Goal: Communication & Community: Connect with others

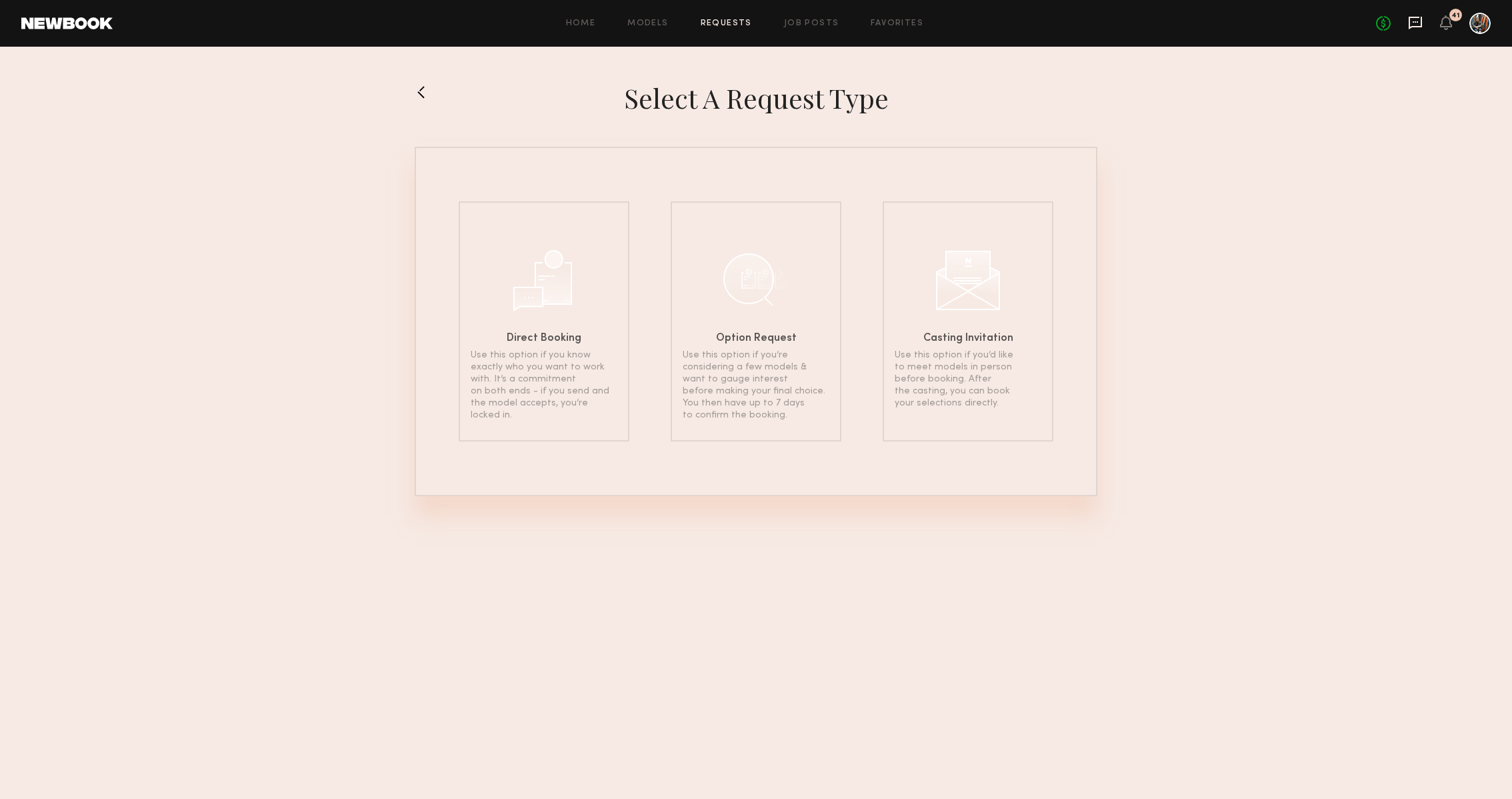
click at [1415, 20] on icon at bounding box center [1415, 23] width 15 height 15
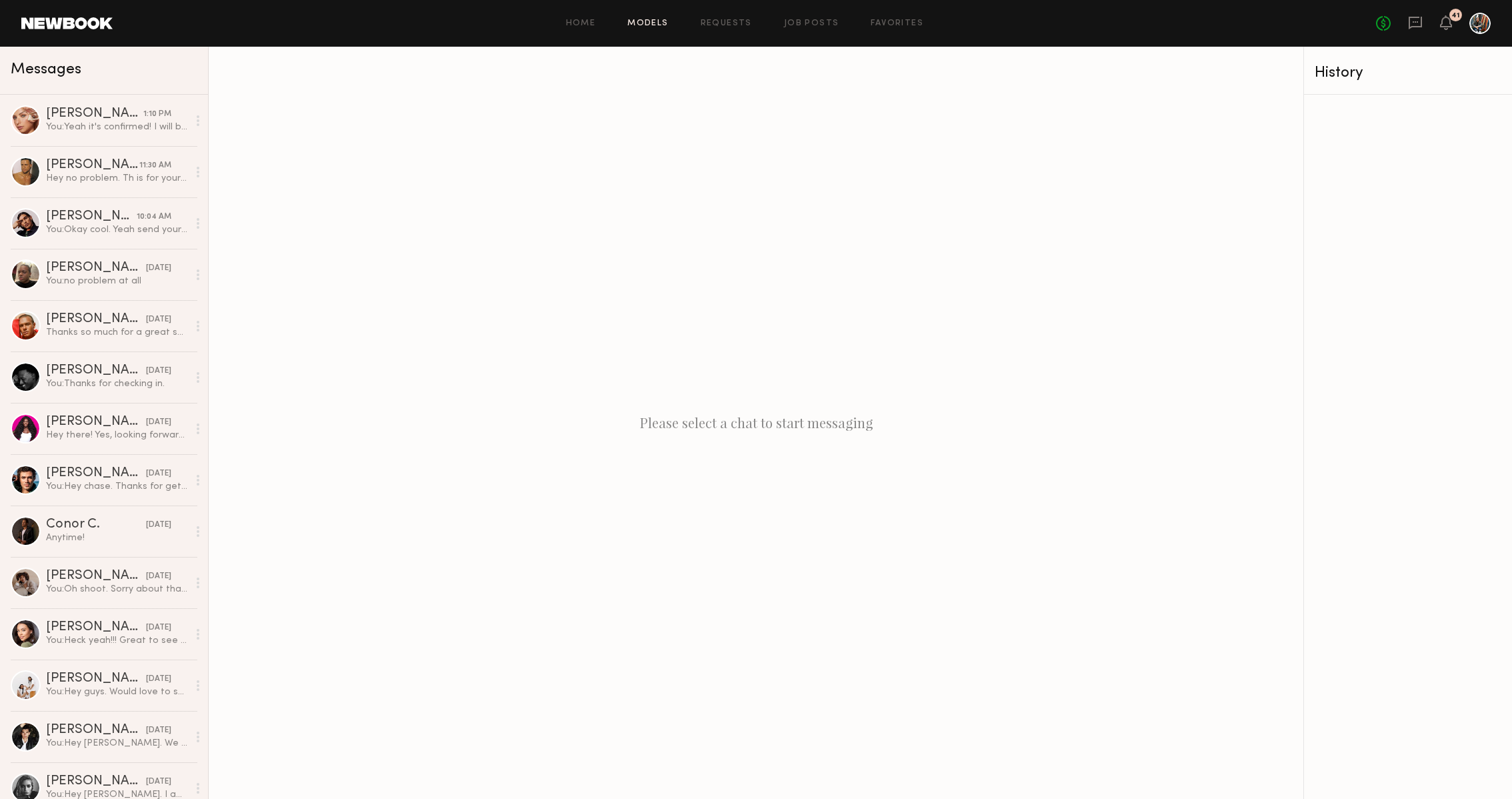
click at [652, 27] on link "Models" at bounding box center [648, 23] width 41 height 9
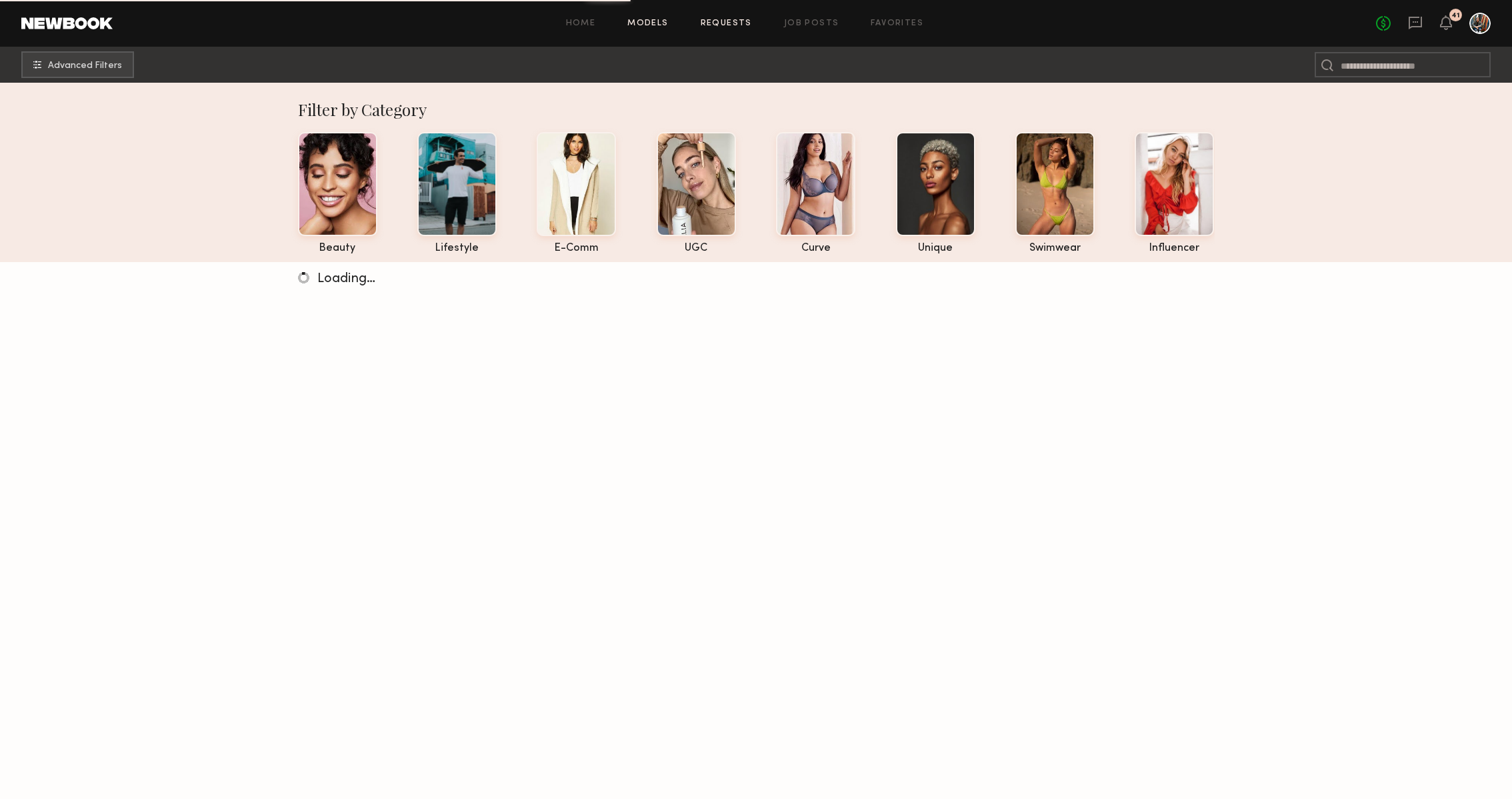
click at [738, 25] on link "Requests" at bounding box center [727, 23] width 52 height 9
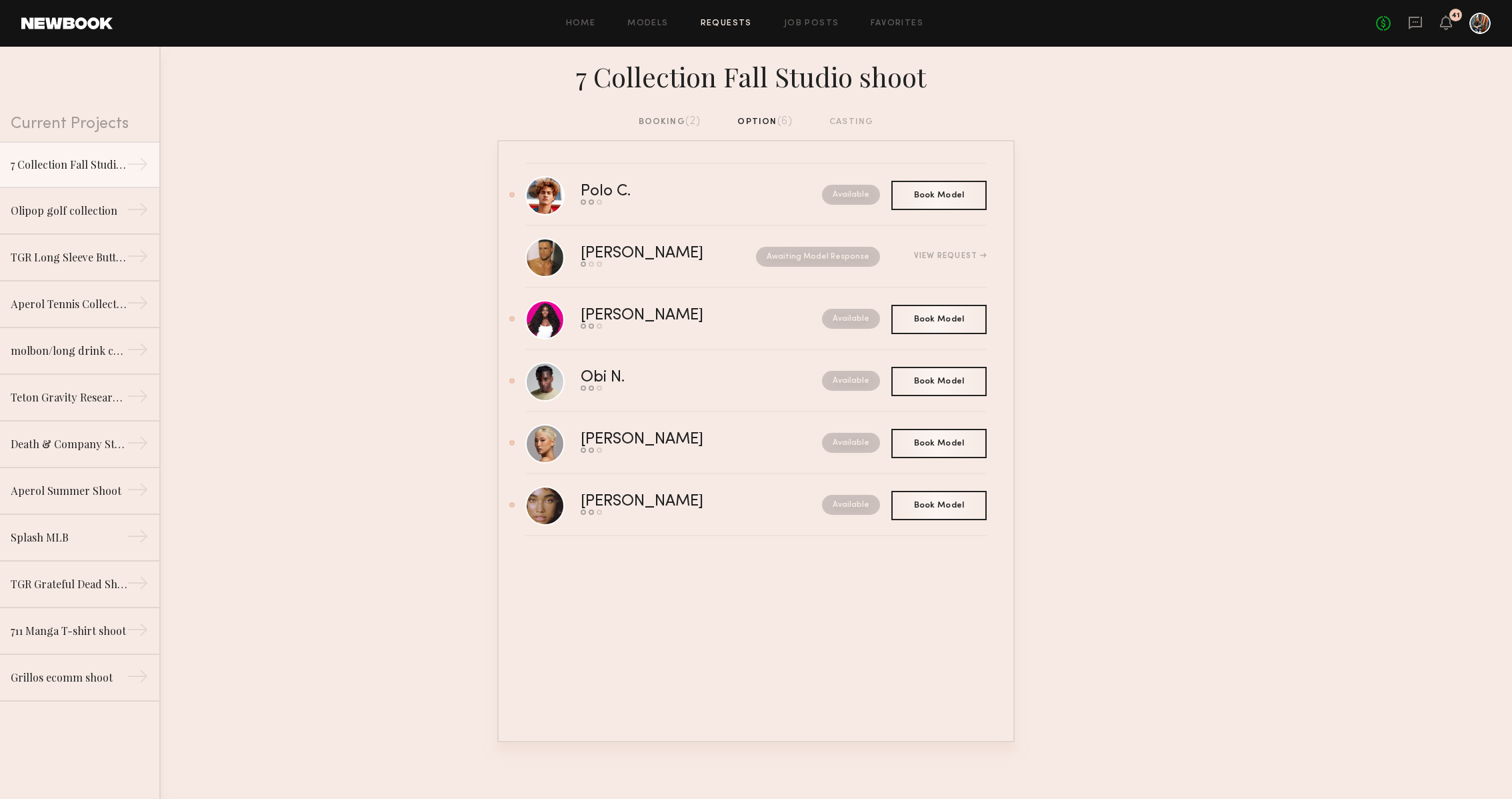
click at [675, 120] on div "booking (2)" at bounding box center [670, 122] width 63 height 15
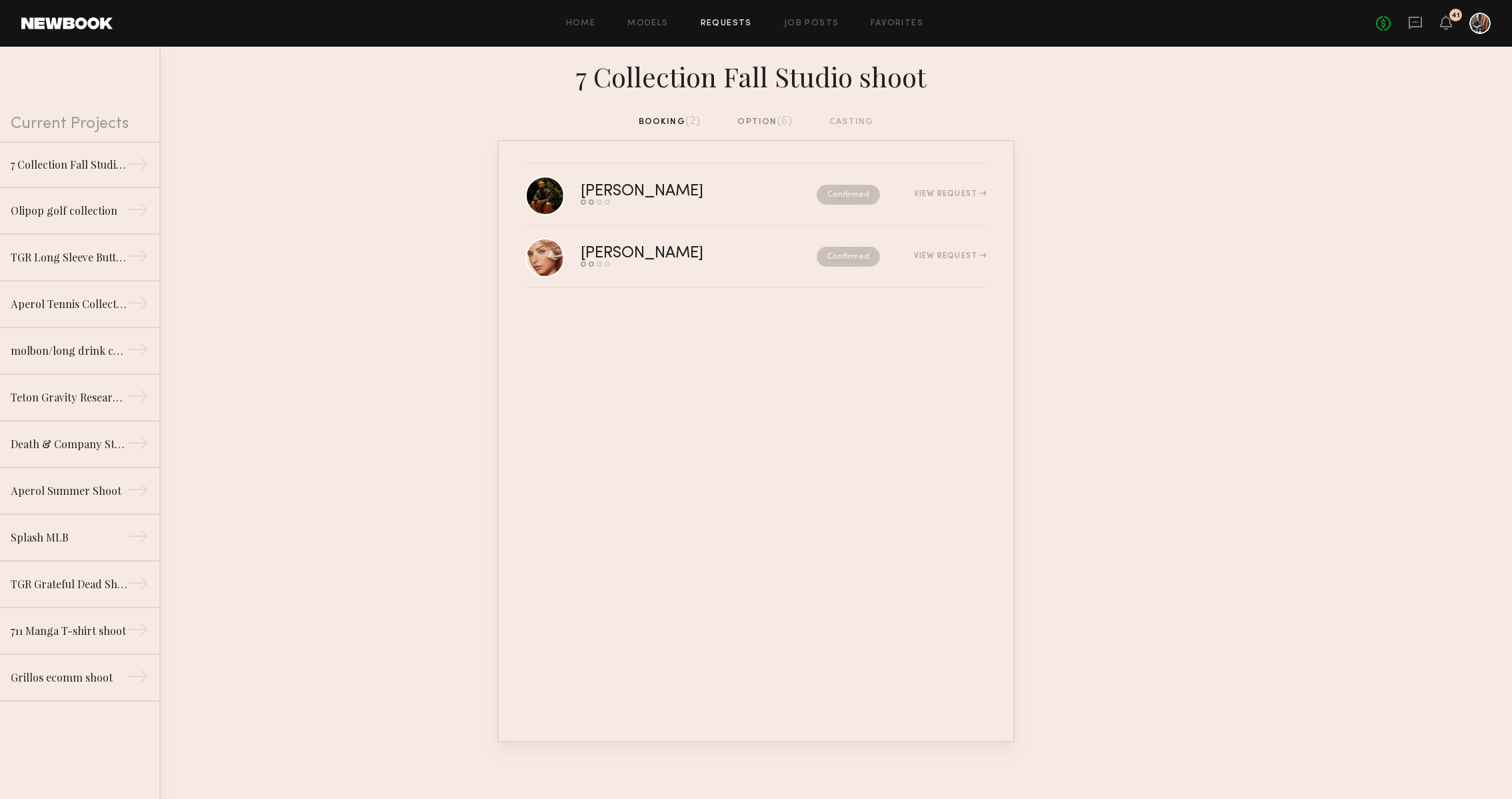
click at [746, 127] on div "option (6)" at bounding box center [765, 122] width 56 height 15
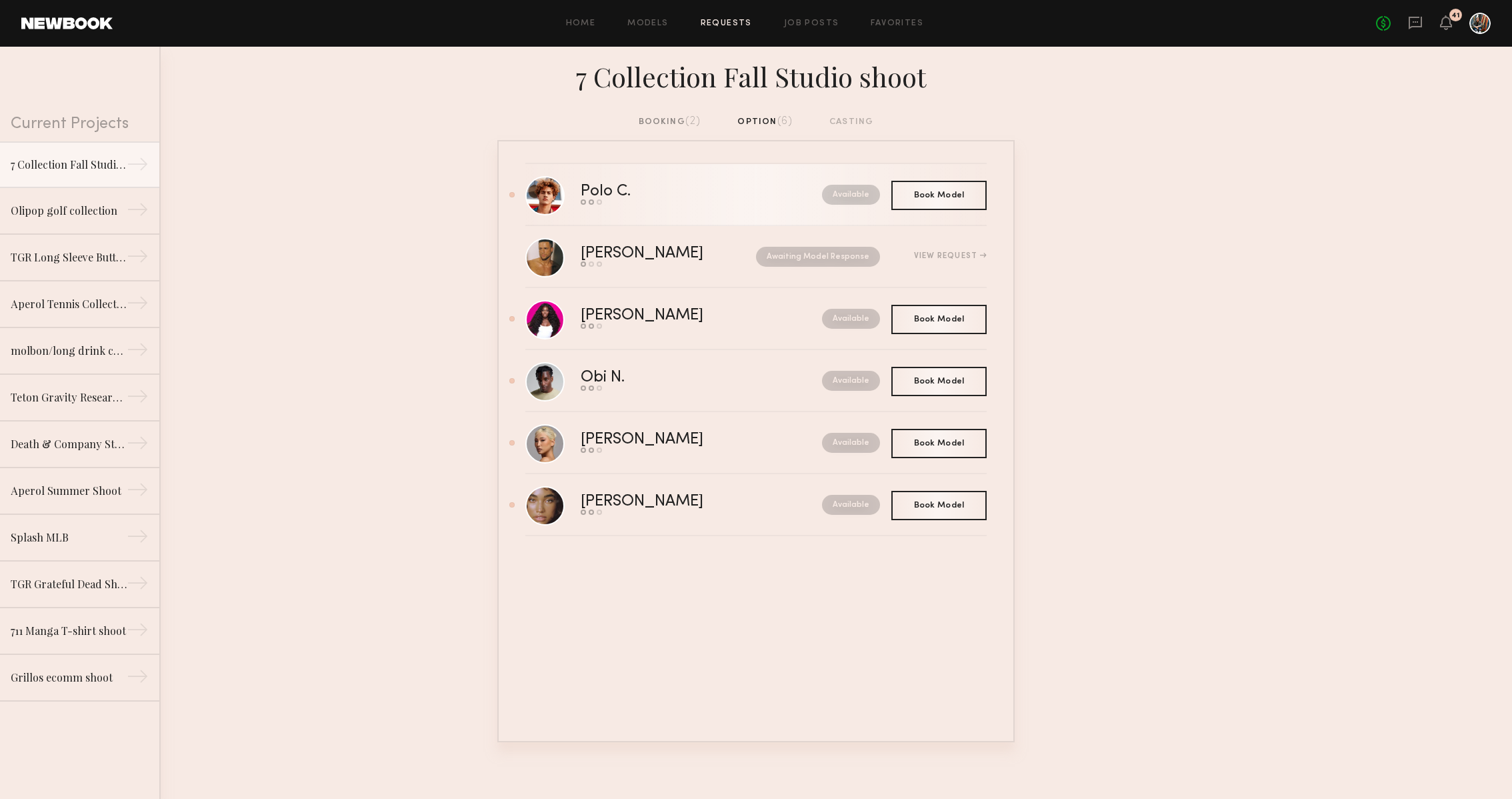
click at [709, 200] on div "Send request Model response Book model" at bounding box center [653, 202] width 146 height 5
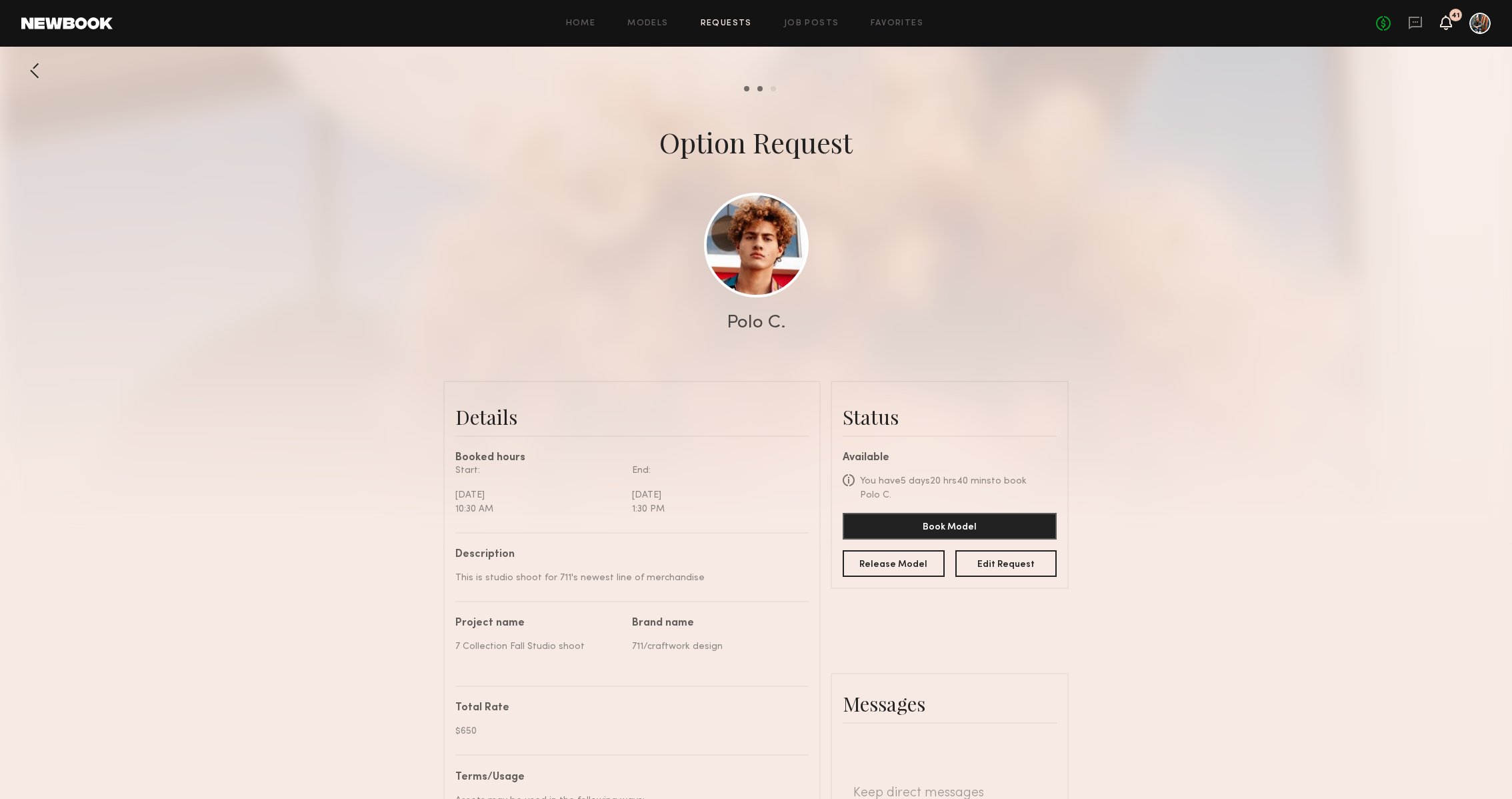
click at [1442, 27] on icon at bounding box center [1446, 23] width 12 height 15
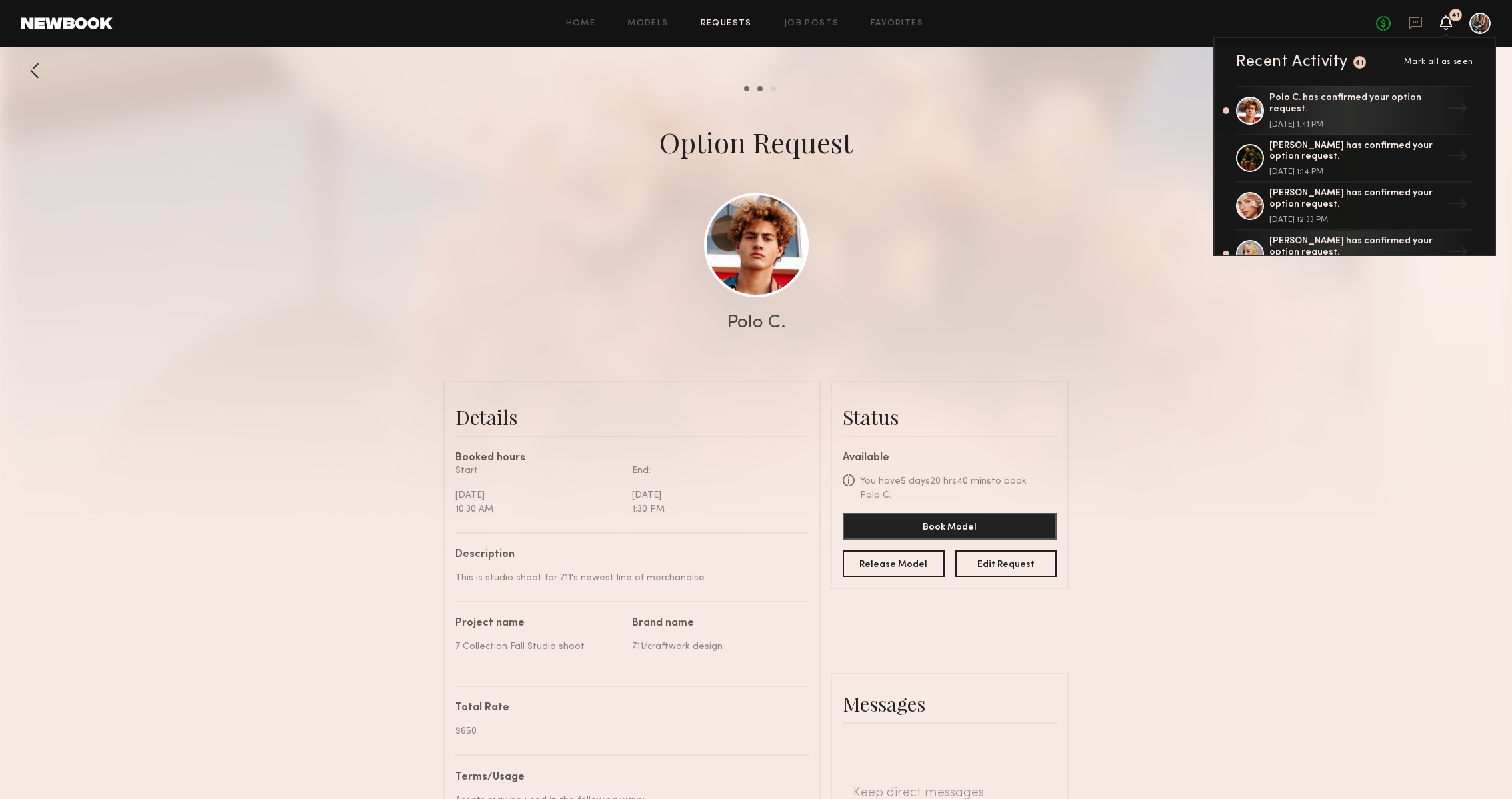
click at [1144, 490] on div at bounding box center [756, 267] width 1512 height 534
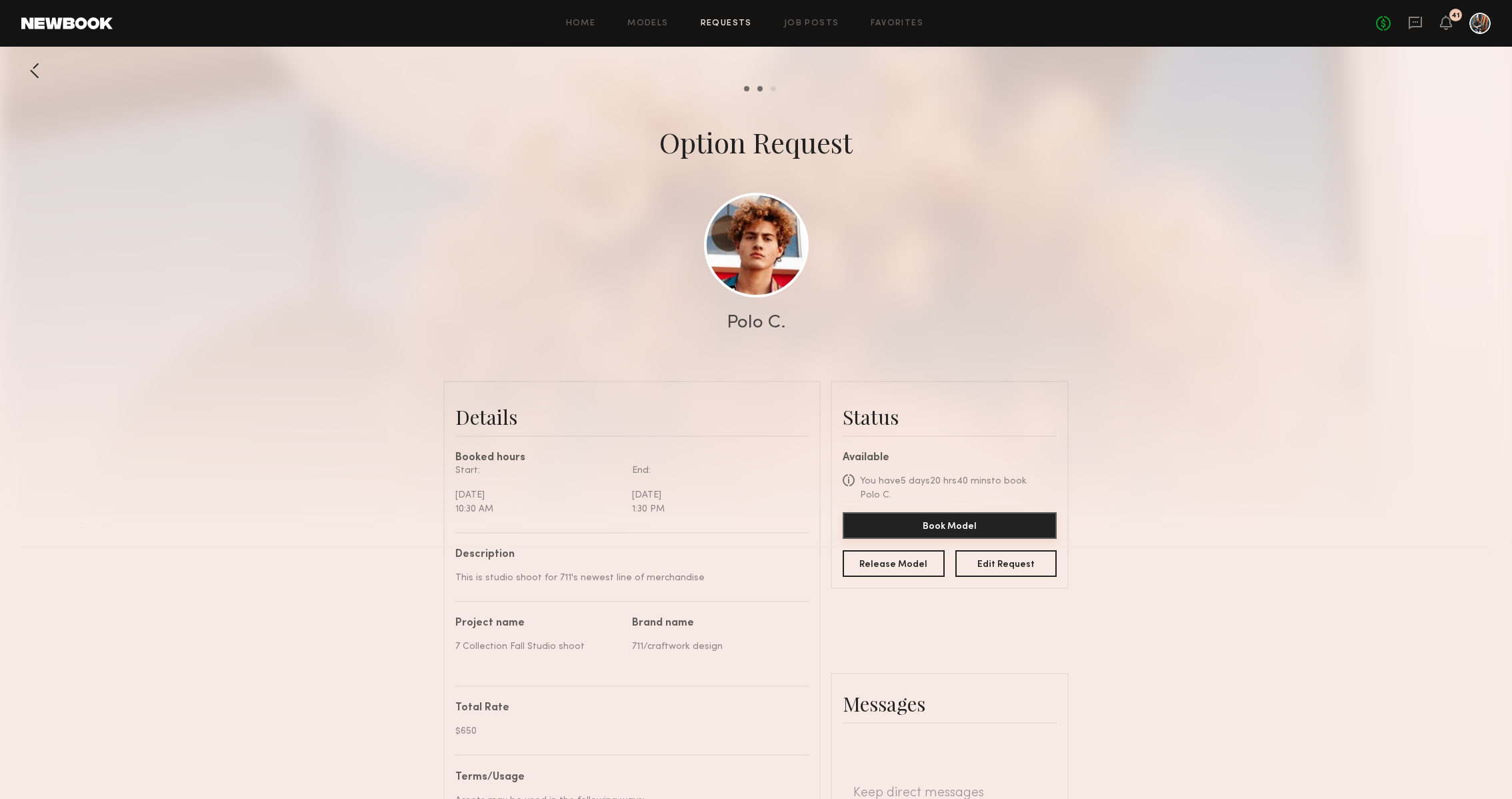
click at [986, 512] on button "Book Model" at bounding box center [950, 525] width 214 height 27
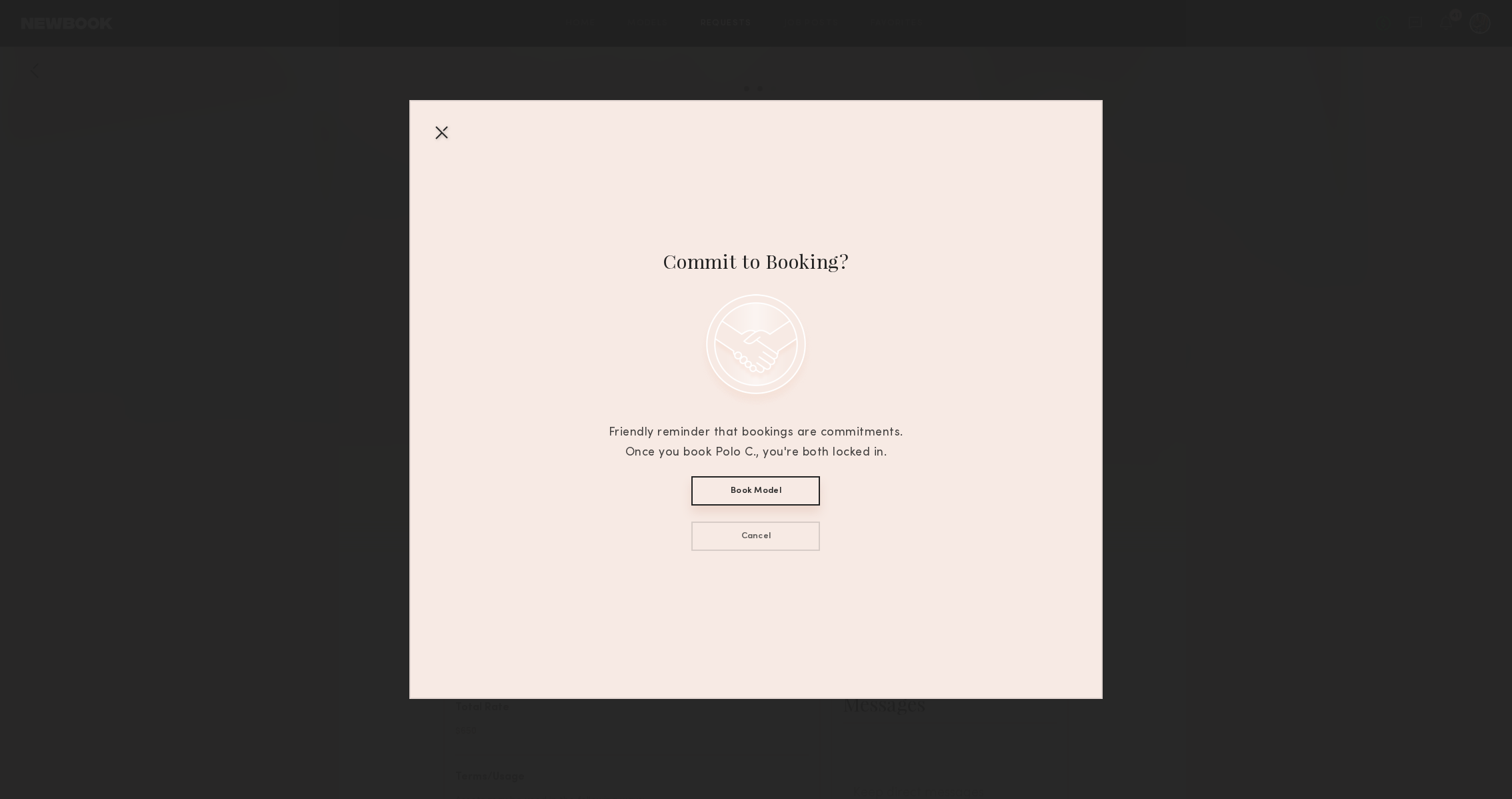
click at [794, 493] on button "Book Model" at bounding box center [756, 490] width 128 height 29
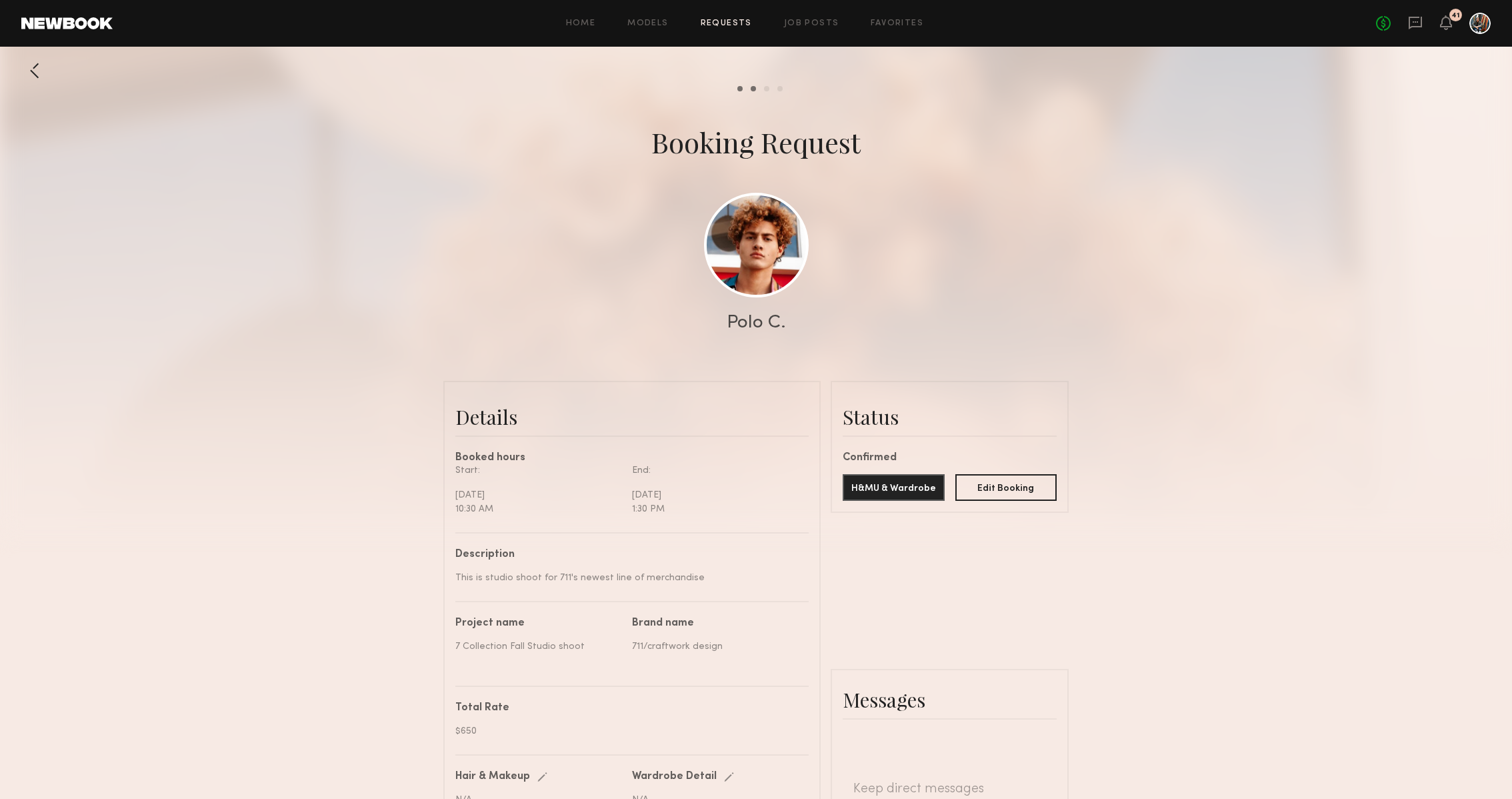
click at [59, 20] on link at bounding box center [66, 23] width 92 height 12
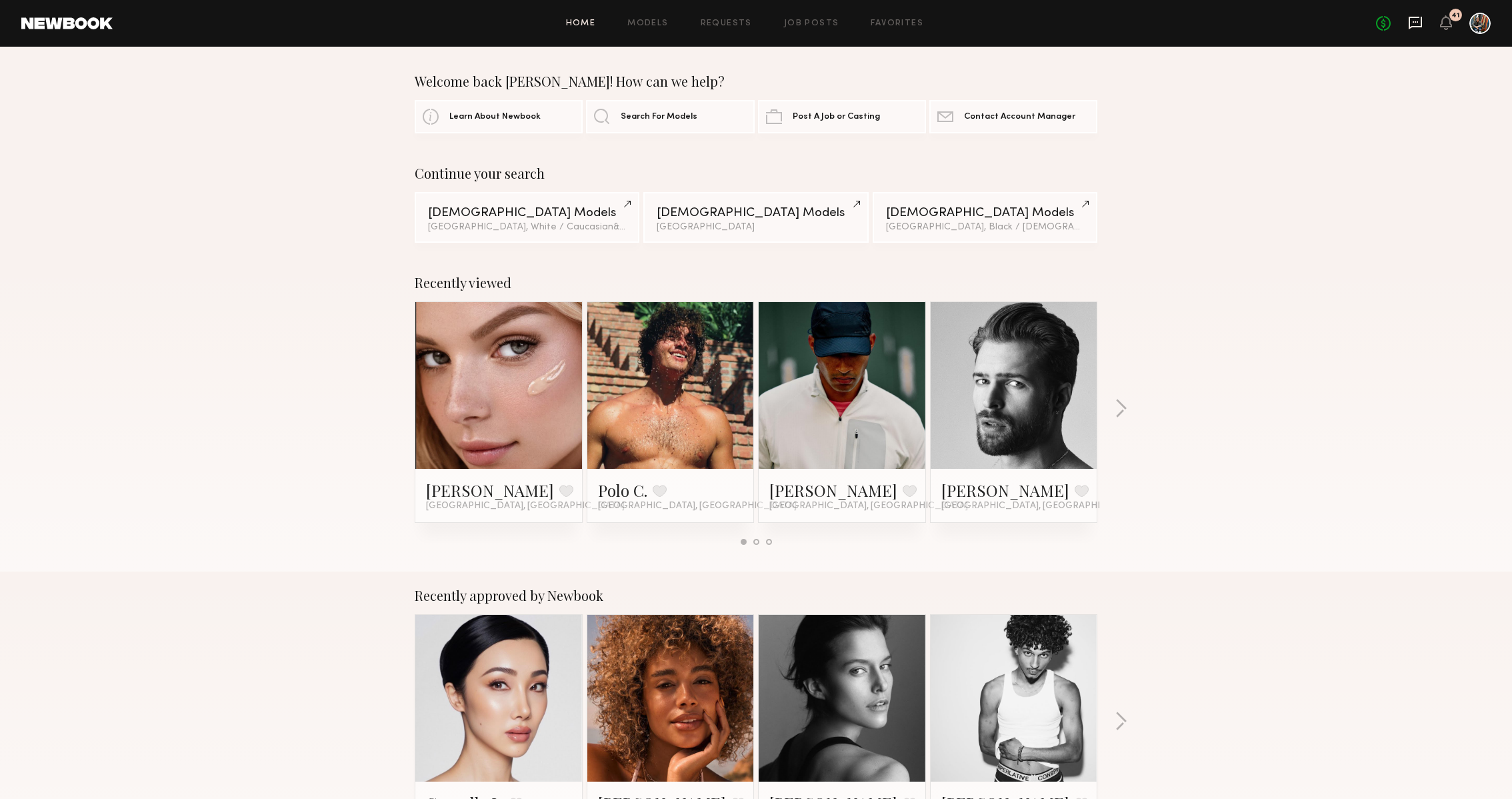
click at [1409, 20] on icon at bounding box center [1415, 23] width 13 height 13
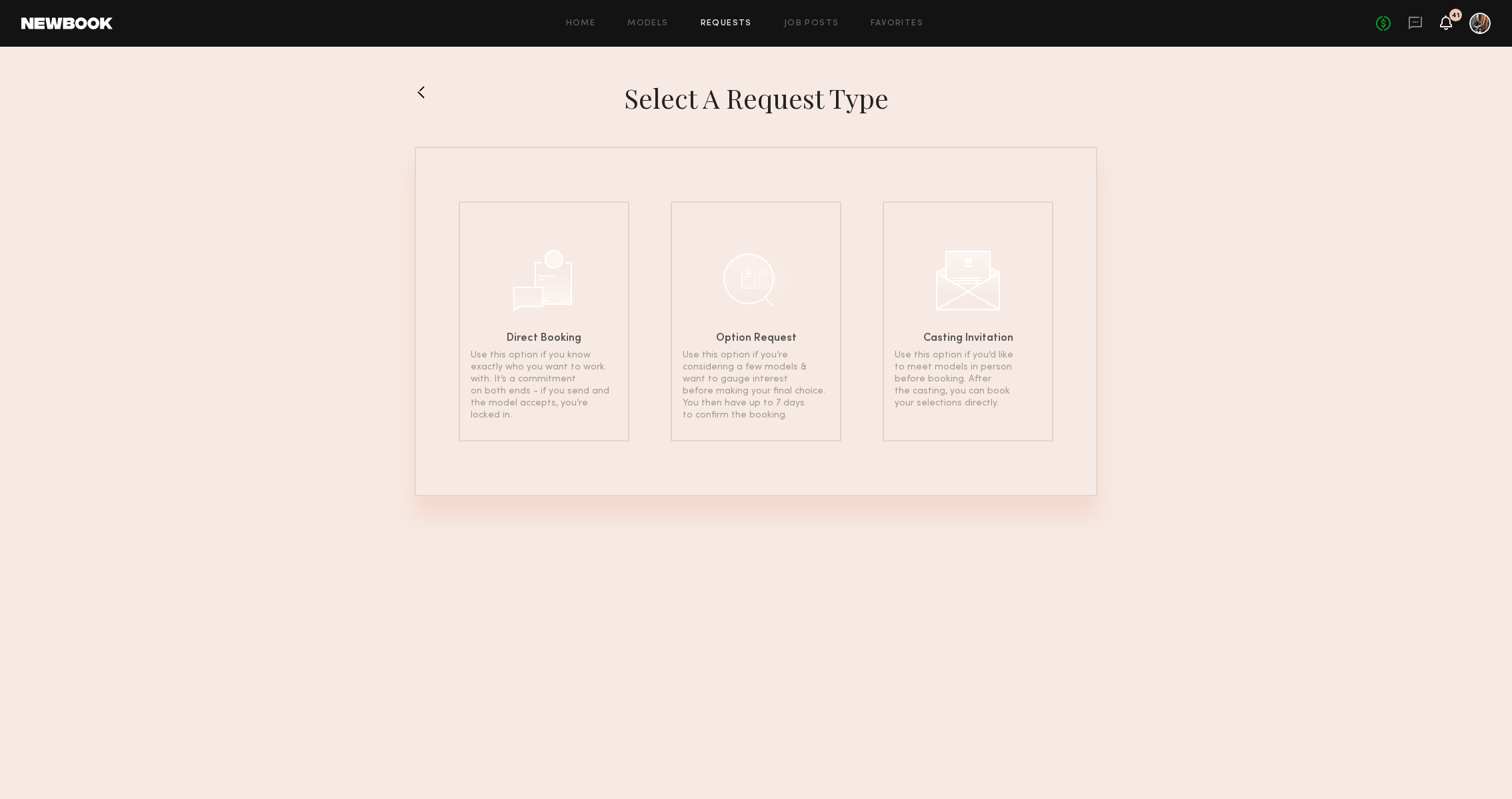
click at [1445, 25] on icon at bounding box center [1446, 22] width 11 height 9
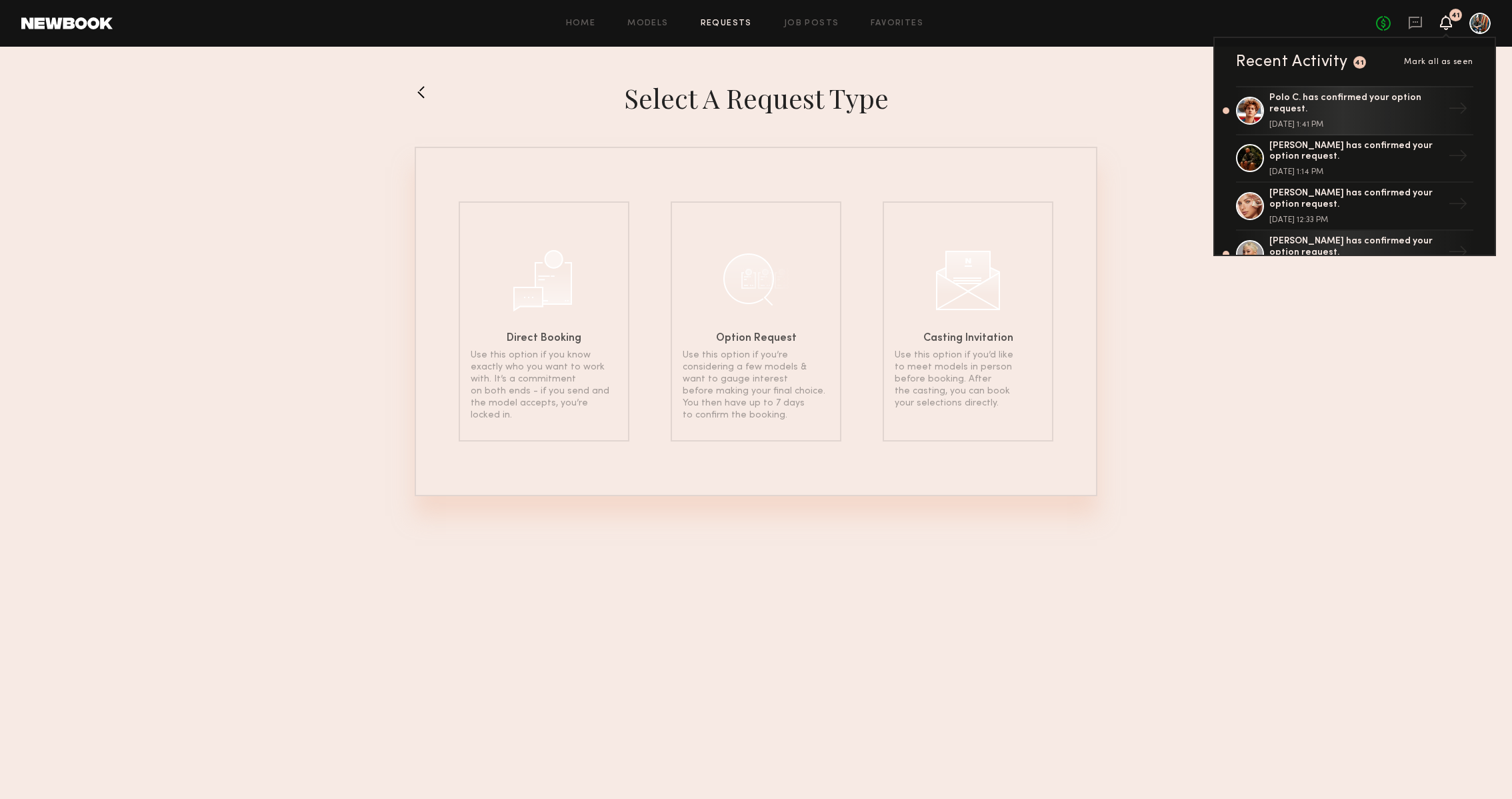
click at [640, 65] on div "Select a Request Type Direct Booking Use this option if you know exactly who yo…" at bounding box center [756, 287] width 1512 height 481
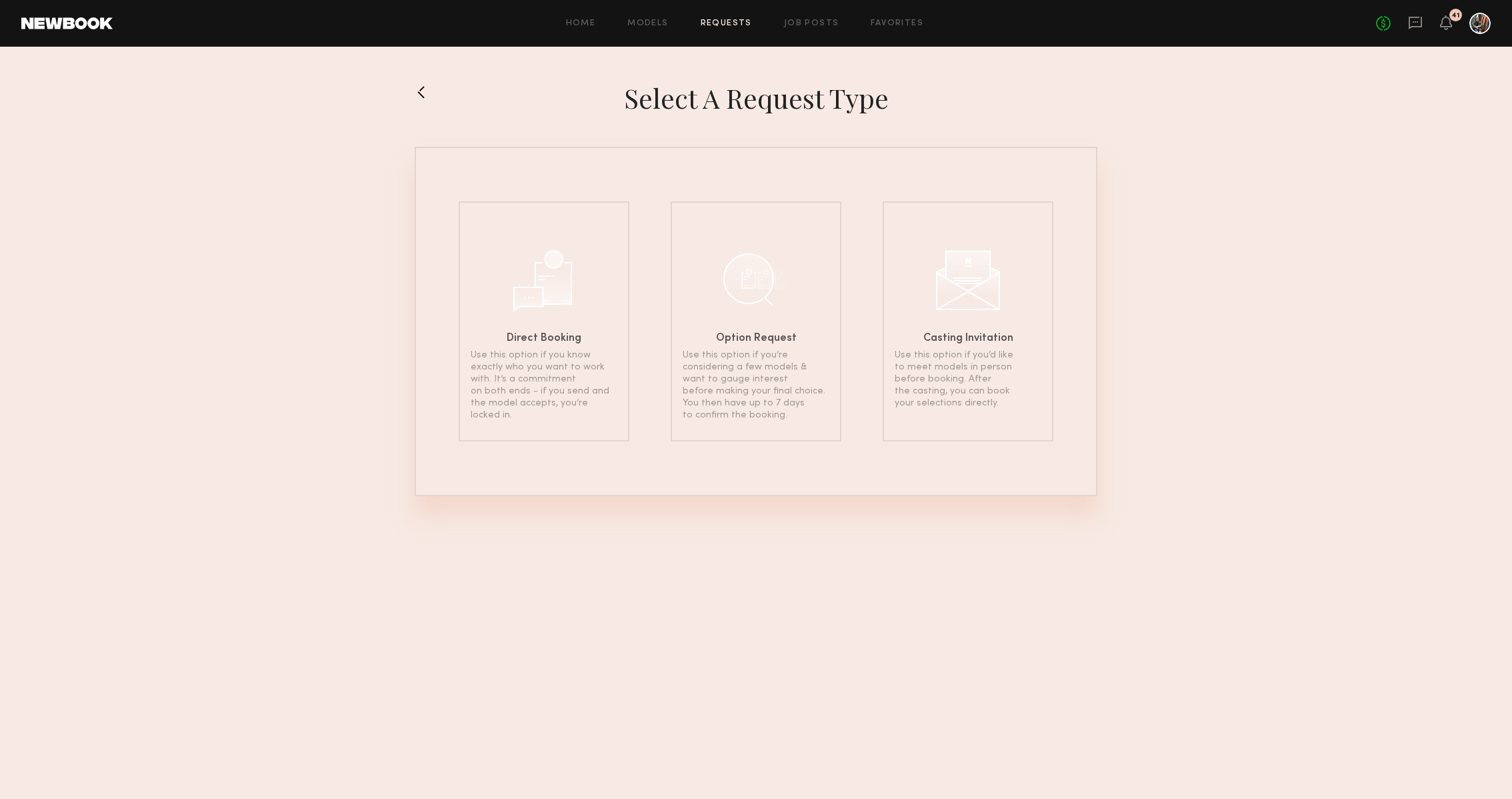
click at [1405, 26] on div "No fees up to $5,000 41" at bounding box center [1433, 23] width 115 height 21
click at [1414, 21] on icon at bounding box center [1415, 22] width 5 height 2
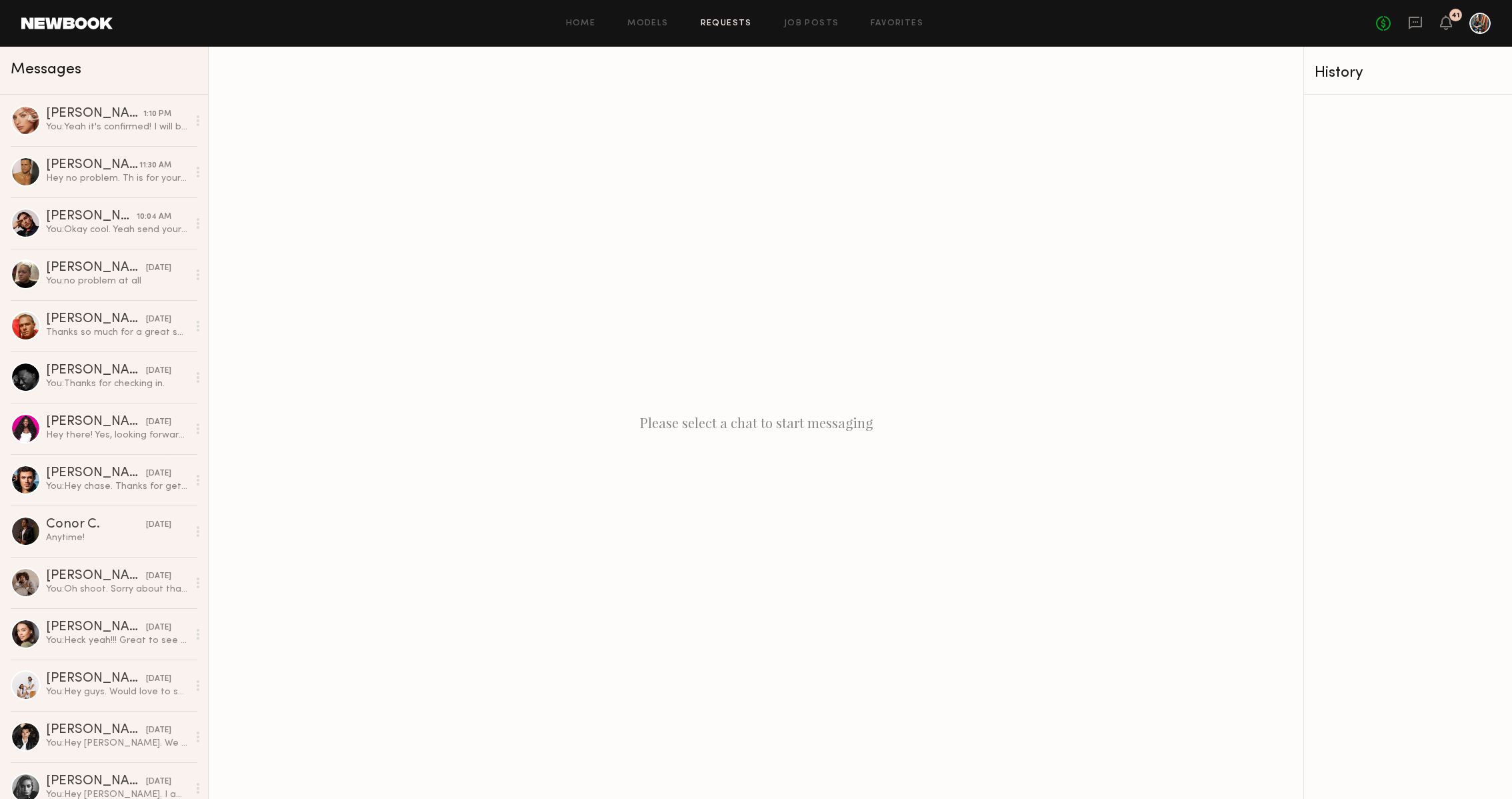
click at [719, 25] on link "Requests" at bounding box center [727, 23] width 52 height 9
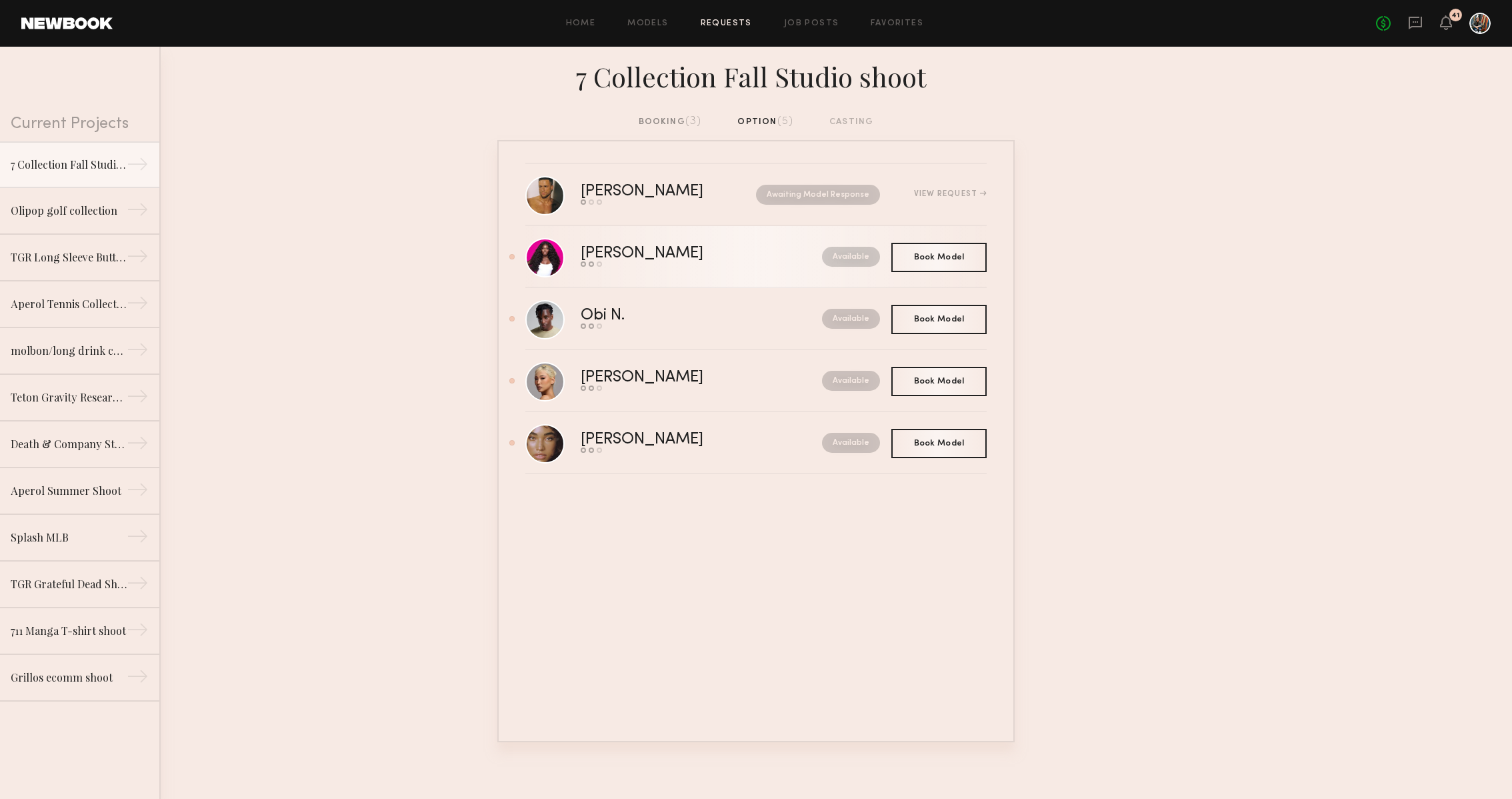
click at [789, 255] on div "Available" at bounding box center [821, 257] width 117 height 20
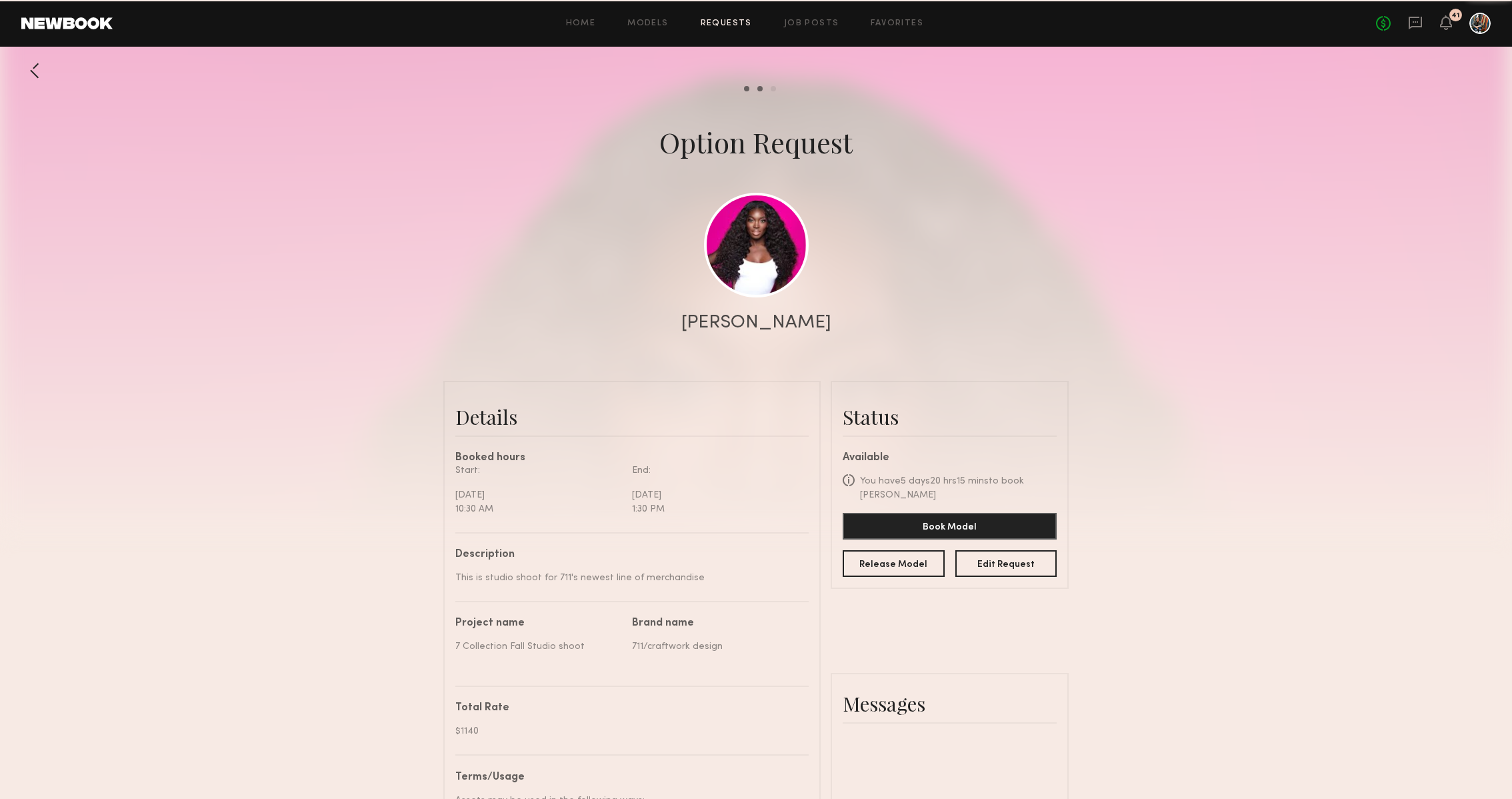
scroll to position [758, 0]
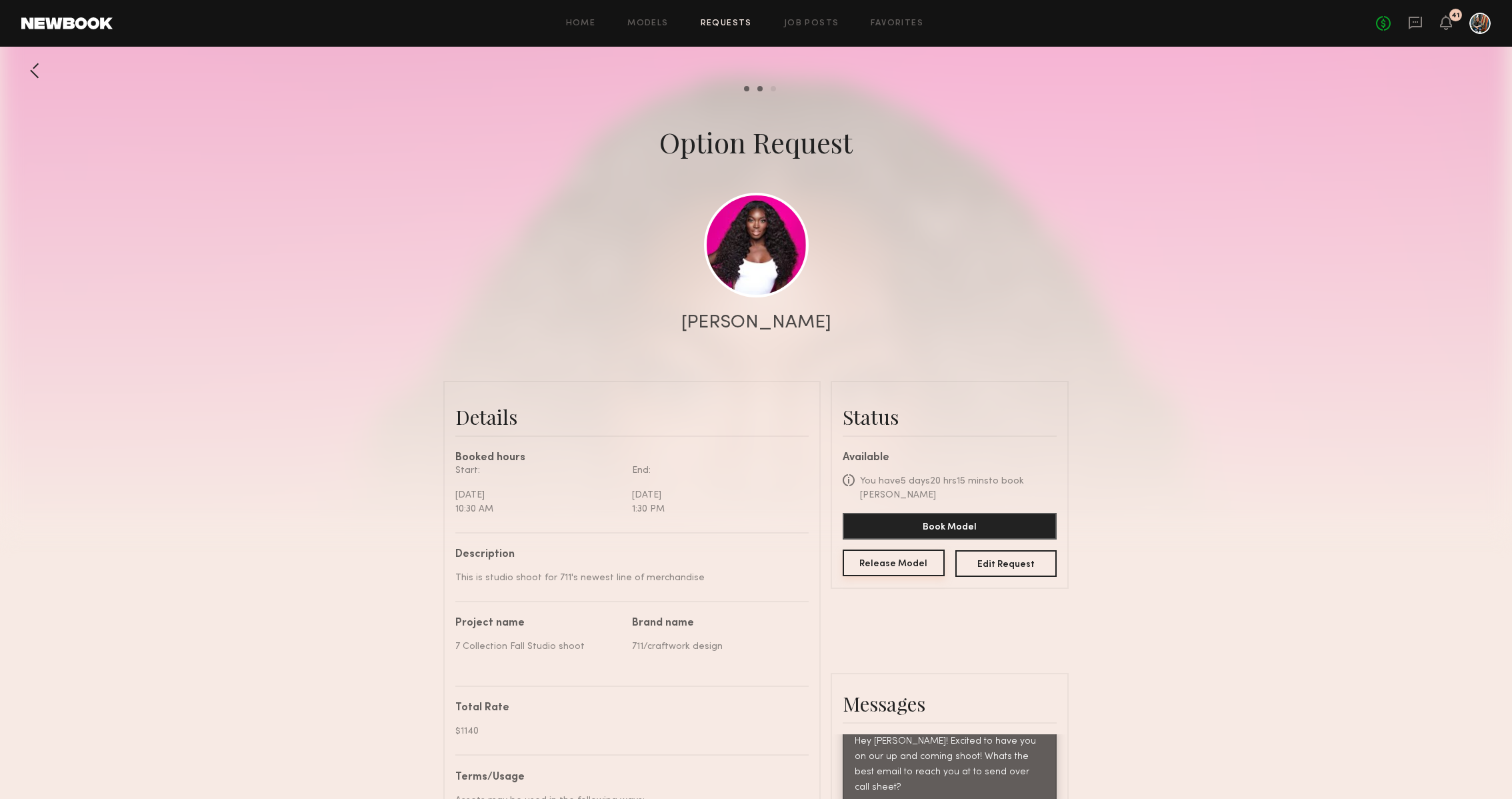
click at [907, 549] on button "Release Model" at bounding box center [893, 563] width 102 height 27
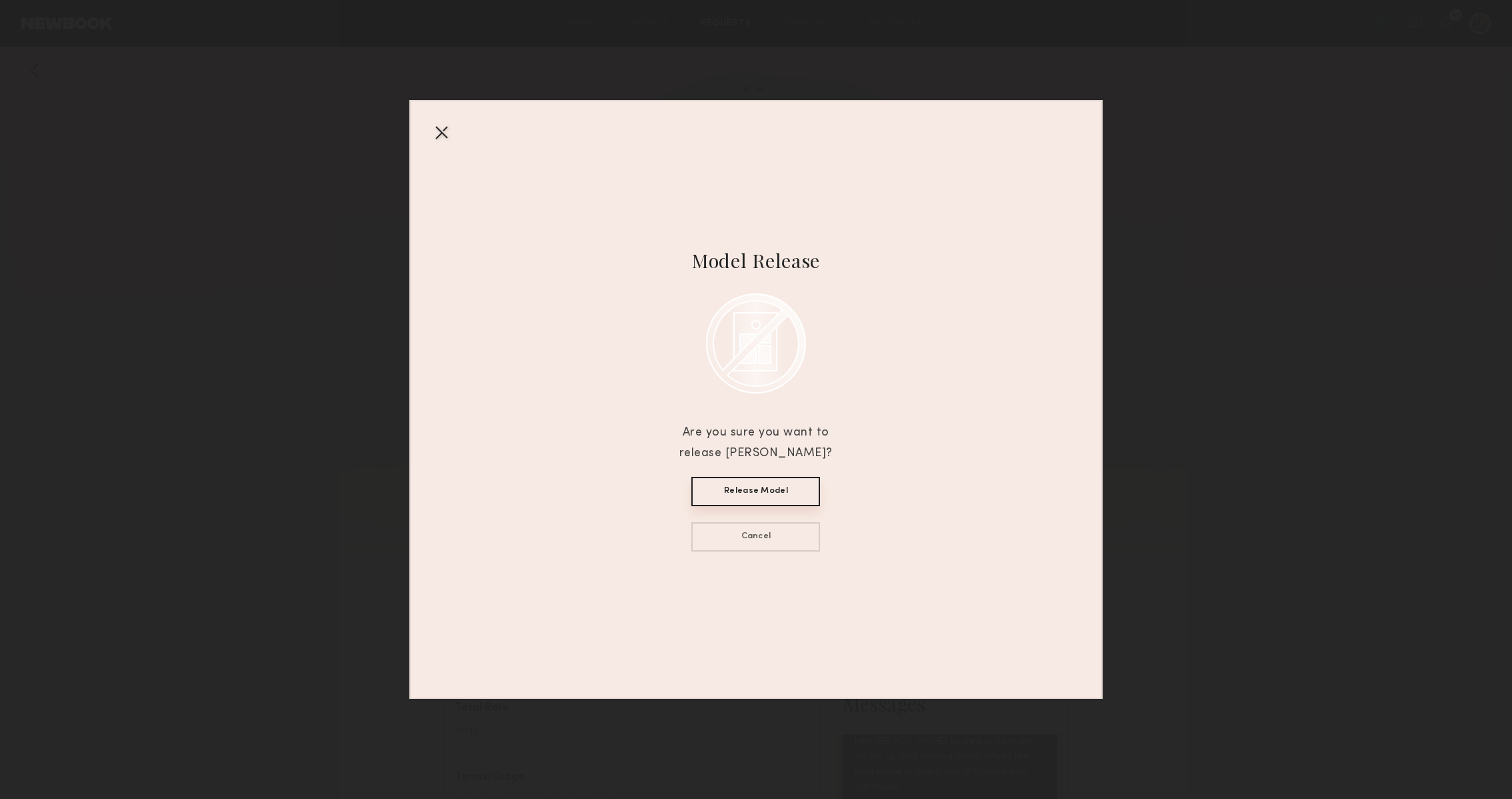
click at [799, 487] on button "Release Model" at bounding box center [756, 491] width 128 height 29
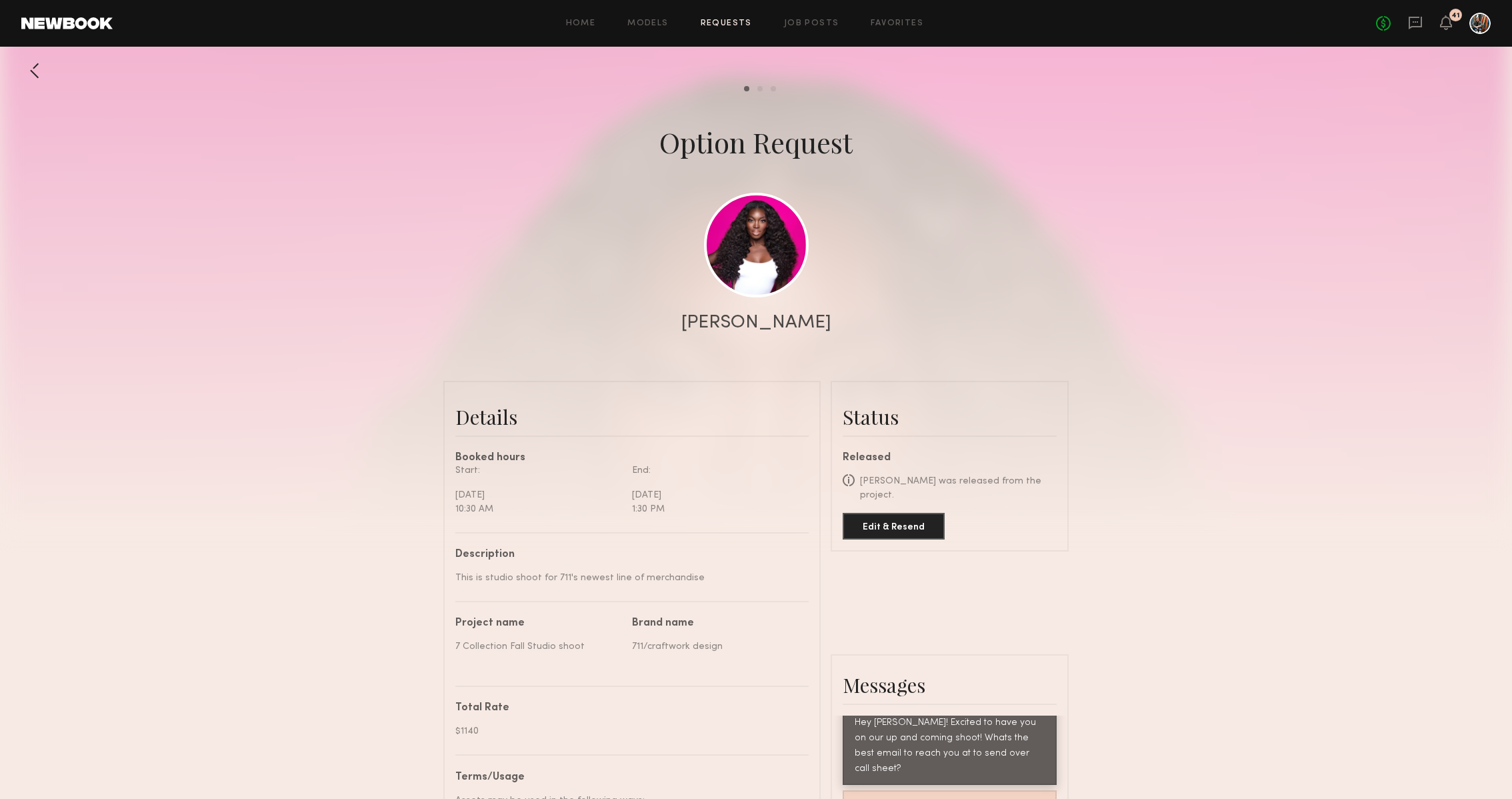
click at [23, 74] on div at bounding box center [34, 70] width 27 height 27
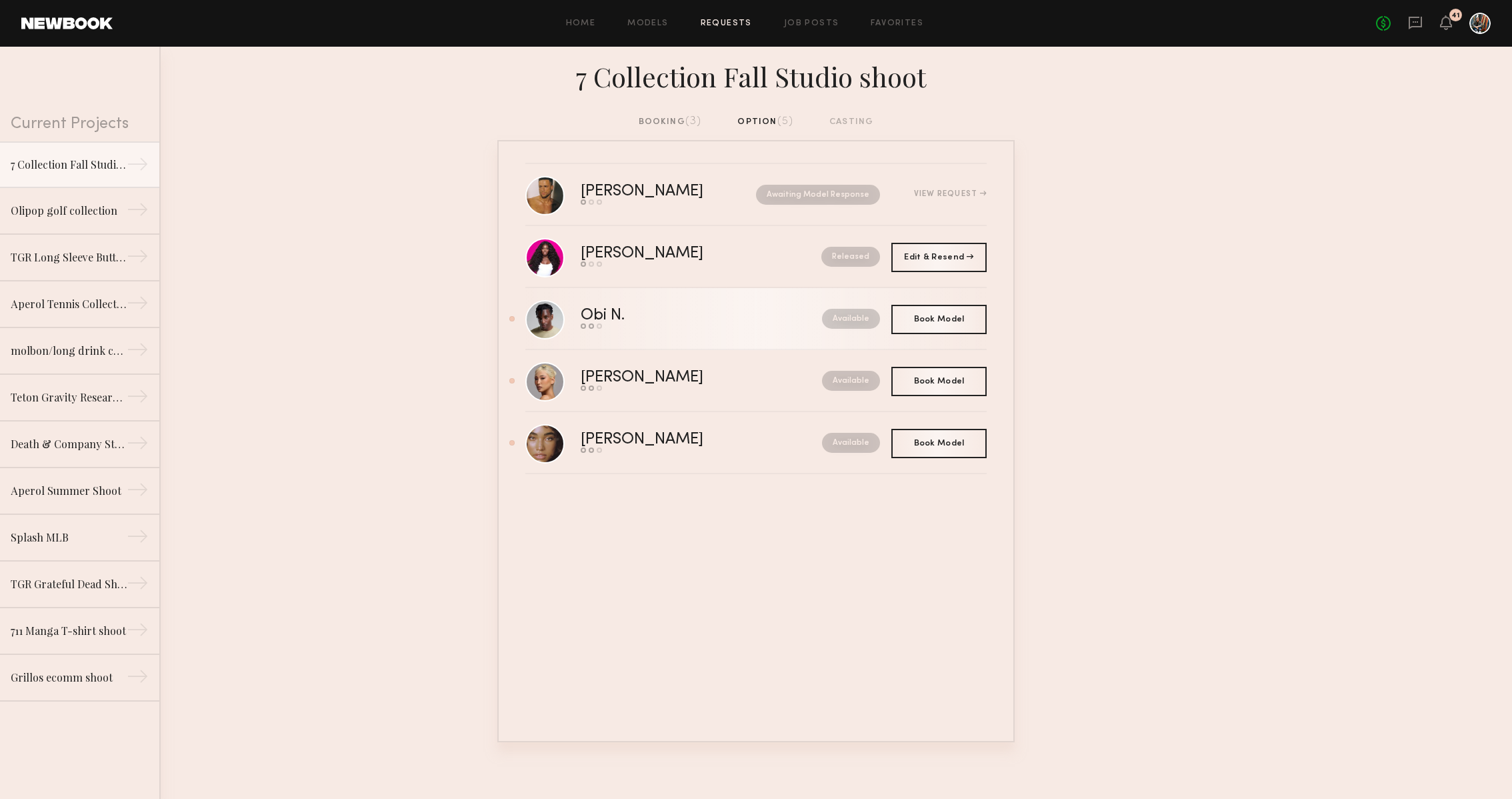
click at [867, 315] on nb-request-status "Available" at bounding box center [851, 319] width 58 height 20
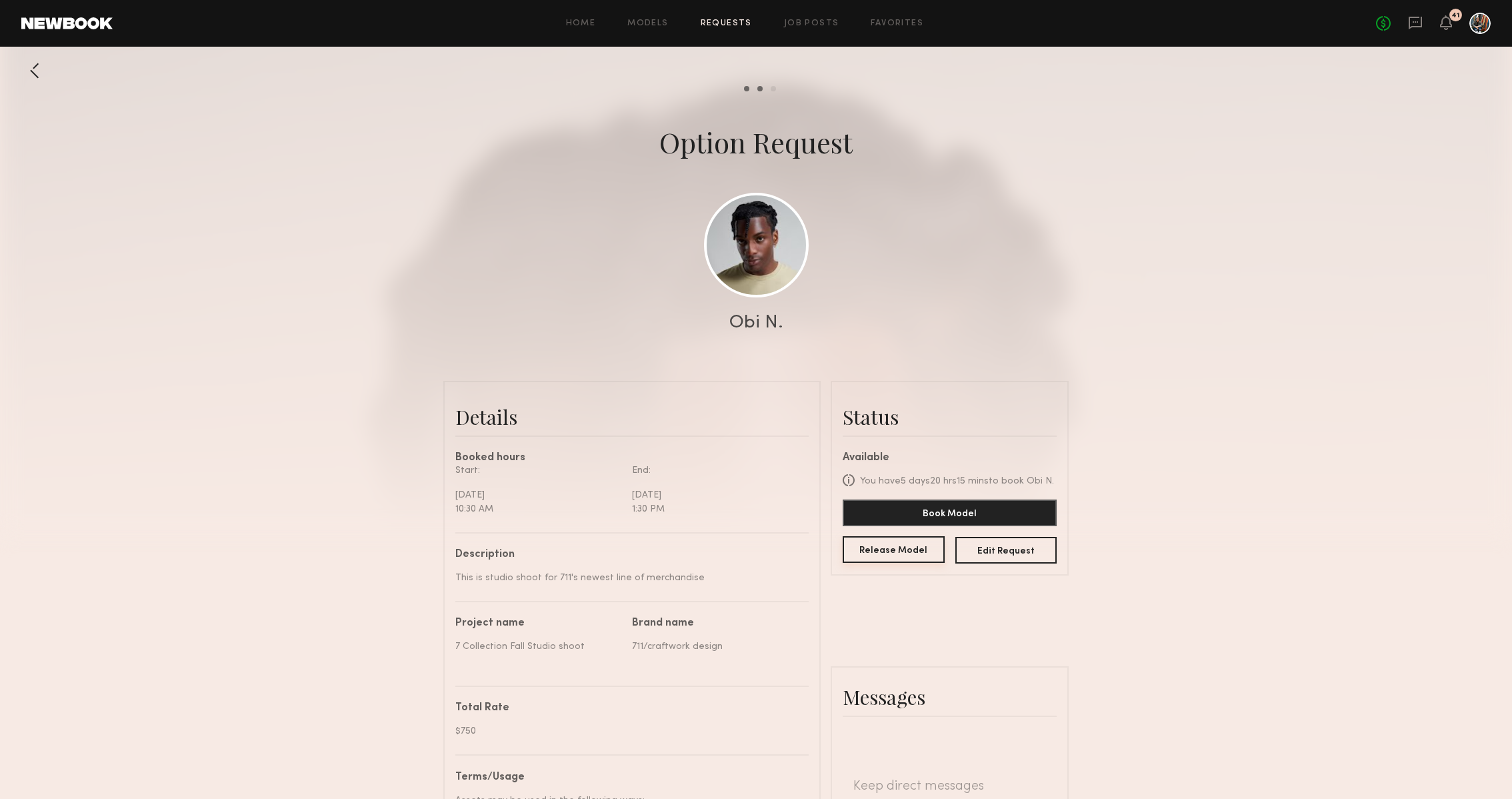
click at [880, 543] on button "Release Model" at bounding box center [893, 549] width 102 height 27
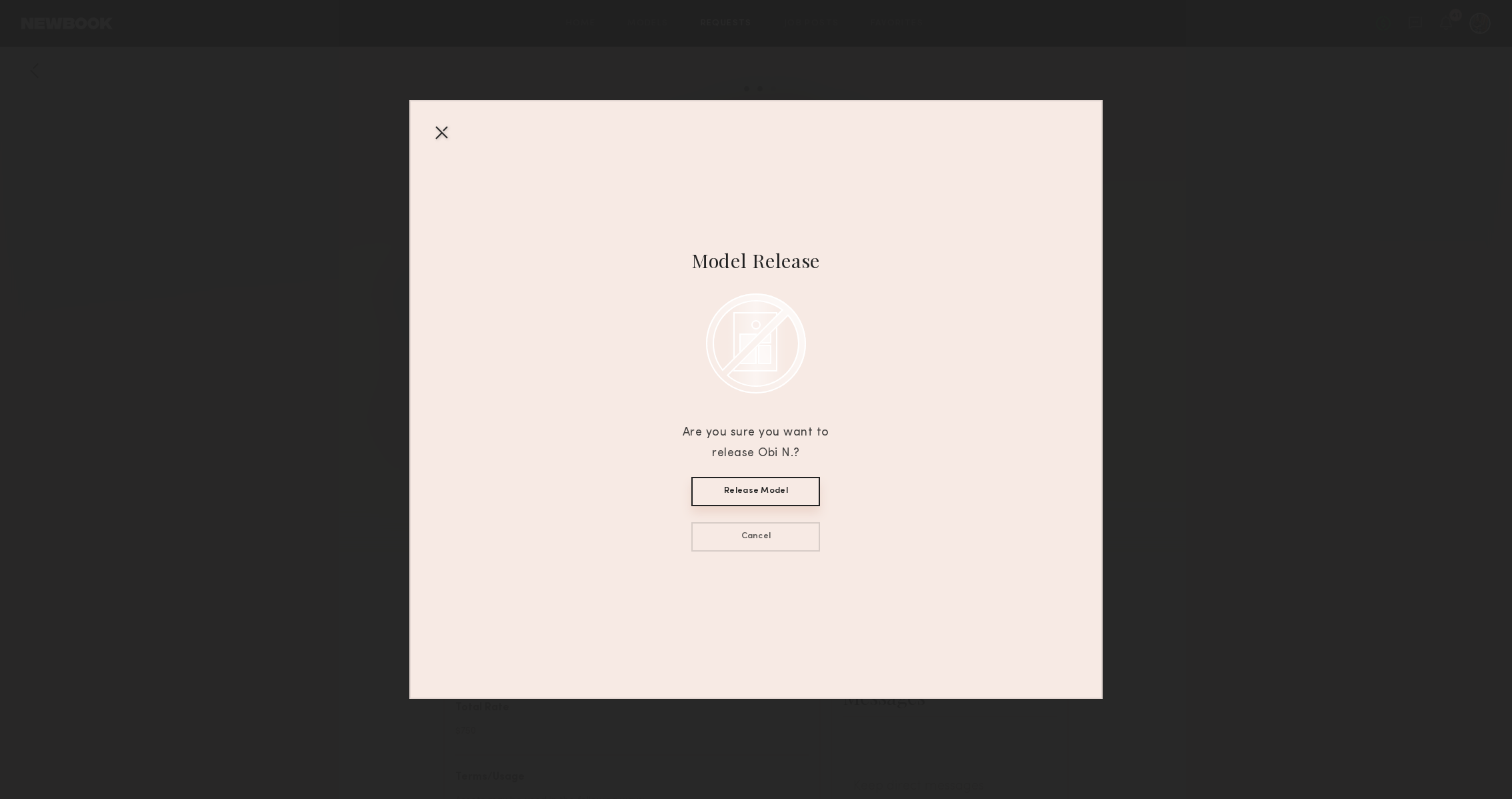
click at [813, 490] on button "Release Model" at bounding box center [756, 491] width 128 height 29
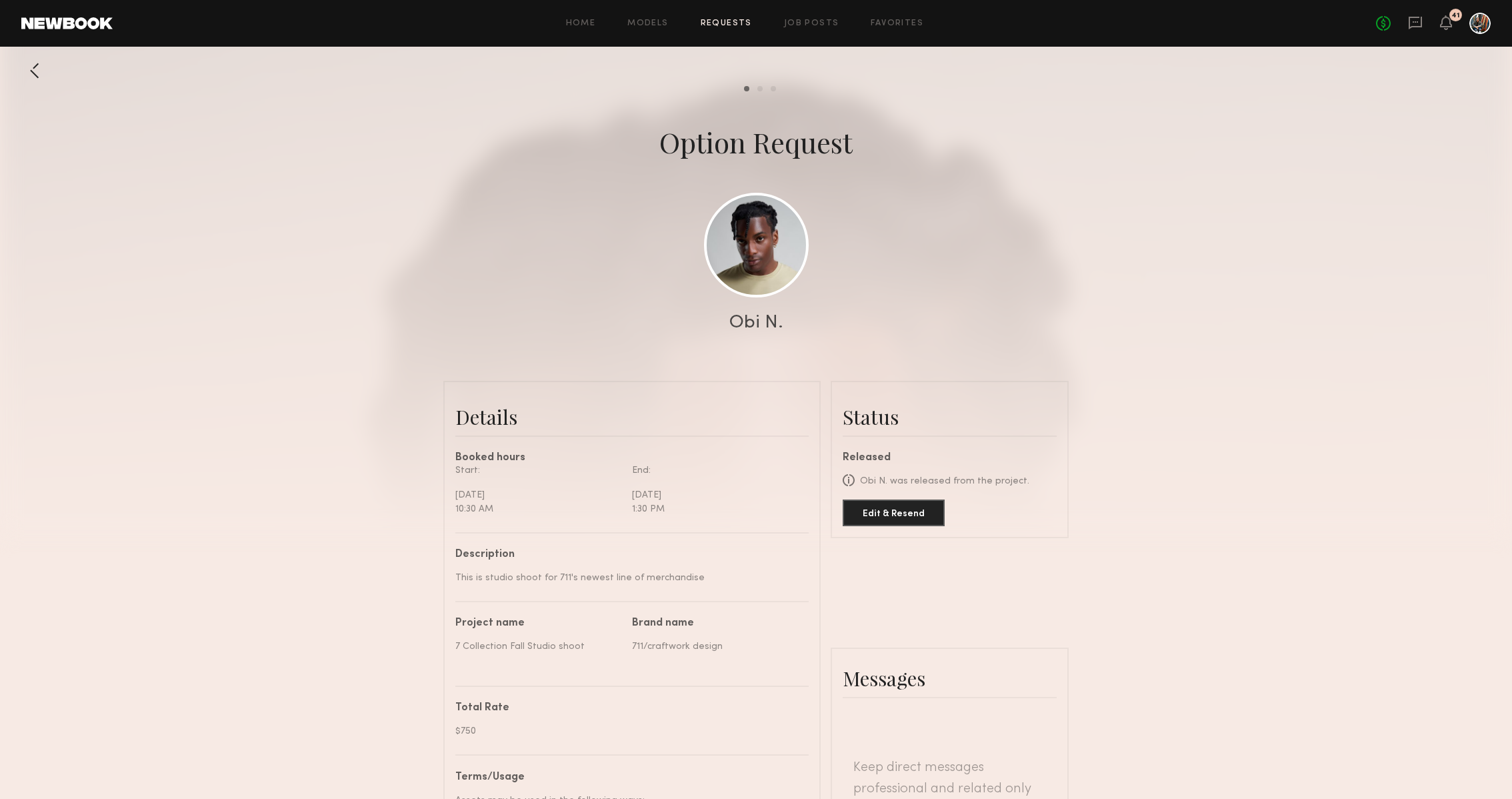
click at [34, 70] on div at bounding box center [34, 70] width 27 height 27
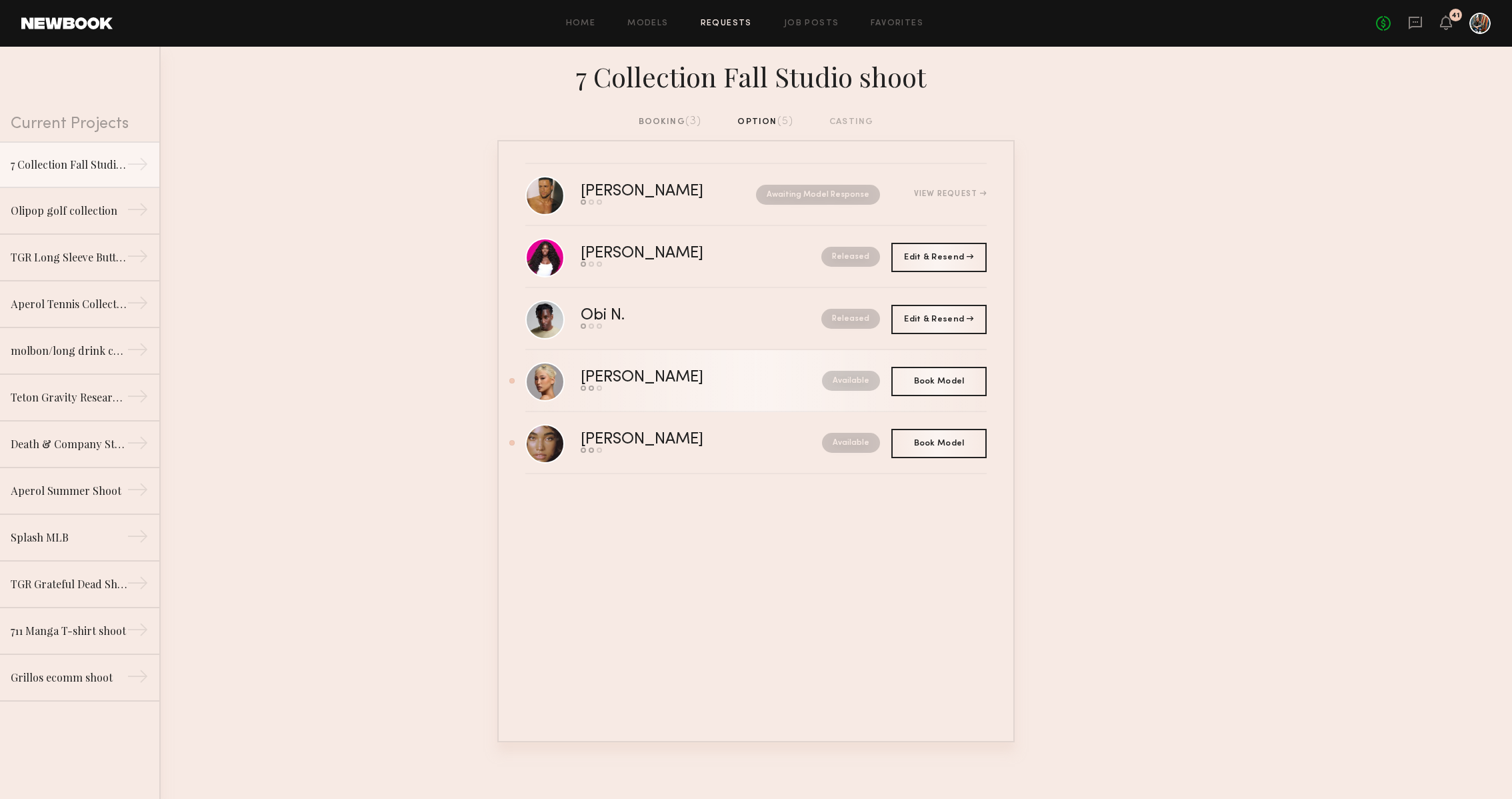
click at [857, 387] on nb-request-status "Available" at bounding box center [851, 381] width 58 height 20
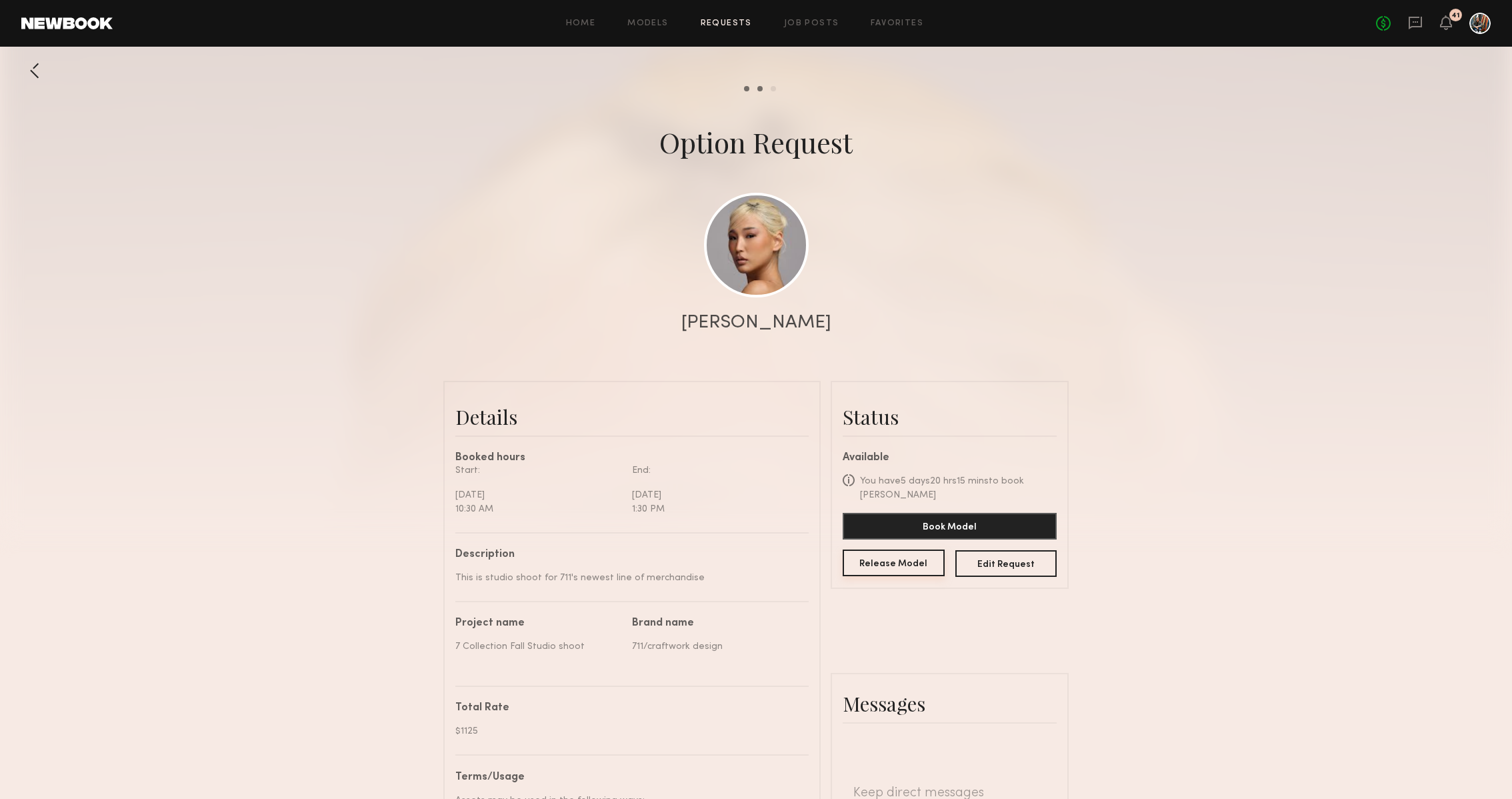
click at [908, 549] on button "Release Model" at bounding box center [893, 563] width 102 height 27
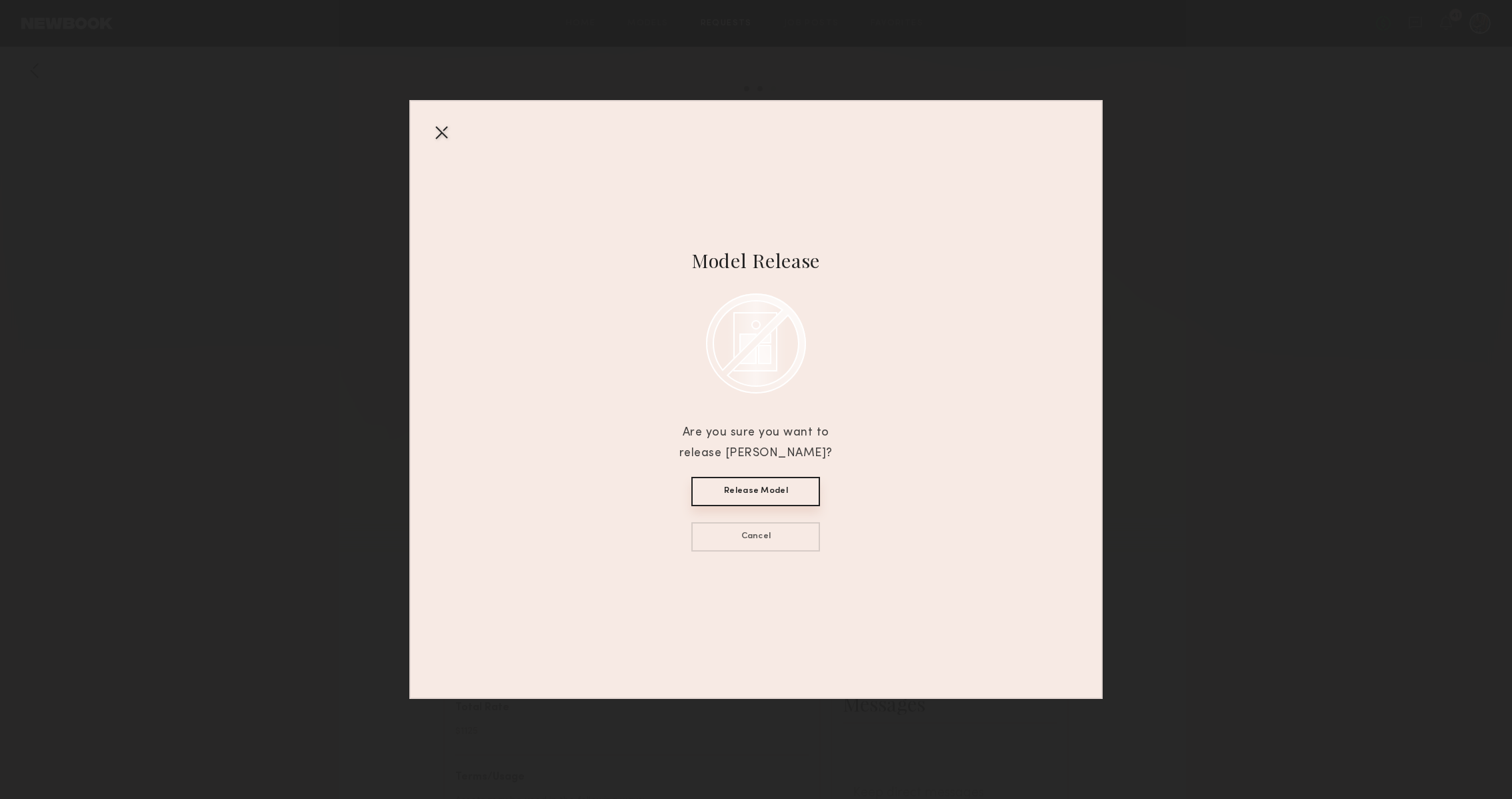
click at [787, 494] on button "Release Model" at bounding box center [756, 491] width 128 height 29
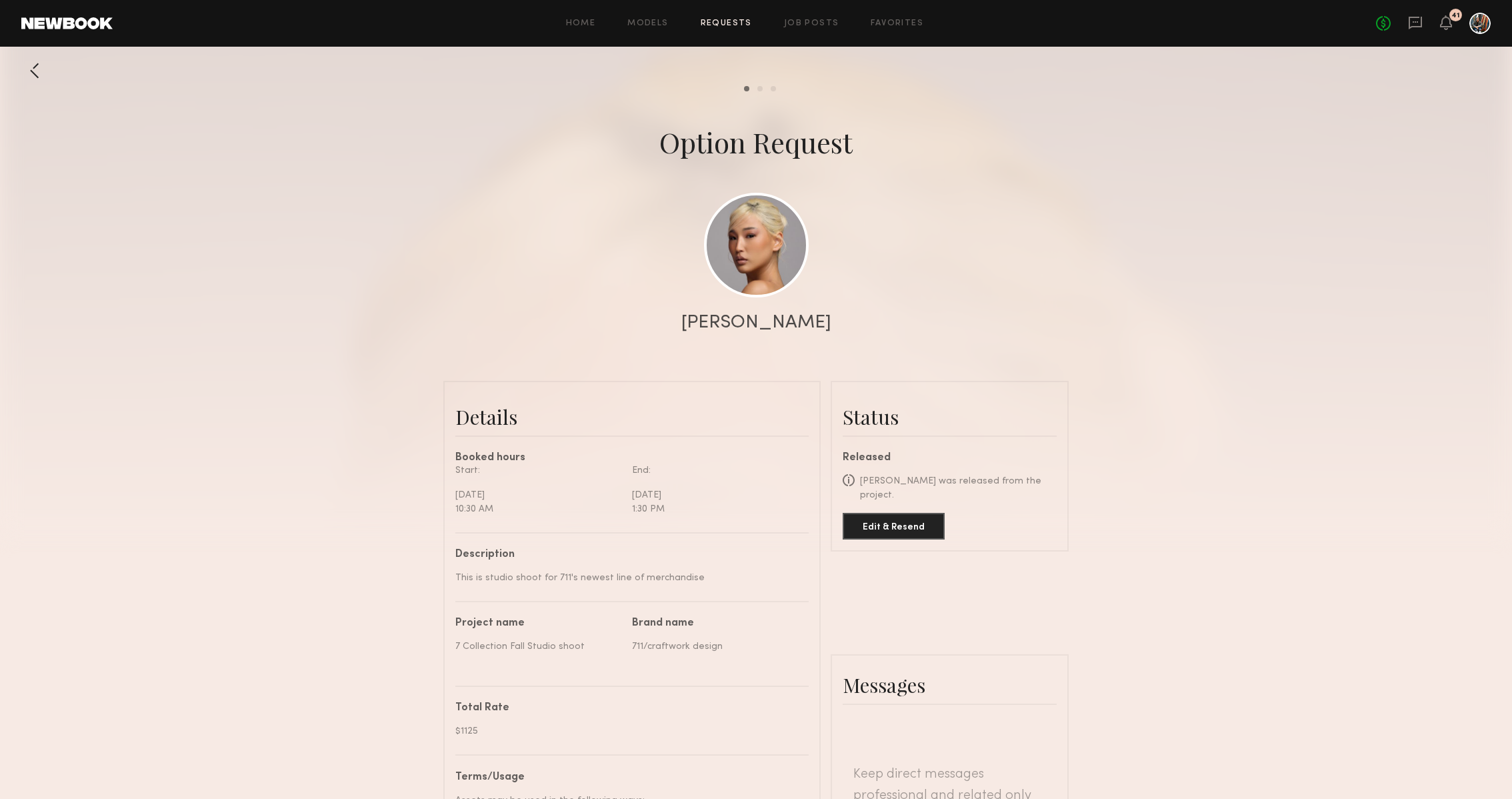
click at [32, 76] on div at bounding box center [34, 70] width 27 height 27
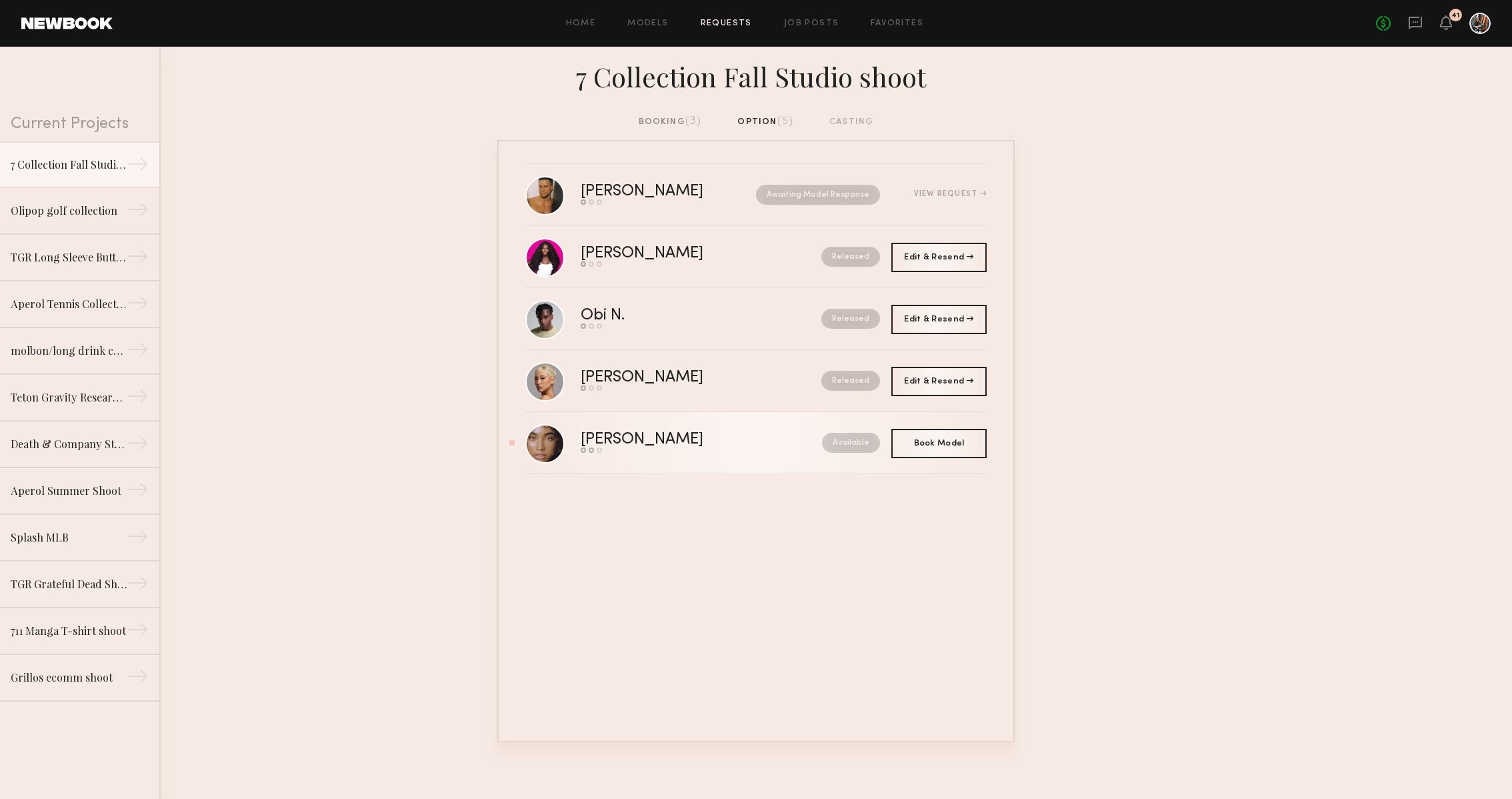
click at [855, 438] on nb-request-status "Available" at bounding box center [851, 443] width 58 height 20
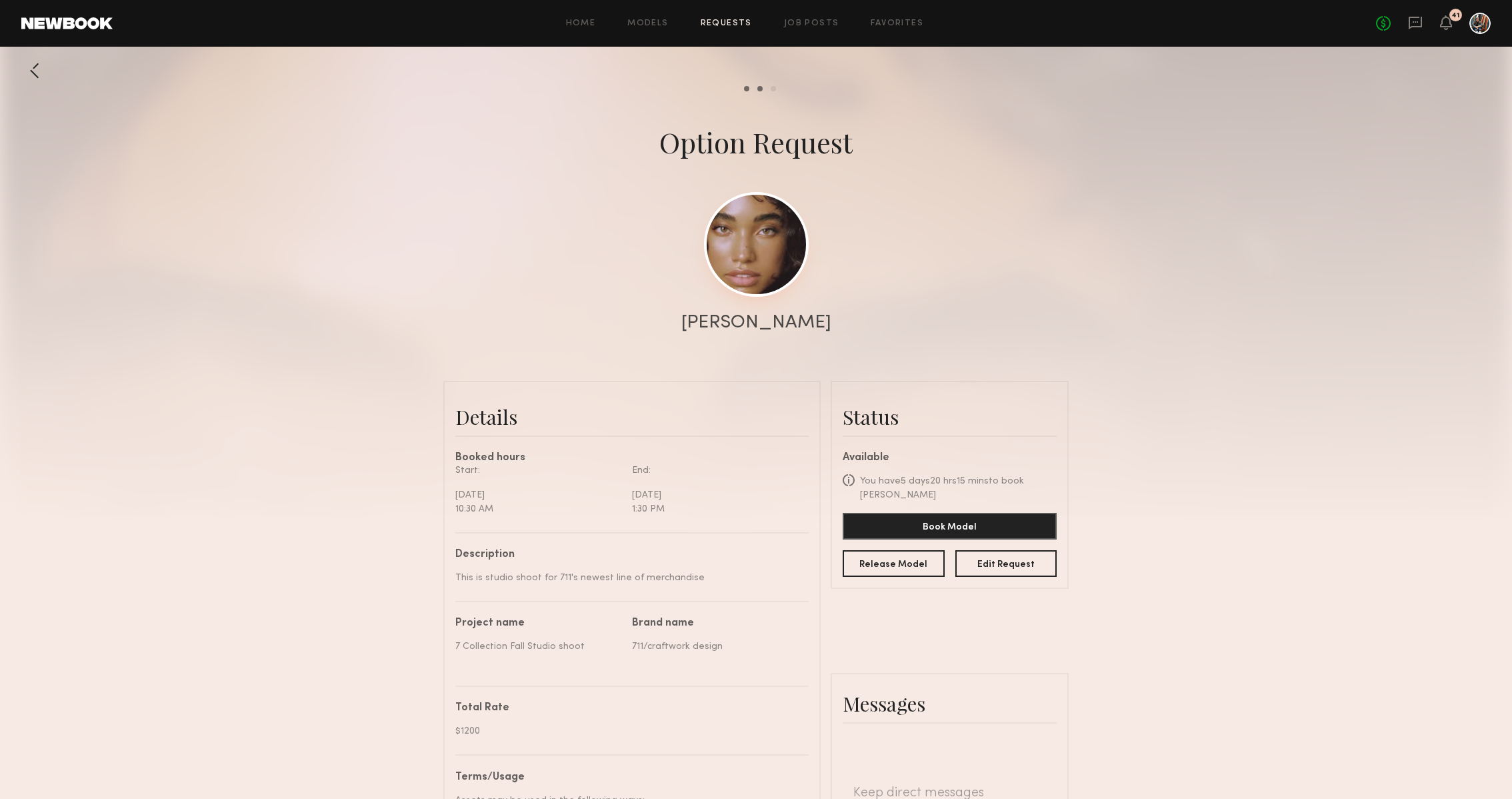
click at [781, 246] on link at bounding box center [756, 244] width 105 height 105
click at [904, 558] on button "Release Model" at bounding box center [893, 563] width 102 height 27
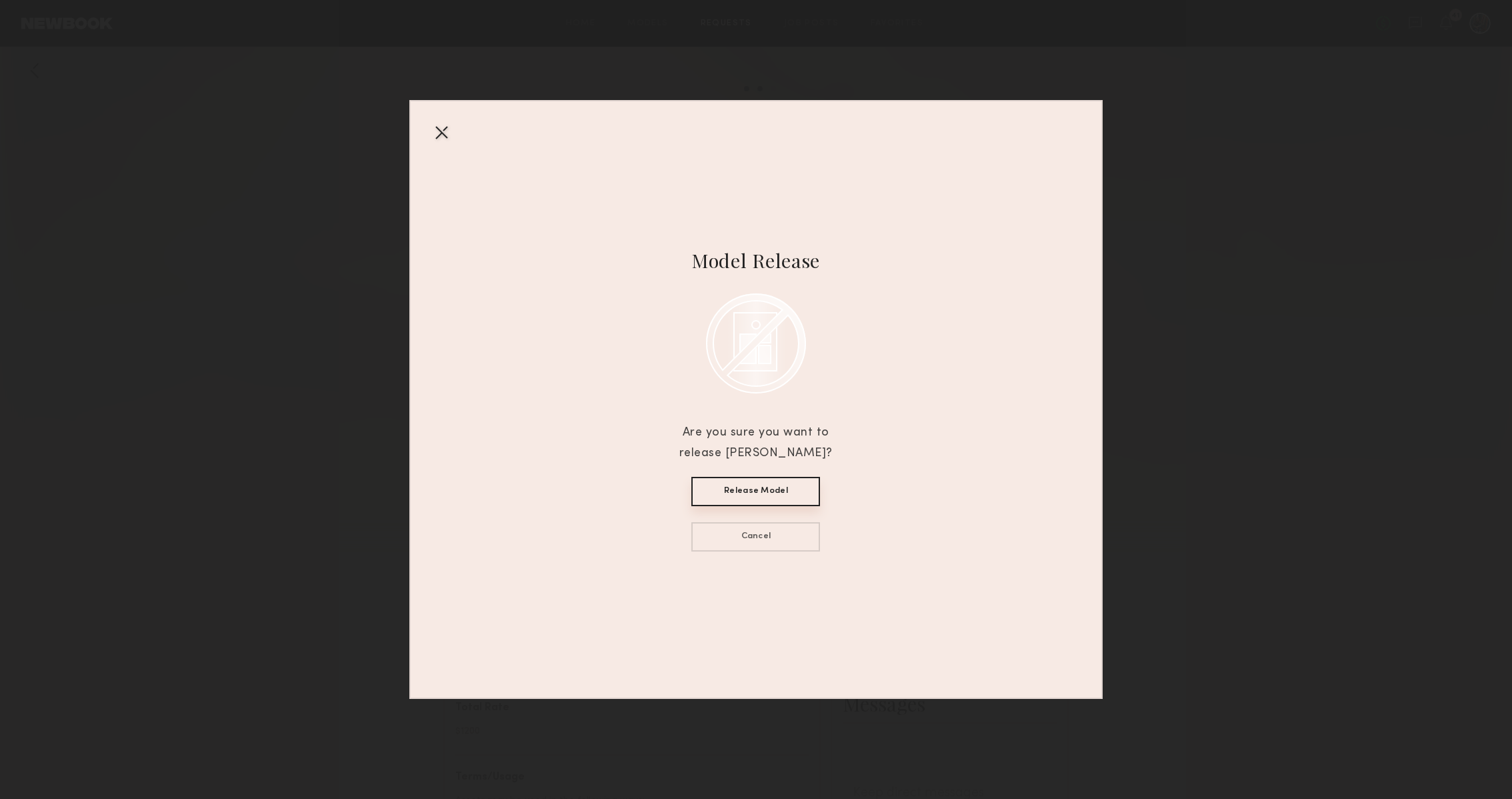
click at [793, 497] on button "Release Model" at bounding box center [756, 491] width 128 height 29
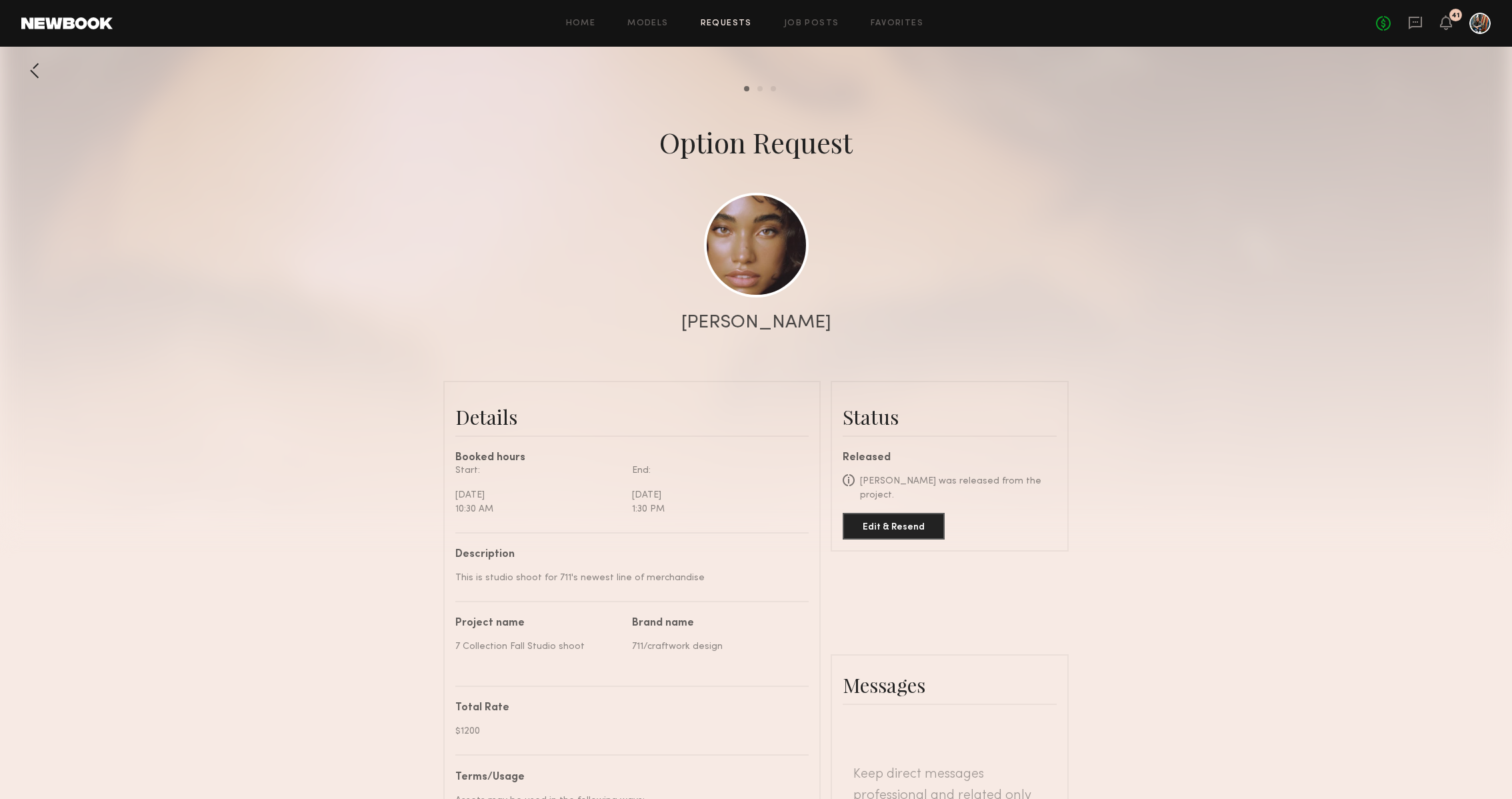
click at [1130, 76] on div at bounding box center [756, 267] width 1512 height 534
click at [738, 29] on div "Home Models Requests Job Posts Favorites Sign Out No fees up to $5,000 41" at bounding box center [802, 23] width 1378 height 21
click at [654, 25] on link "Models" at bounding box center [648, 23] width 41 height 9
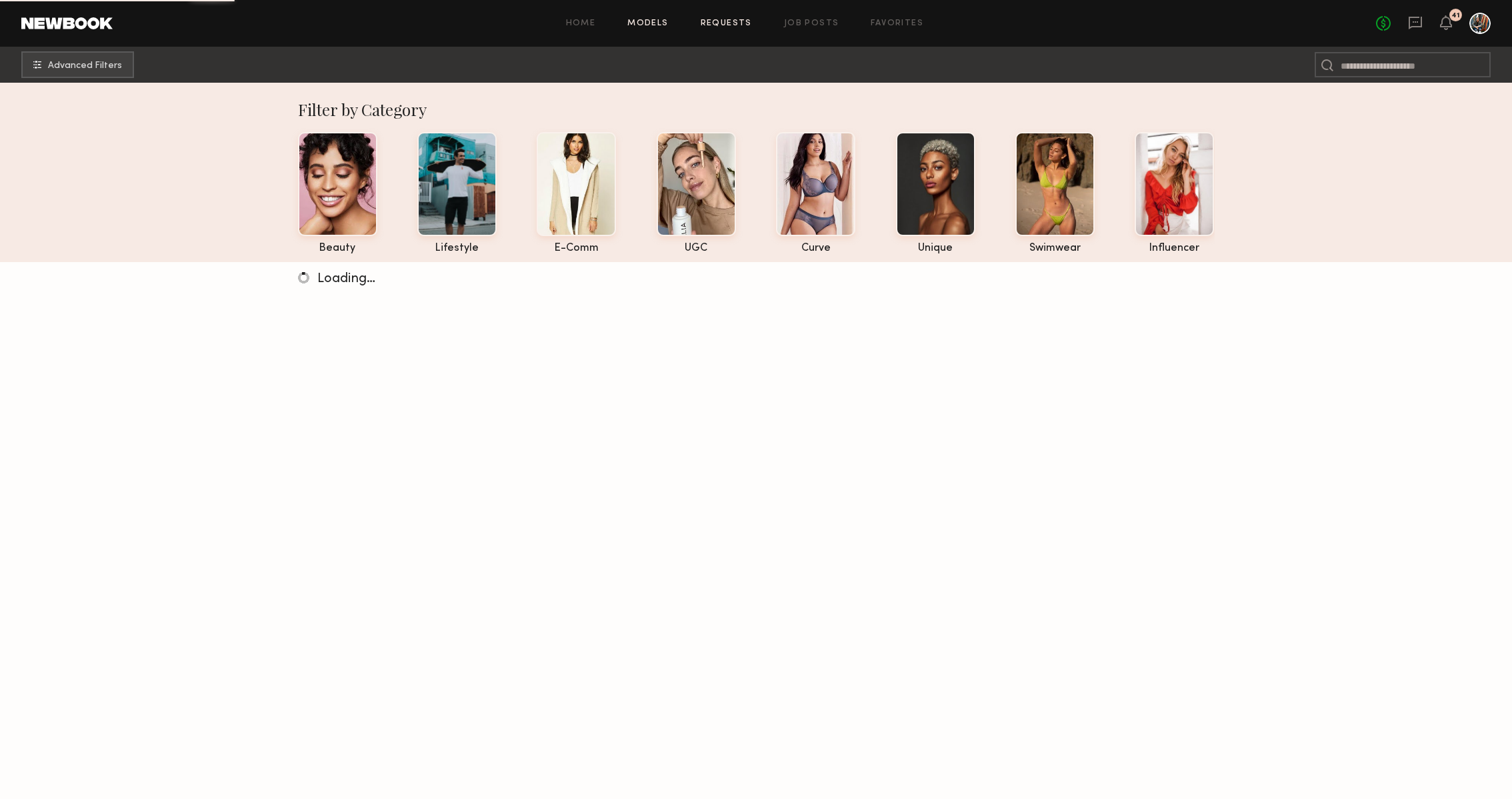
click at [720, 23] on link "Requests" at bounding box center [727, 23] width 52 height 9
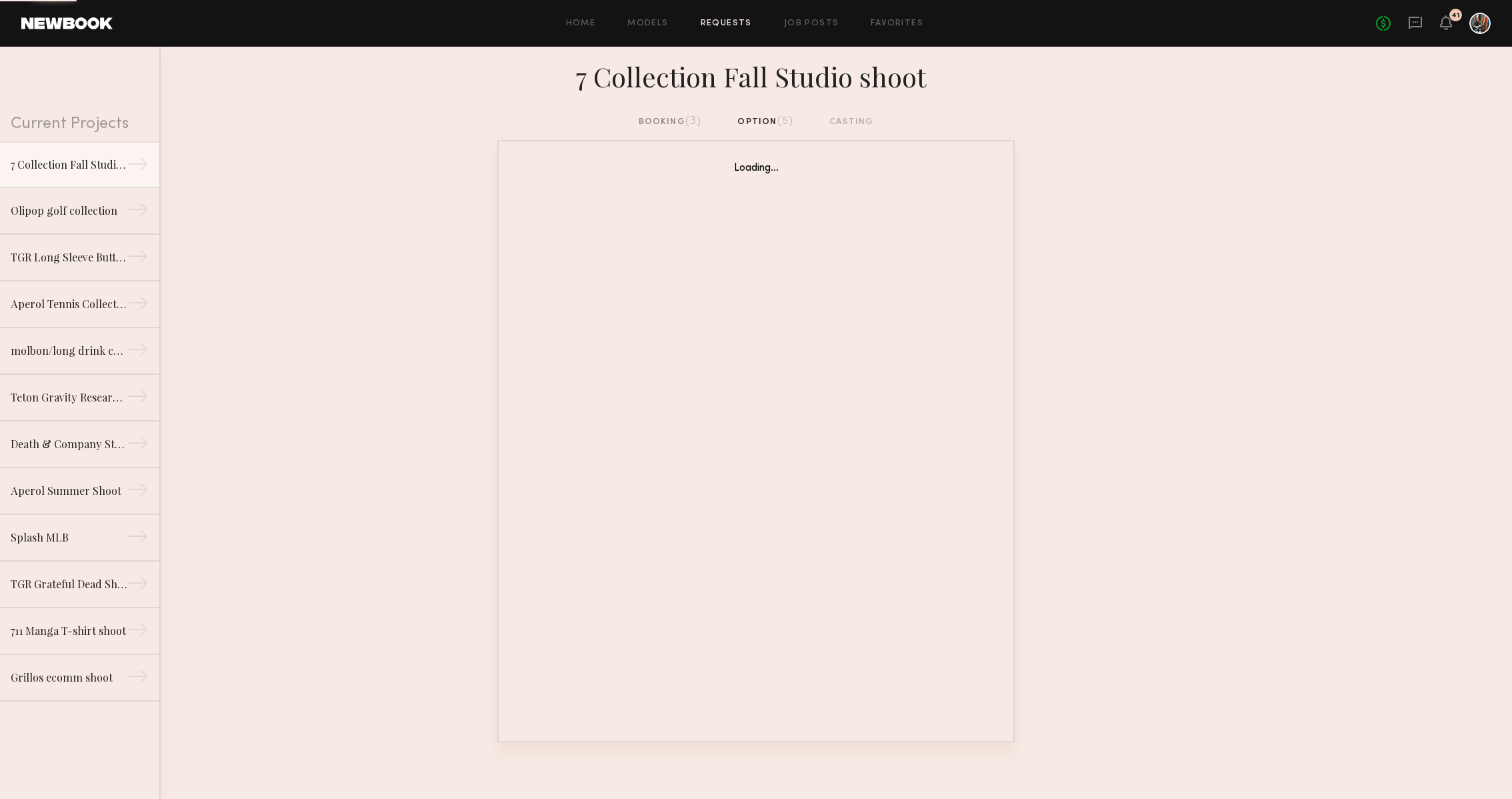
click at [684, 120] on div "booking (3)" at bounding box center [670, 122] width 63 height 15
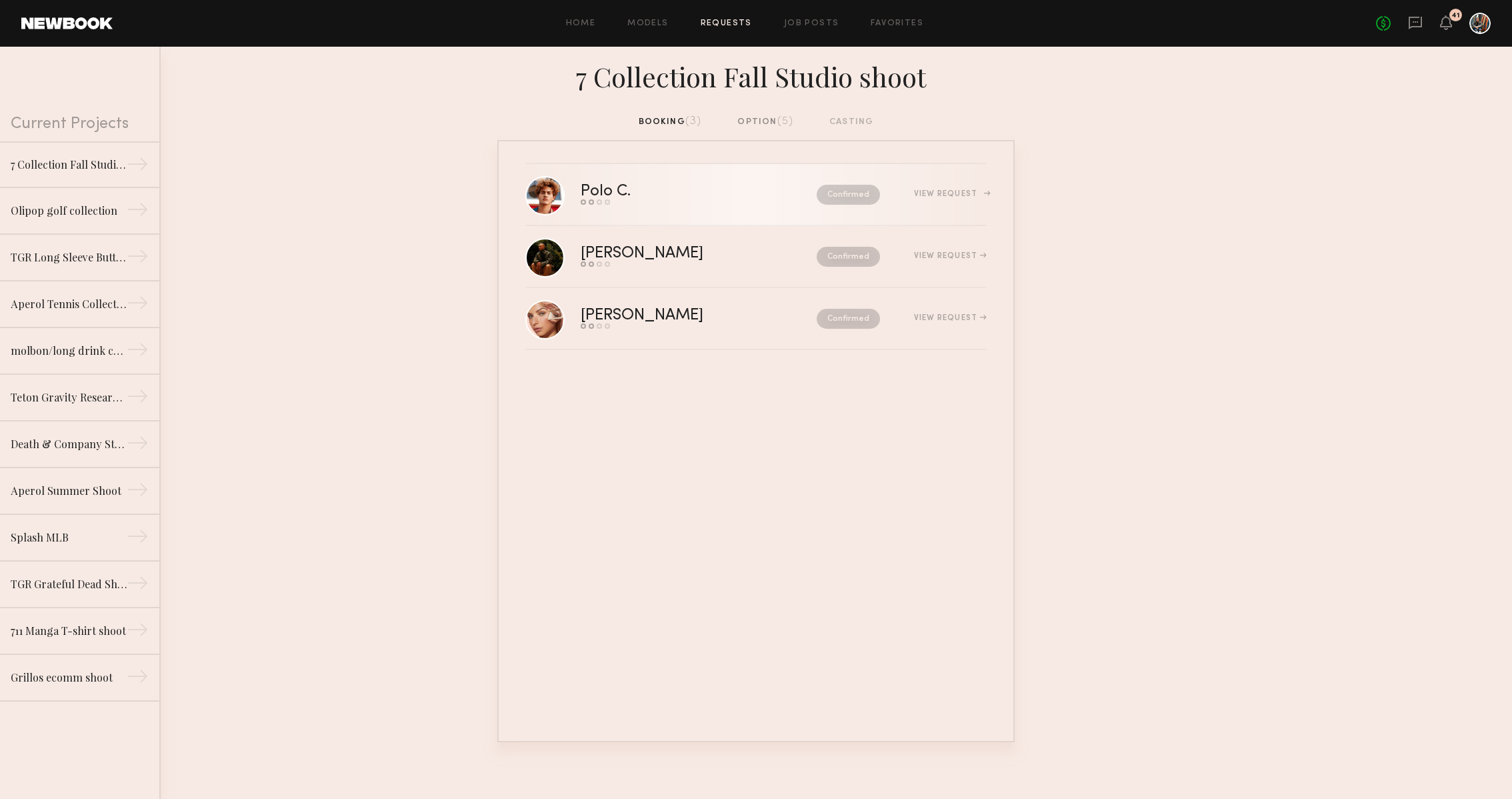
click at [710, 187] on div "Polo C." at bounding box center [652, 192] width 143 height 16
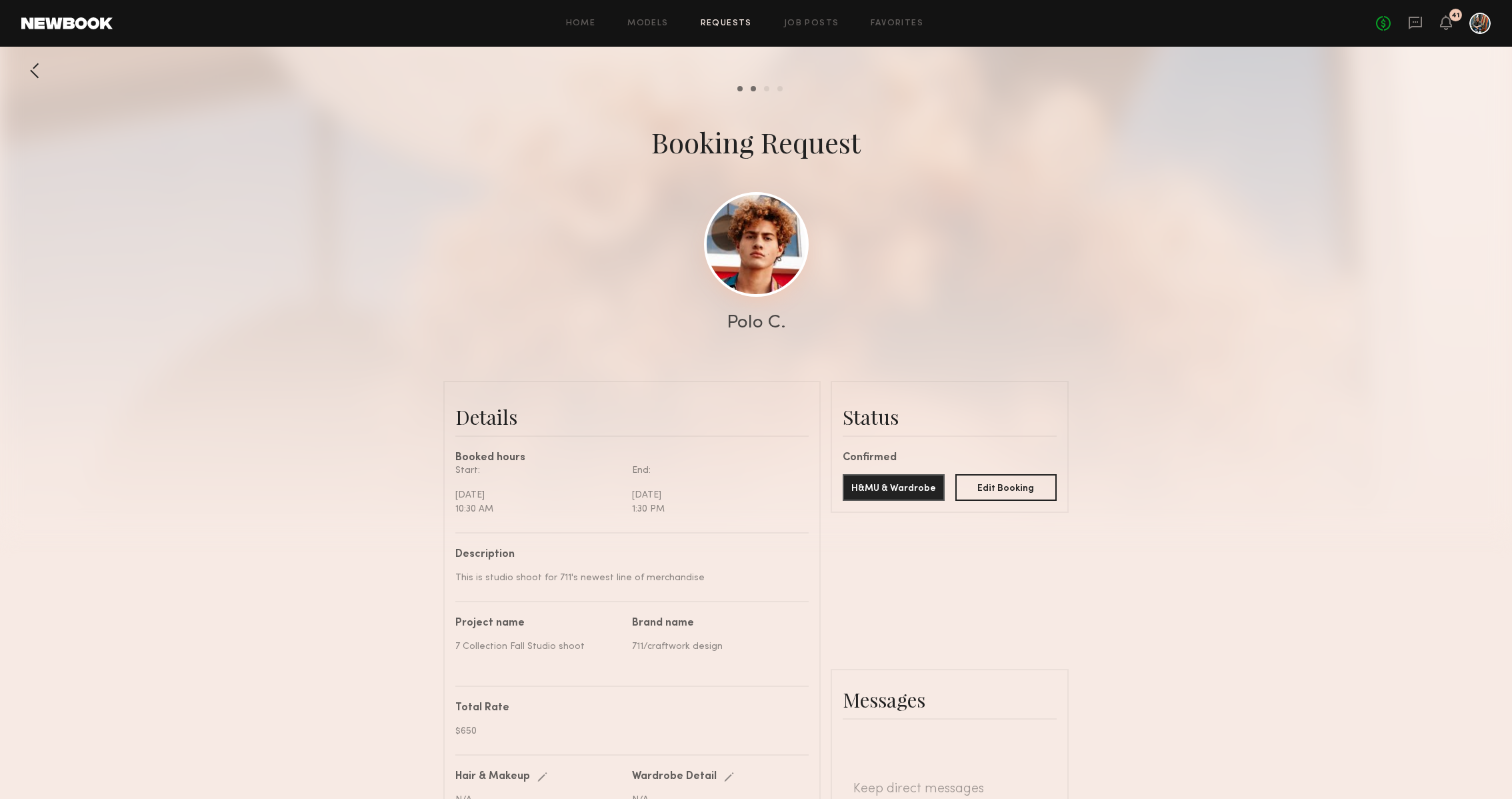
click at [767, 267] on link at bounding box center [756, 244] width 105 height 105
click at [724, 25] on link "Requests" at bounding box center [727, 23] width 52 height 9
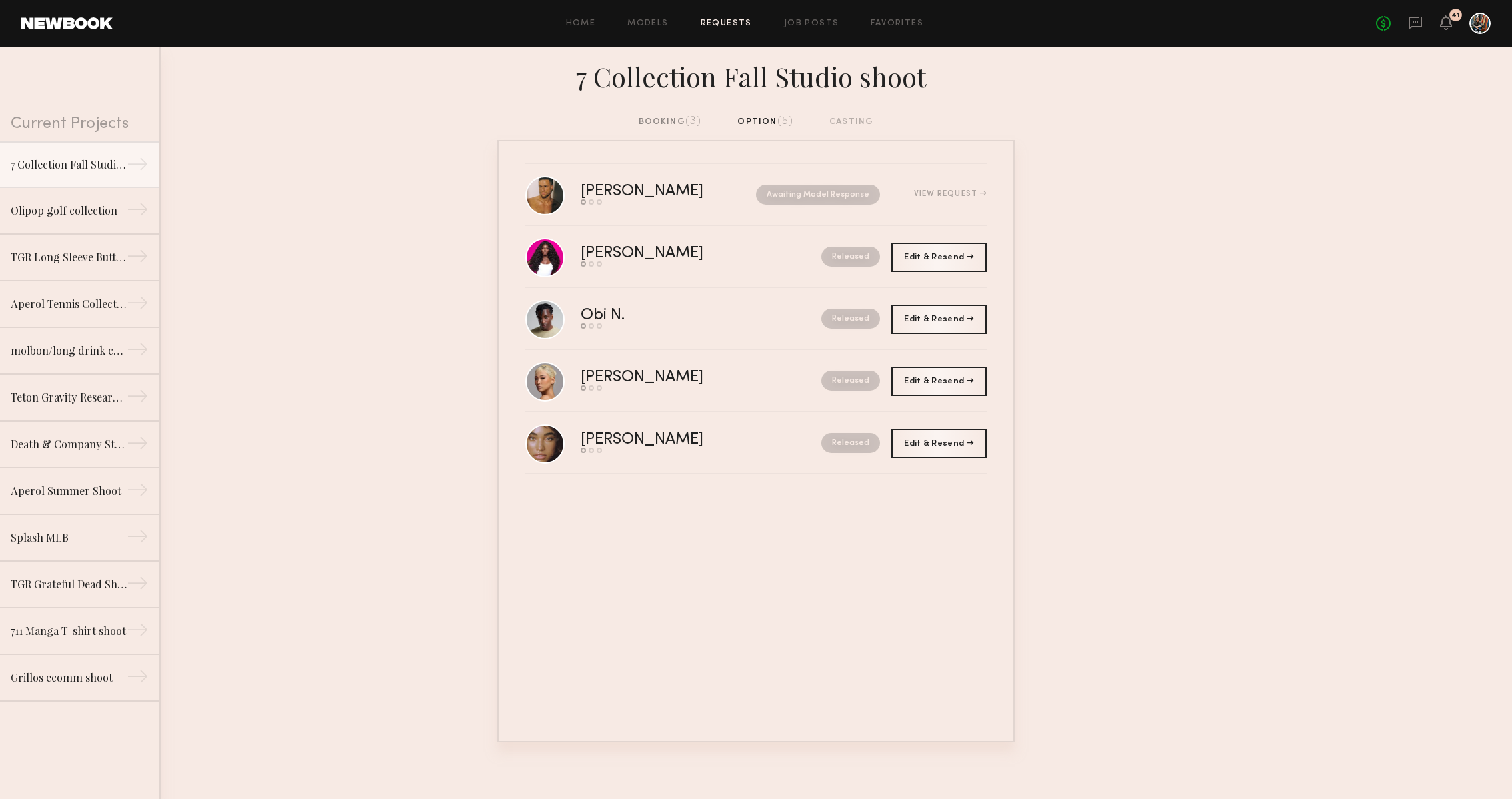
click at [668, 128] on div "booking (3)" at bounding box center [670, 122] width 63 height 15
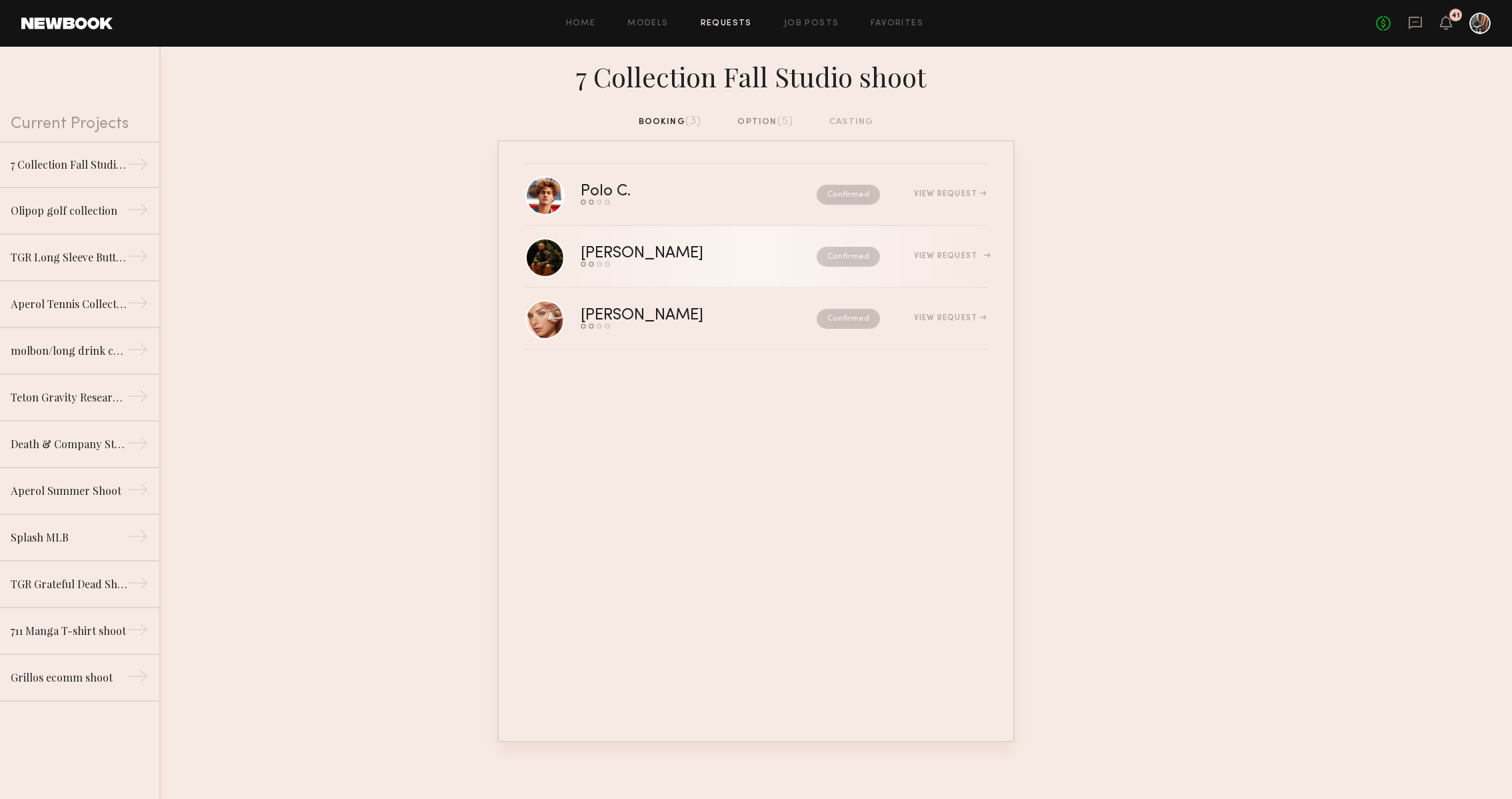
click at [780, 249] on div "Confirmed" at bounding box center [820, 257] width 120 height 20
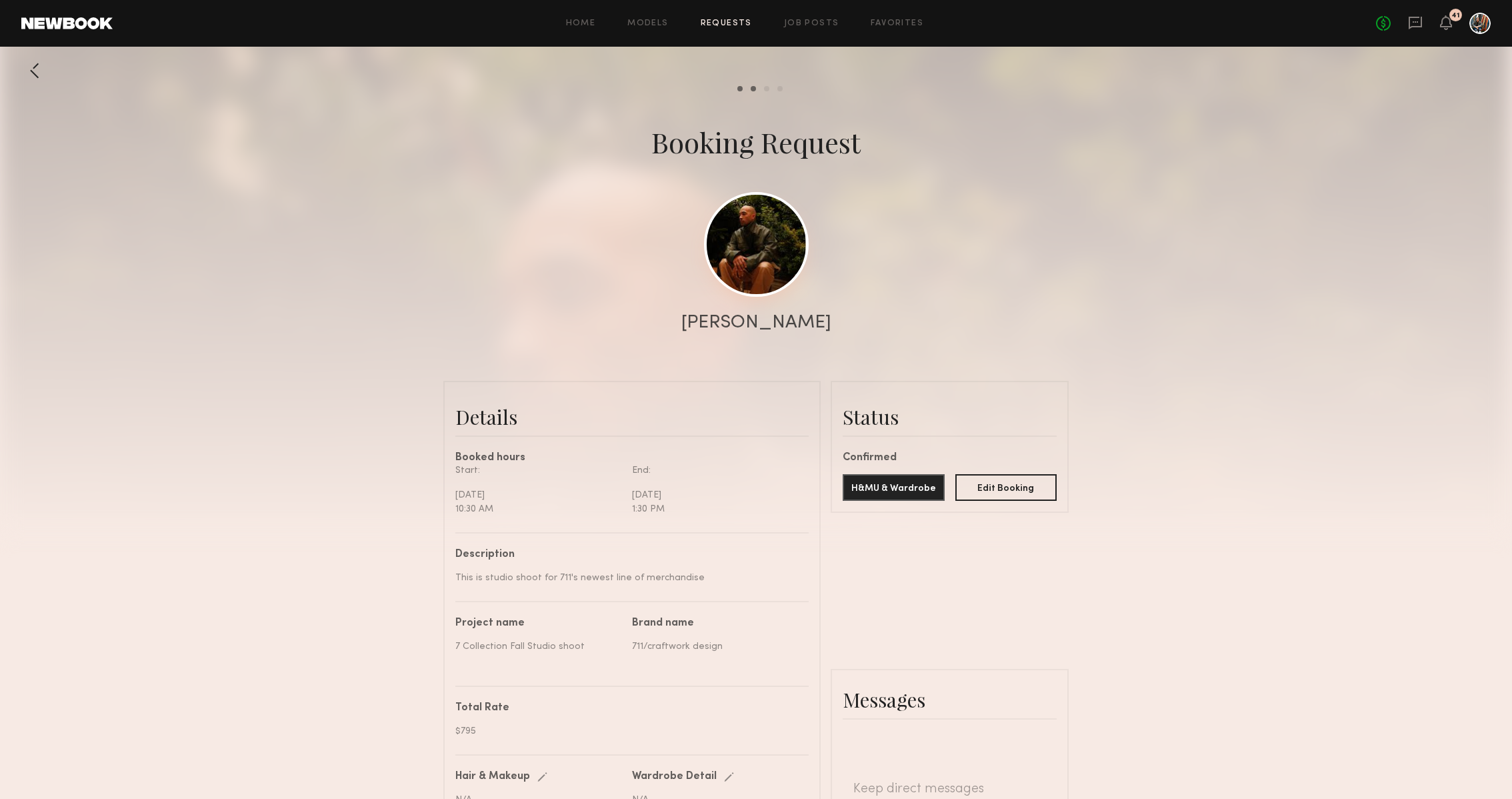
click at [777, 276] on link at bounding box center [756, 244] width 105 height 105
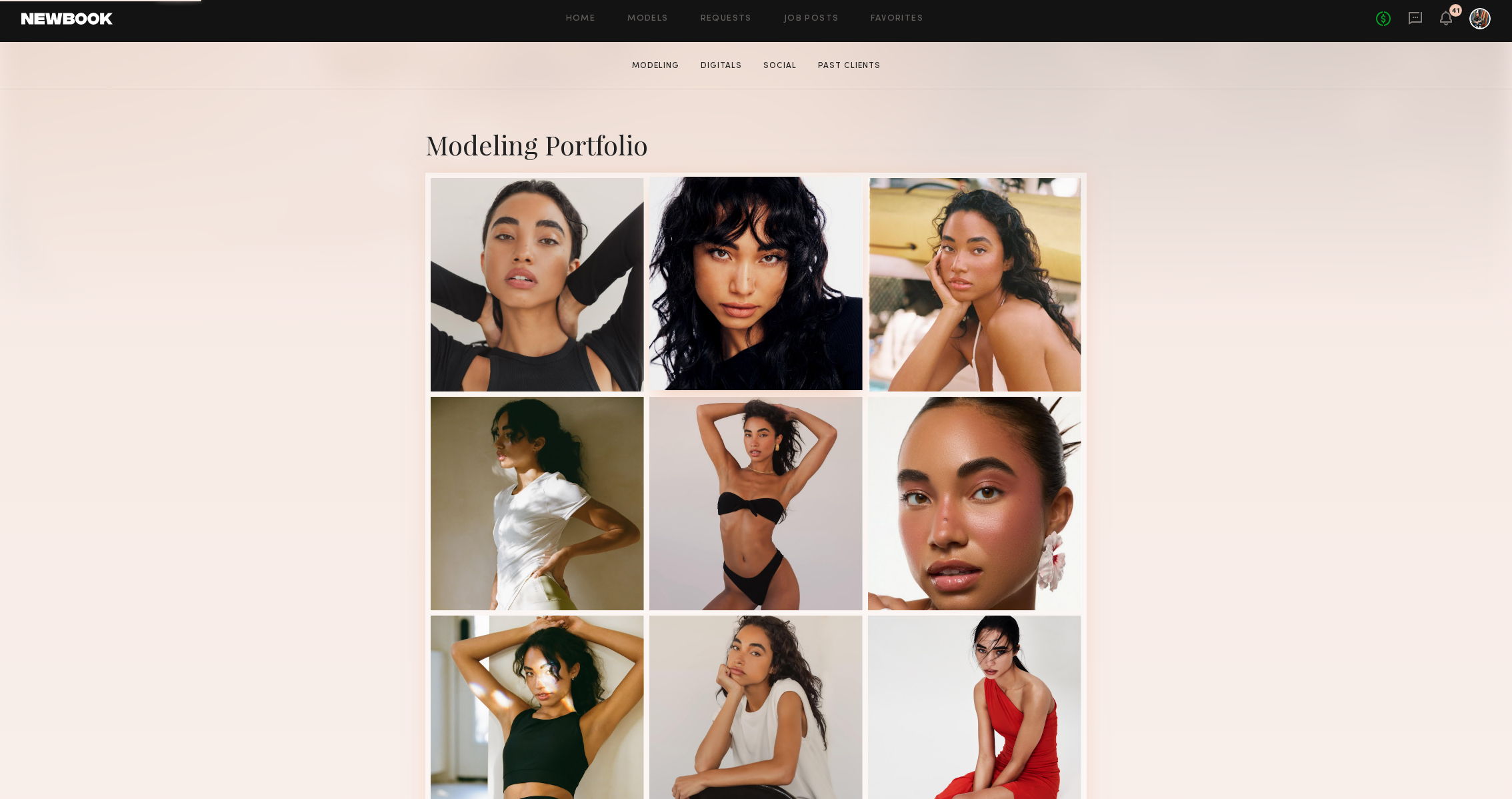
scroll to position [241, 0]
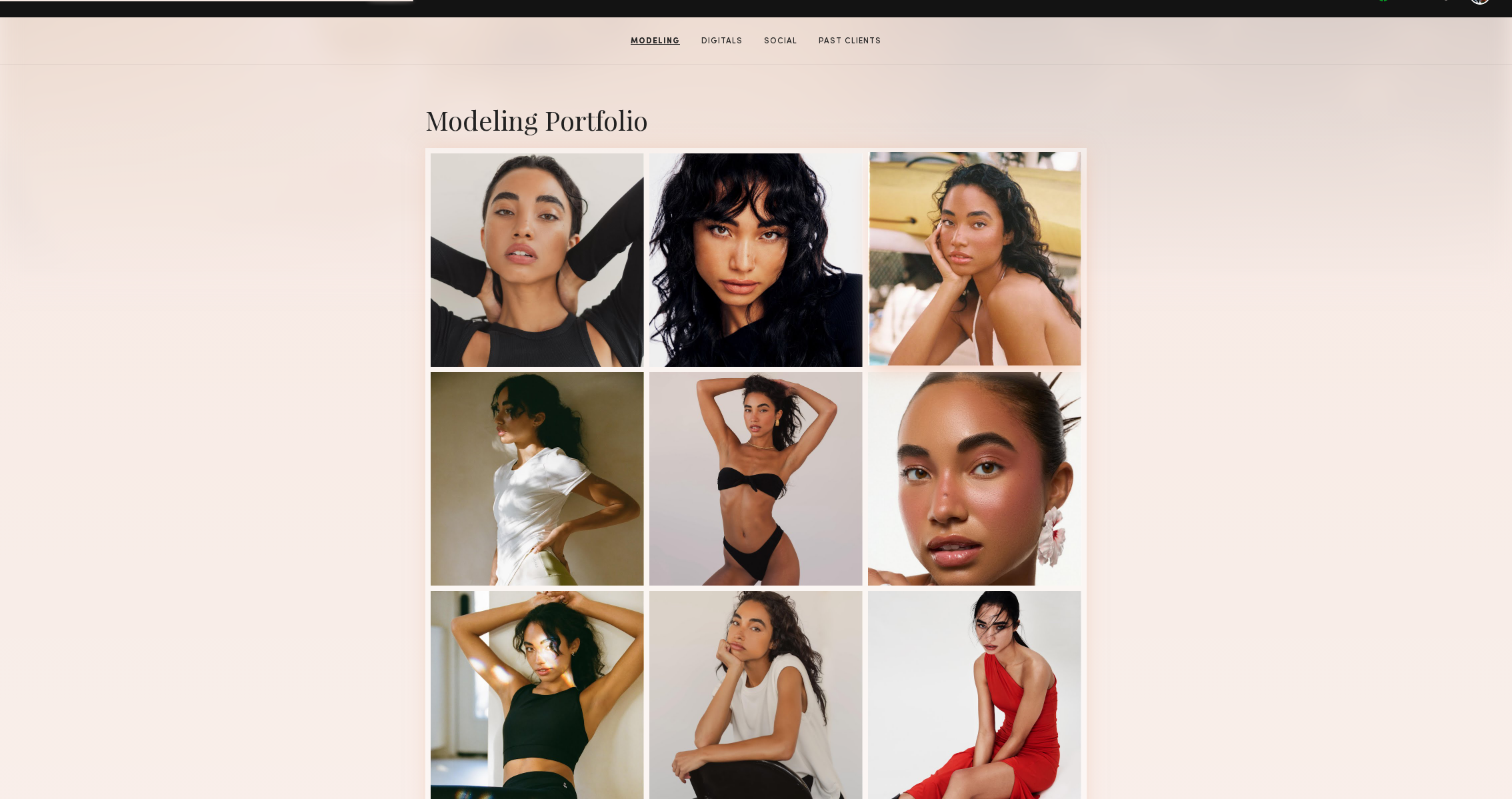
click at [986, 207] on div at bounding box center [975, 258] width 214 height 214
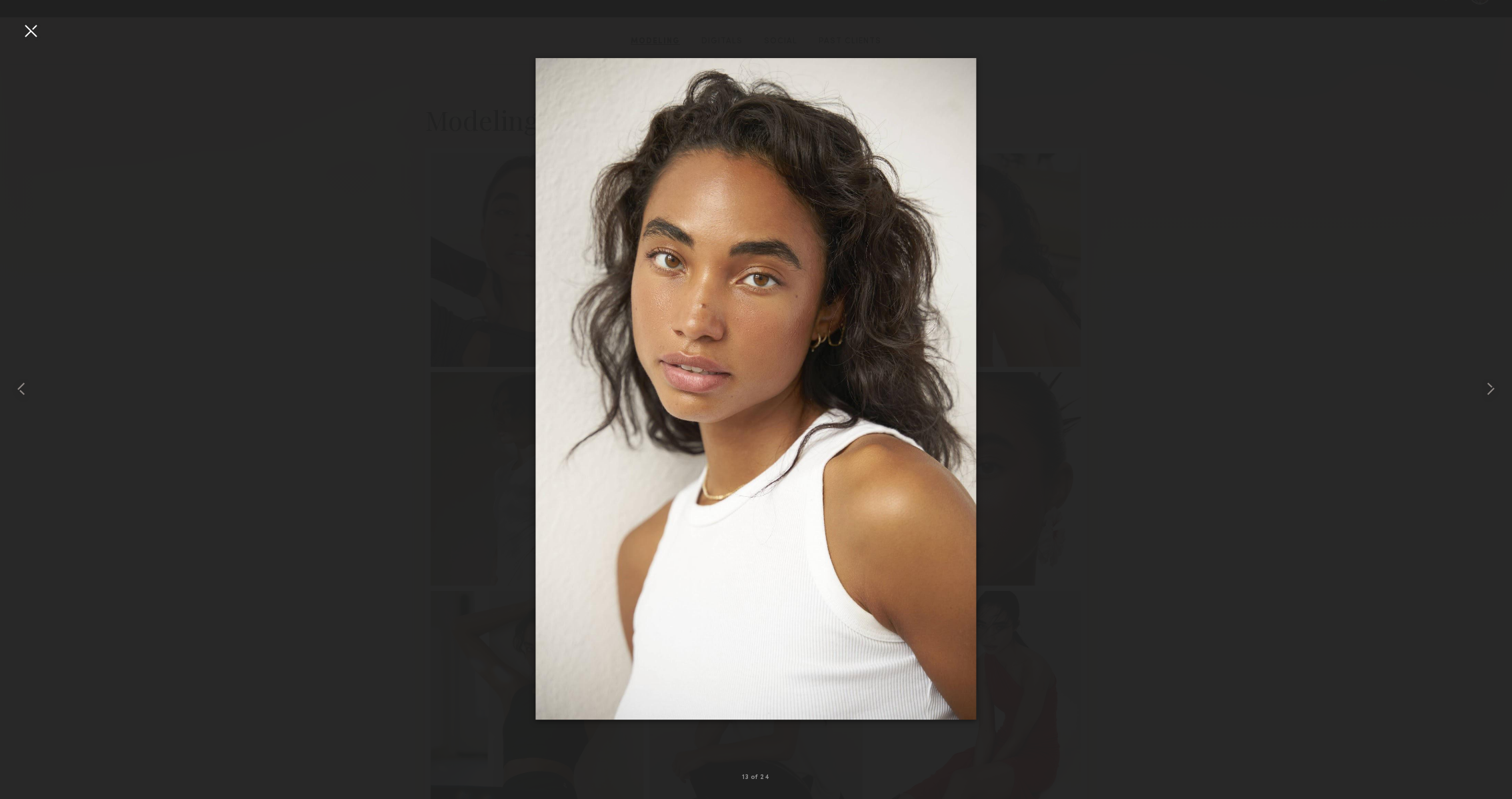
click at [1153, 180] on div at bounding box center [756, 388] width 1512 height 735
click at [46, 37] on div at bounding box center [31, 388] width 61 height 735
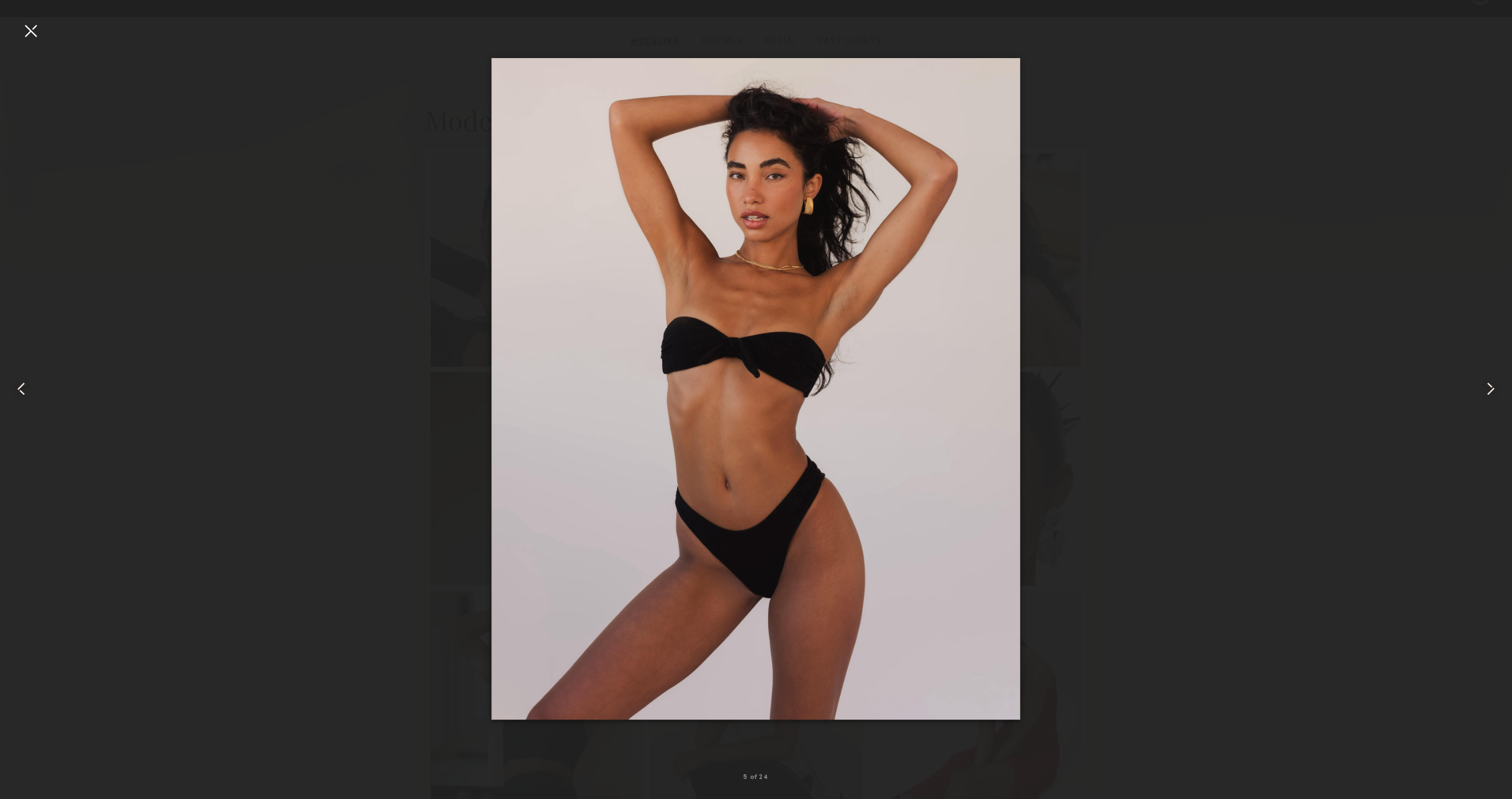
click at [36, 38] on div at bounding box center [31, 31] width 21 height 21
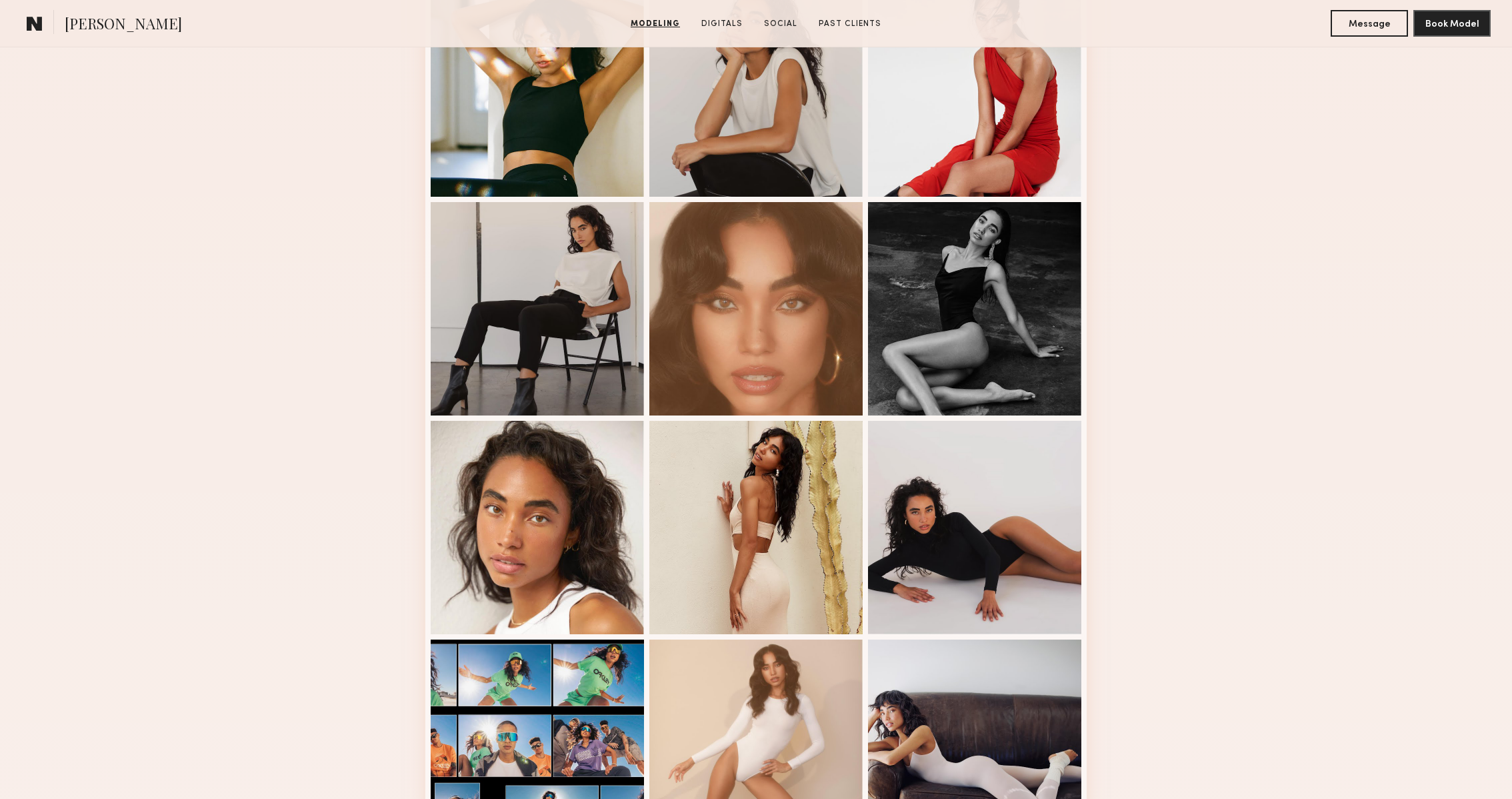
scroll to position [883, 0]
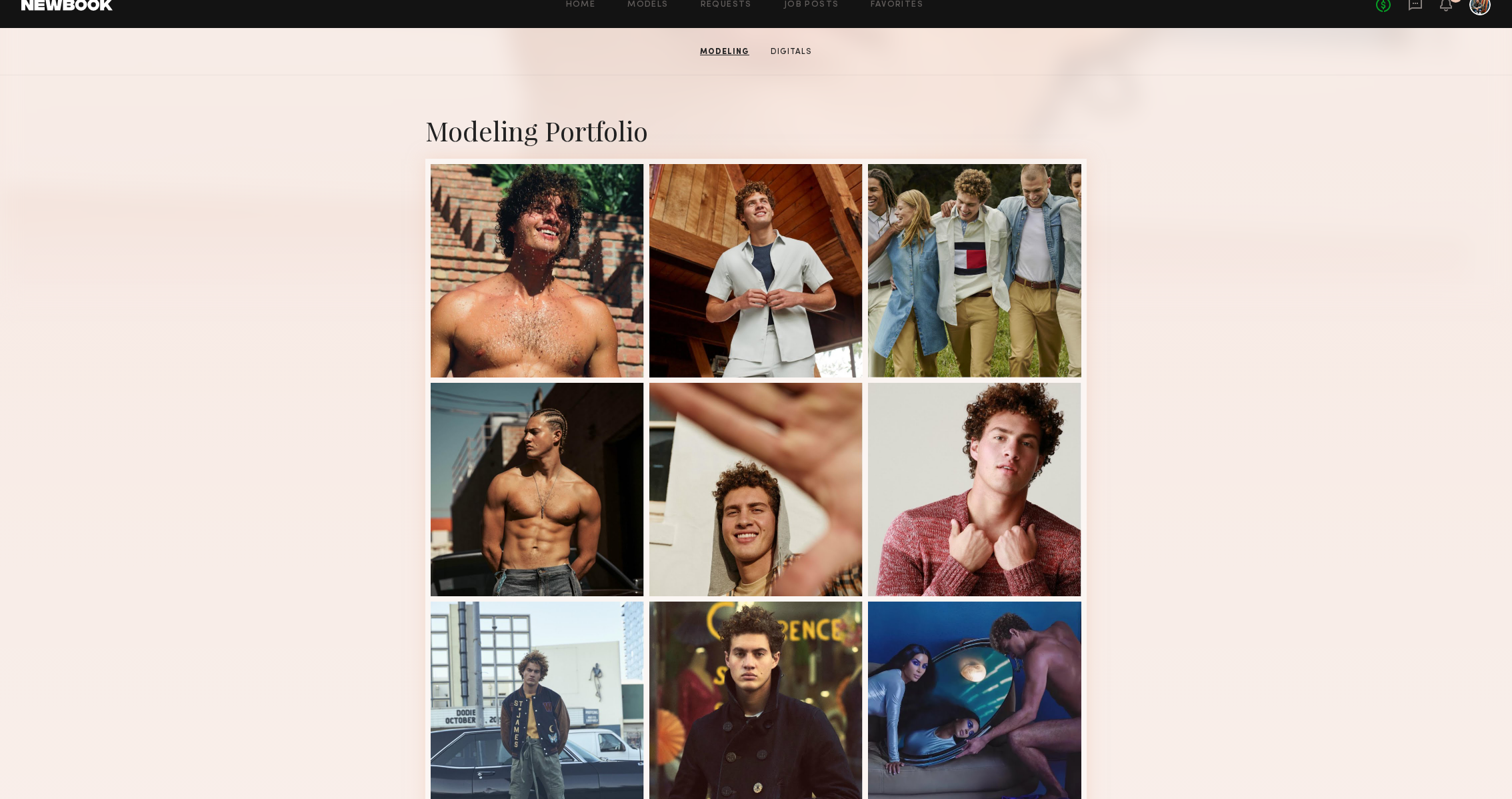
scroll to position [50, 0]
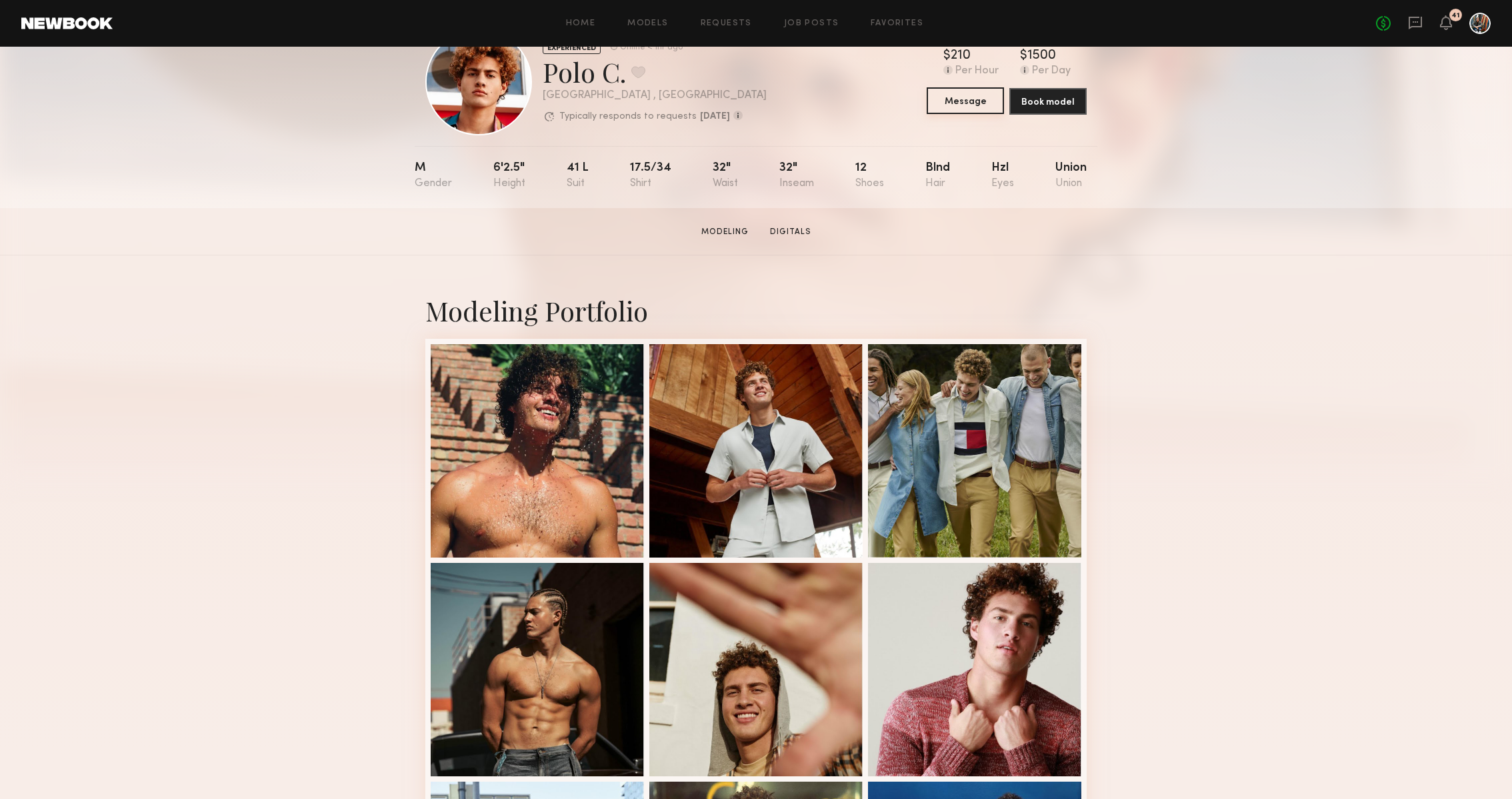
click at [956, 103] on button "Message" at bounding box center [965, 101] width 77 height 27
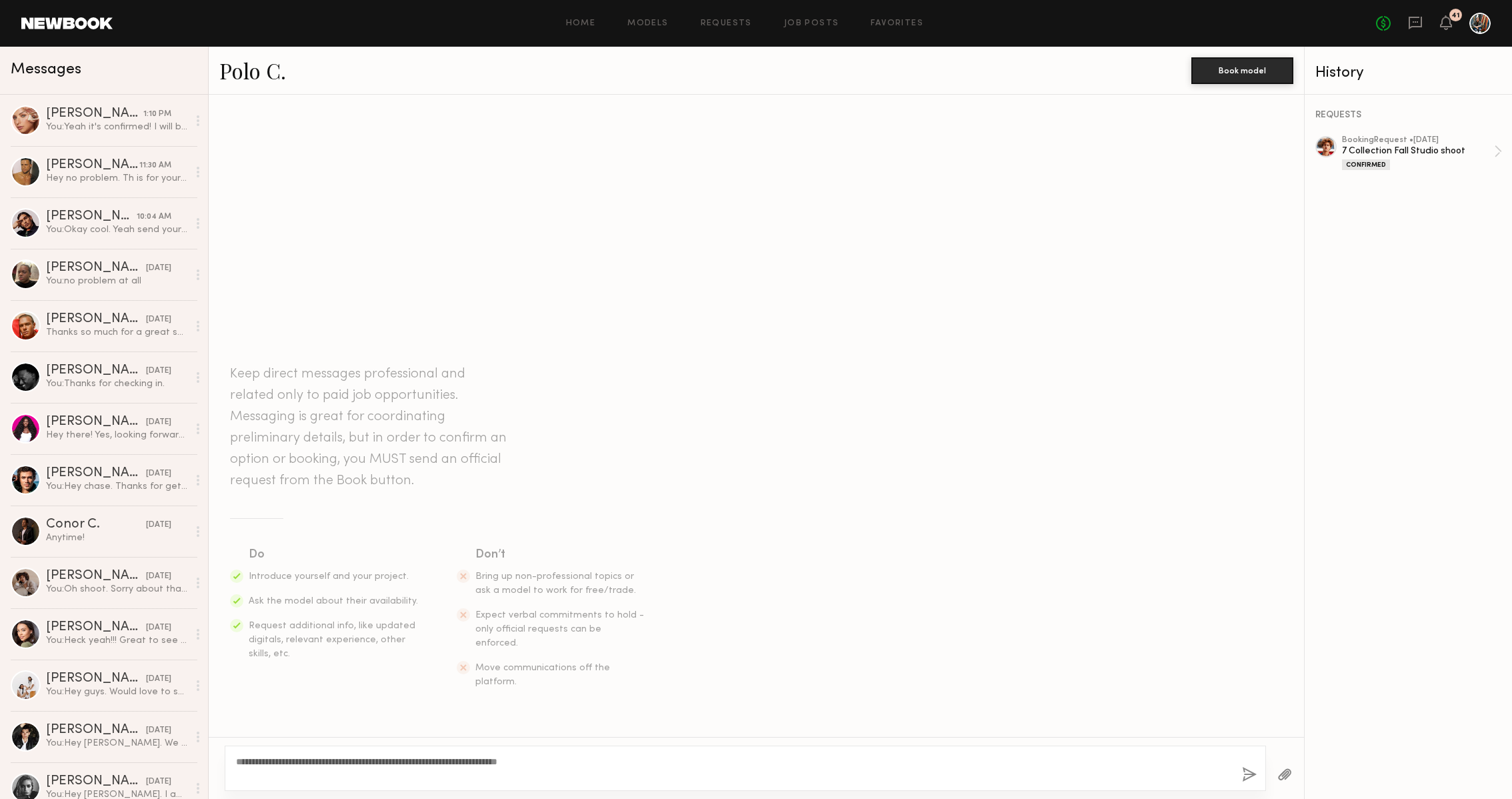
type textarea "**********"
click at [1243, 780] on button "button" at bounding box center [1249, 775] width 15 height 16
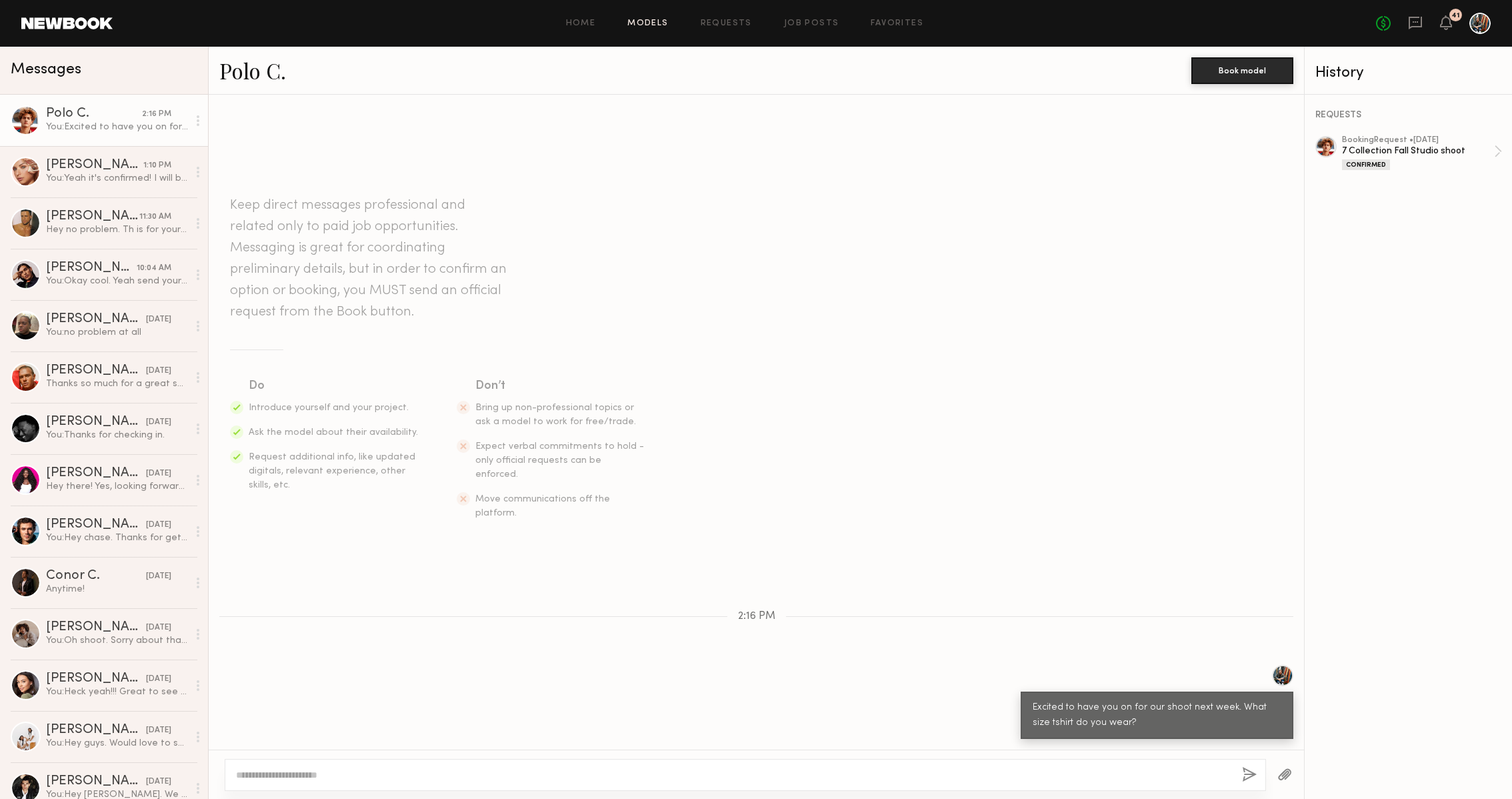
click at [659, 23] on link "Models" at bounding box center [648, 23] width 41 height 9
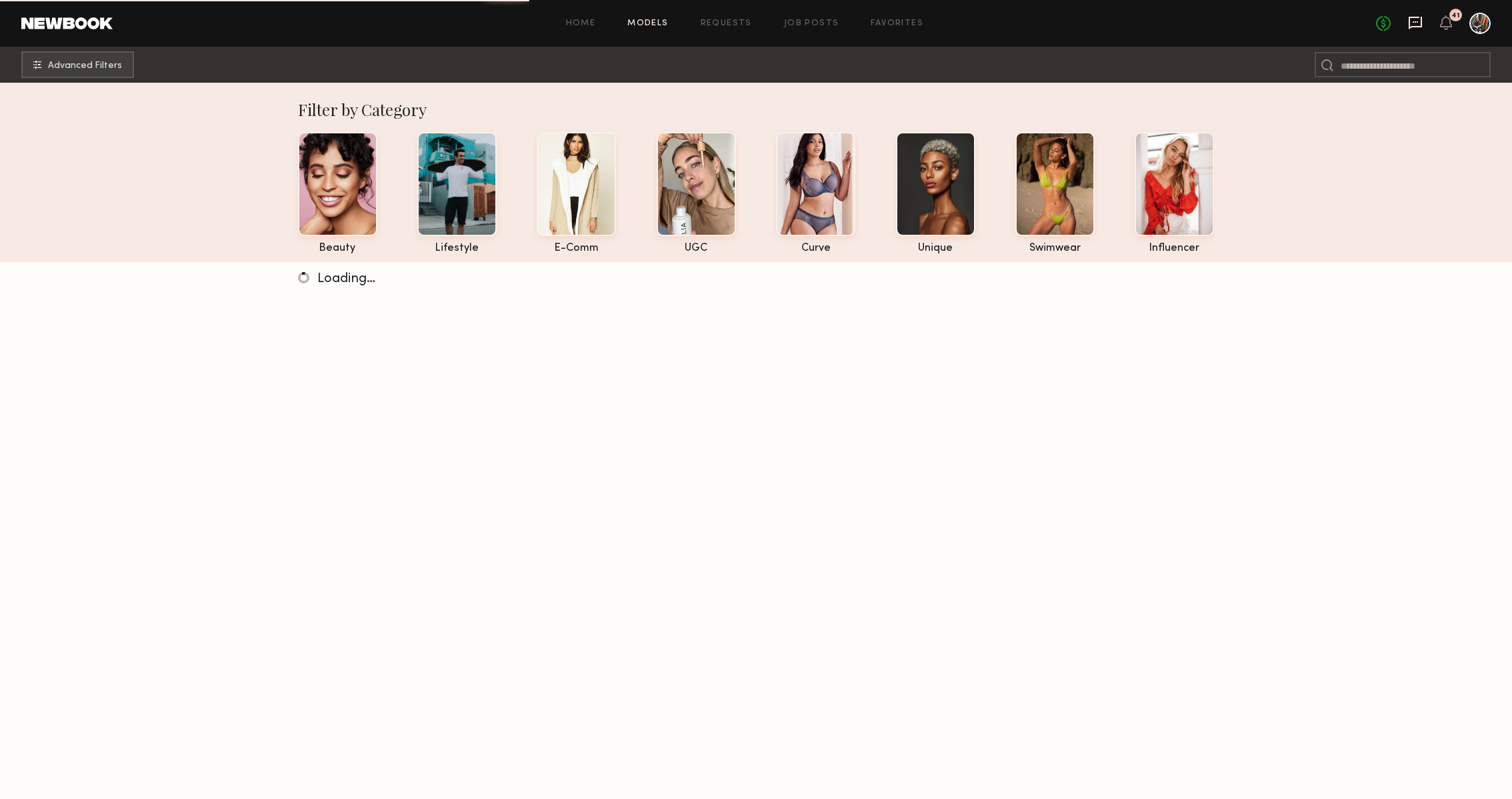
click at [1416, 21] on icon at bounding box center [1415, 22] width 5 height 2
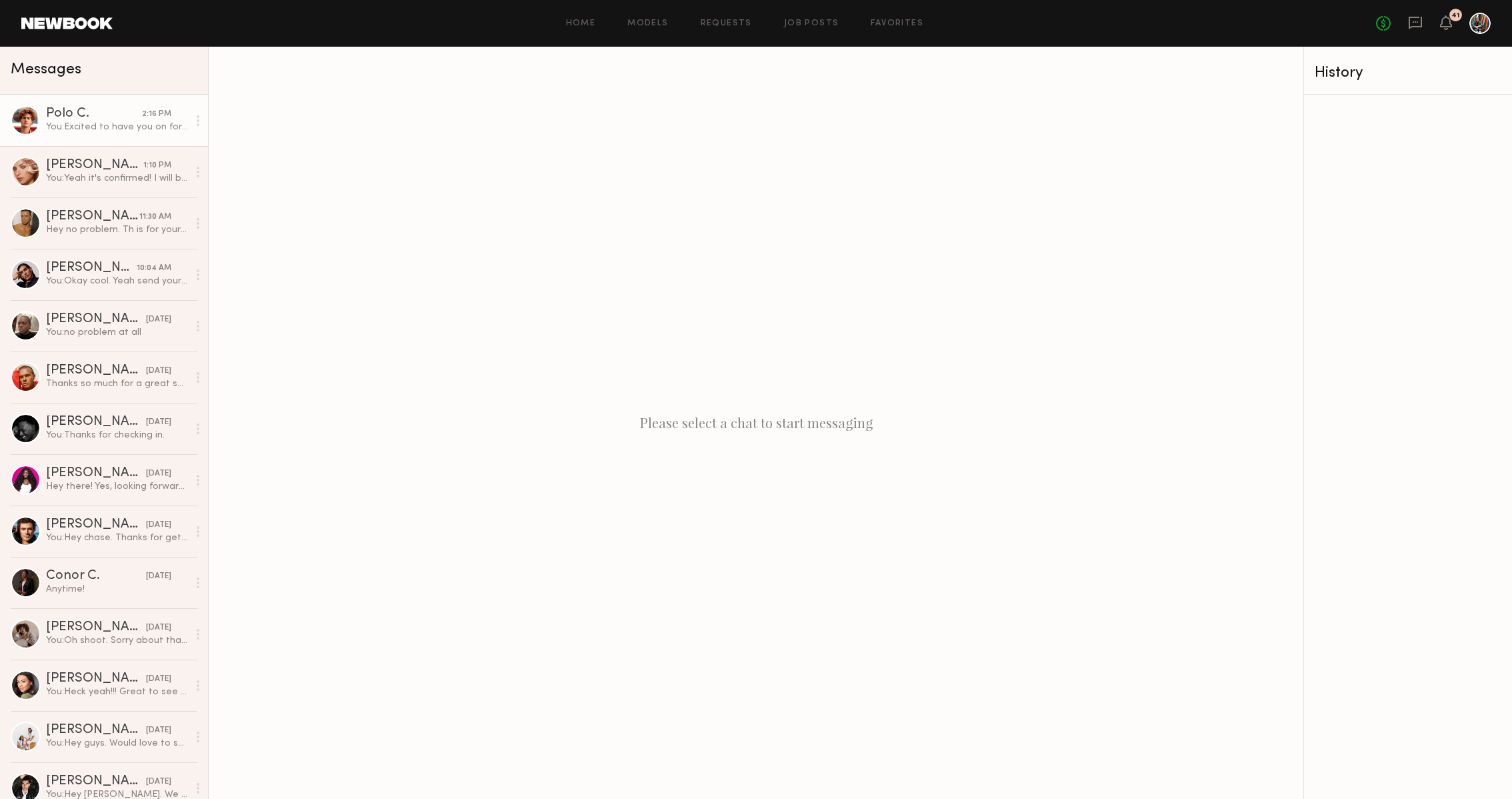
click at [127, 139] on link "Polo C. 2:16 PM You: Excited to have you on for our shoot next week. What size …" at bounding box center [104, 121] width 208 height 52
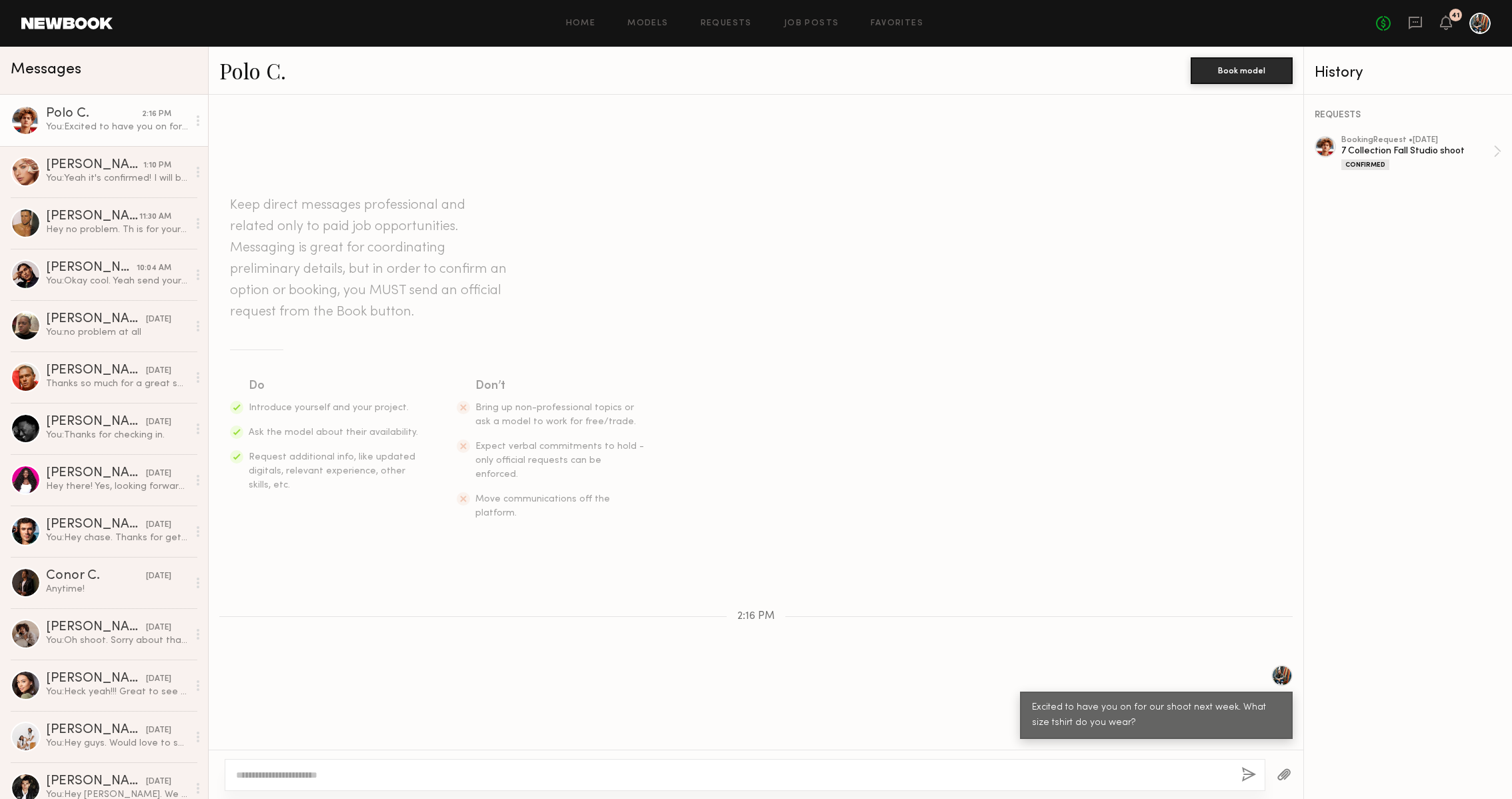
click at [1086, 708] on div "Excited to have you on for our shoot next week. What size tshirt do you wear?" at bounding box center [1156, 715] width 249 height 31
click at [1122, 721] on div "Excited to have you on for our shoot next week. What size tshirt do you wear?" at bounding box center [1156, 715] width 249 height 31
drag, startPoint x: 1122, startPoint y: 722, endPoint x: 1029, endPoint y: 709, distance: 93.9
click at [1029, 709] on div "Excited to have you on for our shoot next week. What size tshirt do you wear?" at bounding box center [1156, 715] width 273 height 48
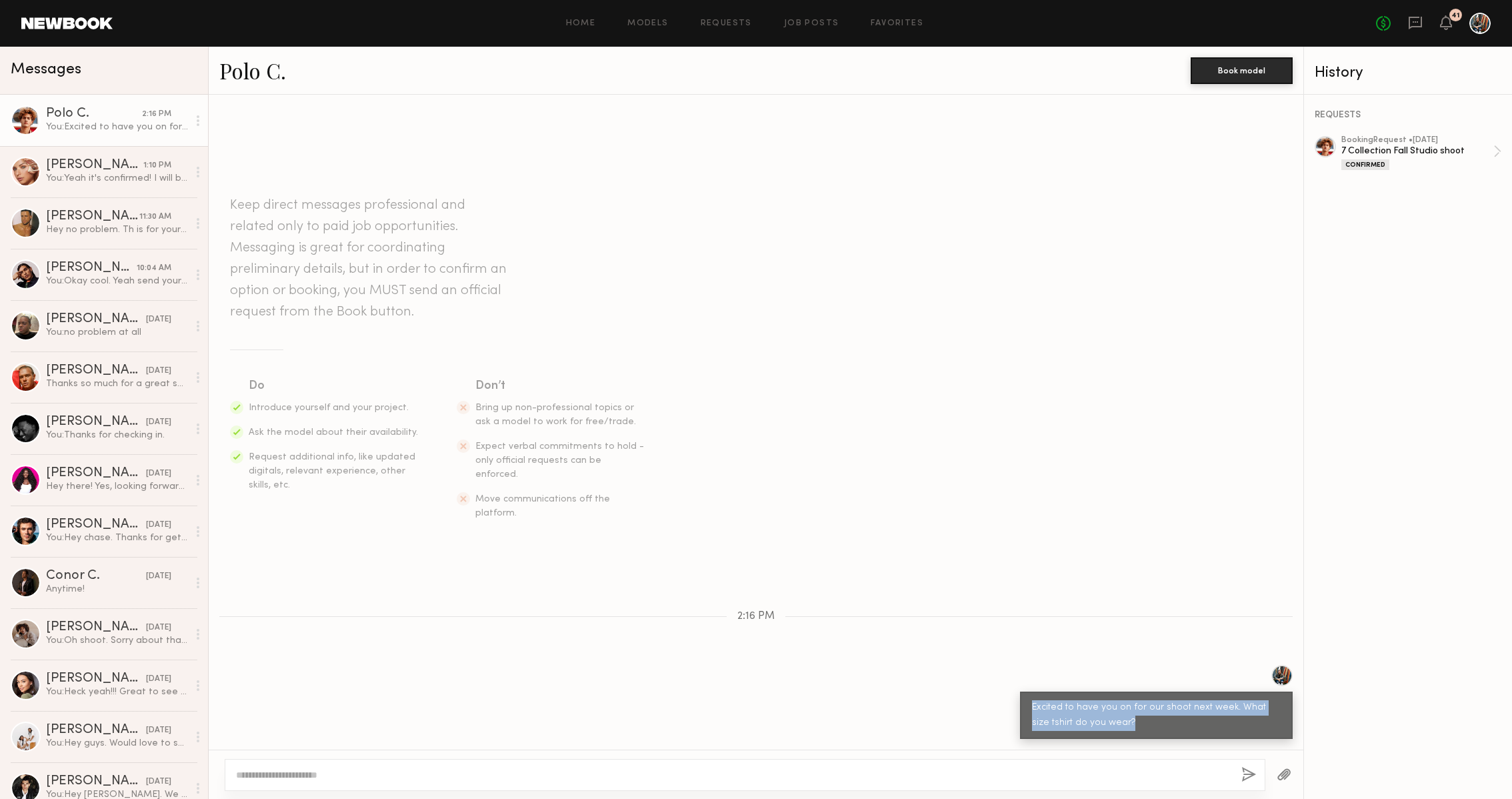
copy div "Excited to have you on for our shoot next week. What size tshirt do you wear?"
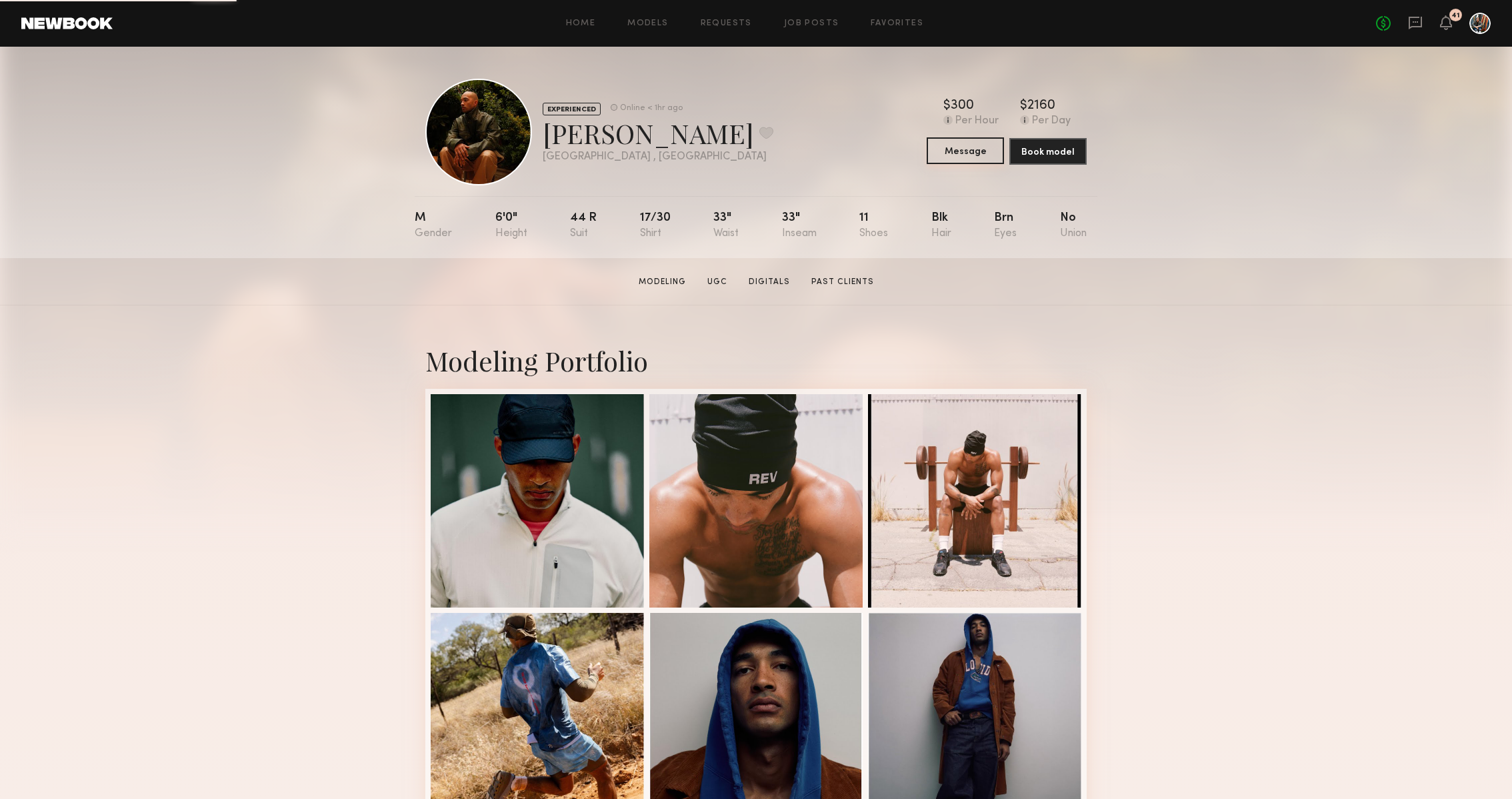
click at [975, 151] on button "Message" at bounding box center [965, 151] width 77 height 27
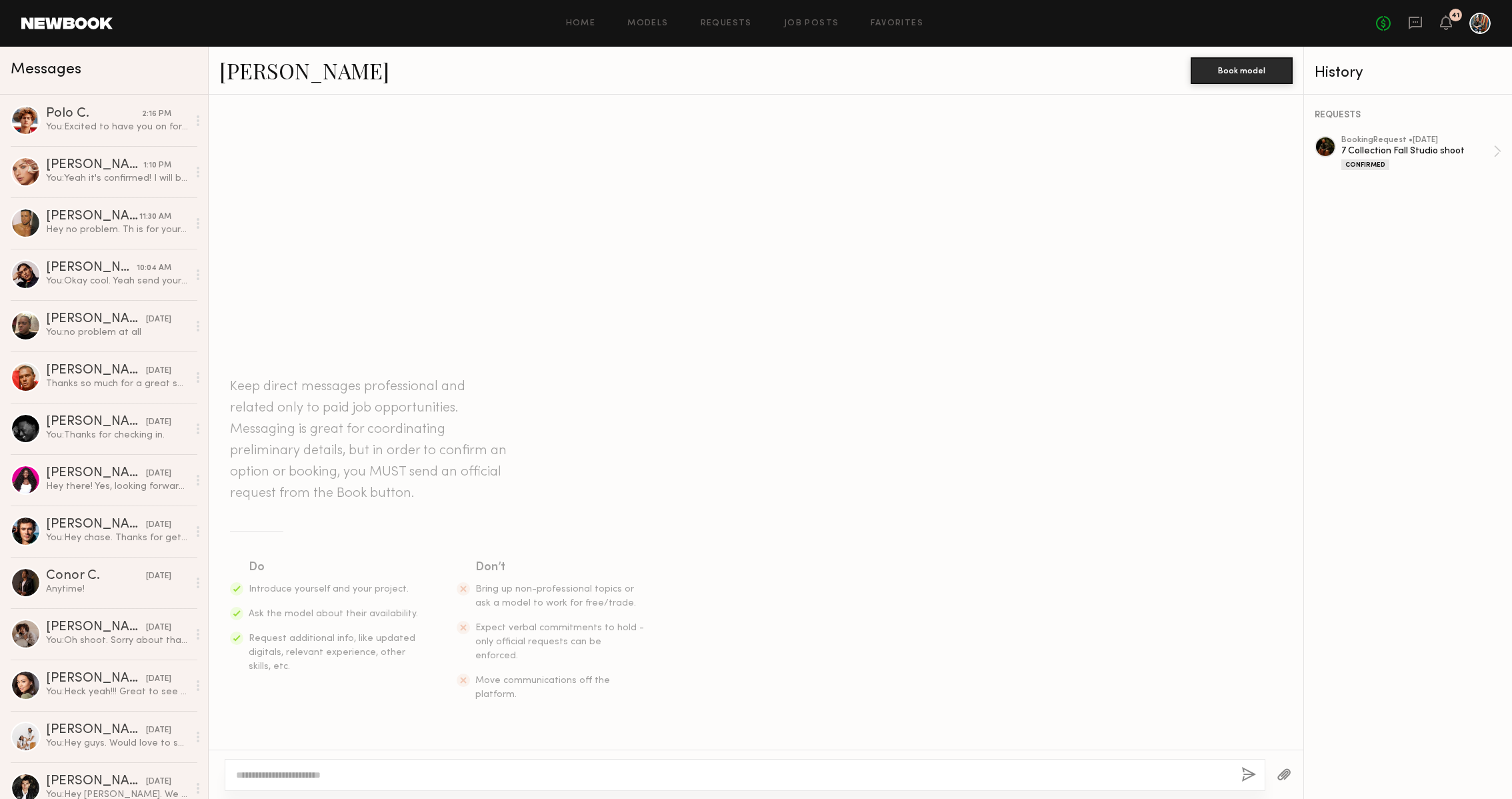
click at [494, 769] on textarea at bounding box center [734, 775] width 995 height 13
type textarea "**********"
click at [1247, 765] on div "**********" at bounding box center [745, 775] width 1041 height 32
click at [1247, 770] on button "button" at bounding box center [1249, 775] width 15 height 16
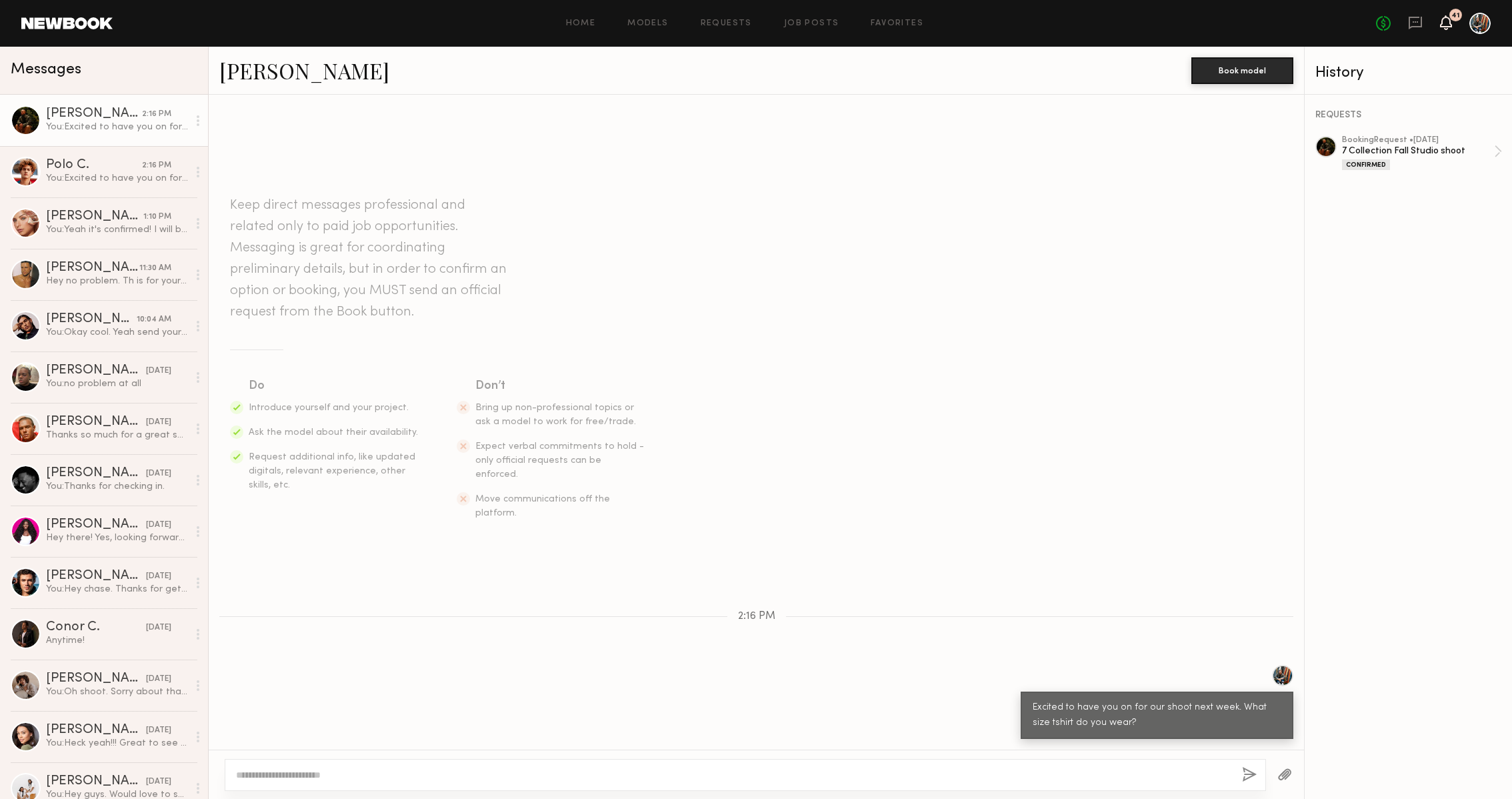
click at [1447, 27] on icon at bounding box center [1446, 23] width 12 height 15
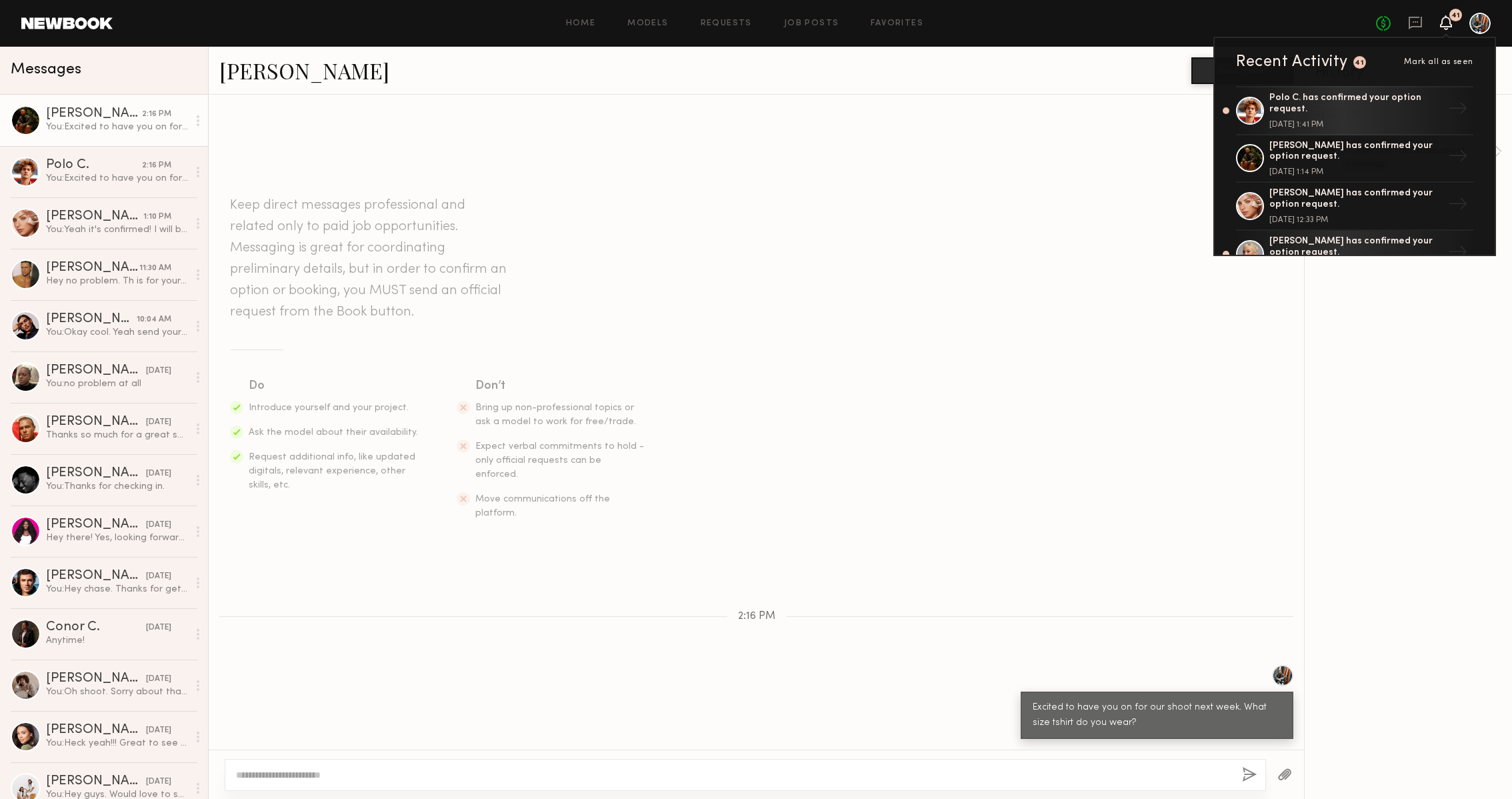
click at [263, 74] on link "Quinn D." at bounding box center [303, 70] width 170 height 29
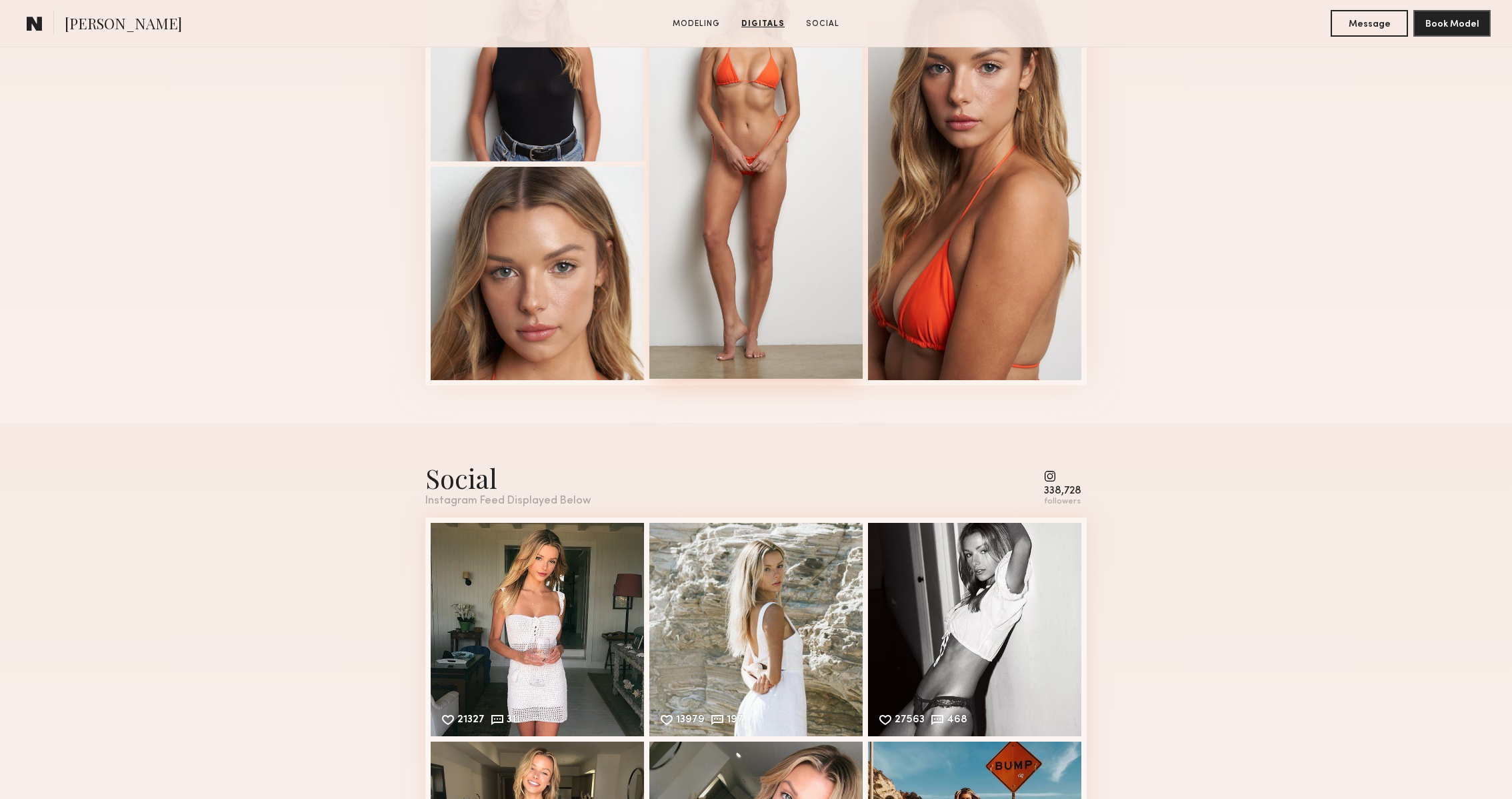
scroll to position [1665, 0]
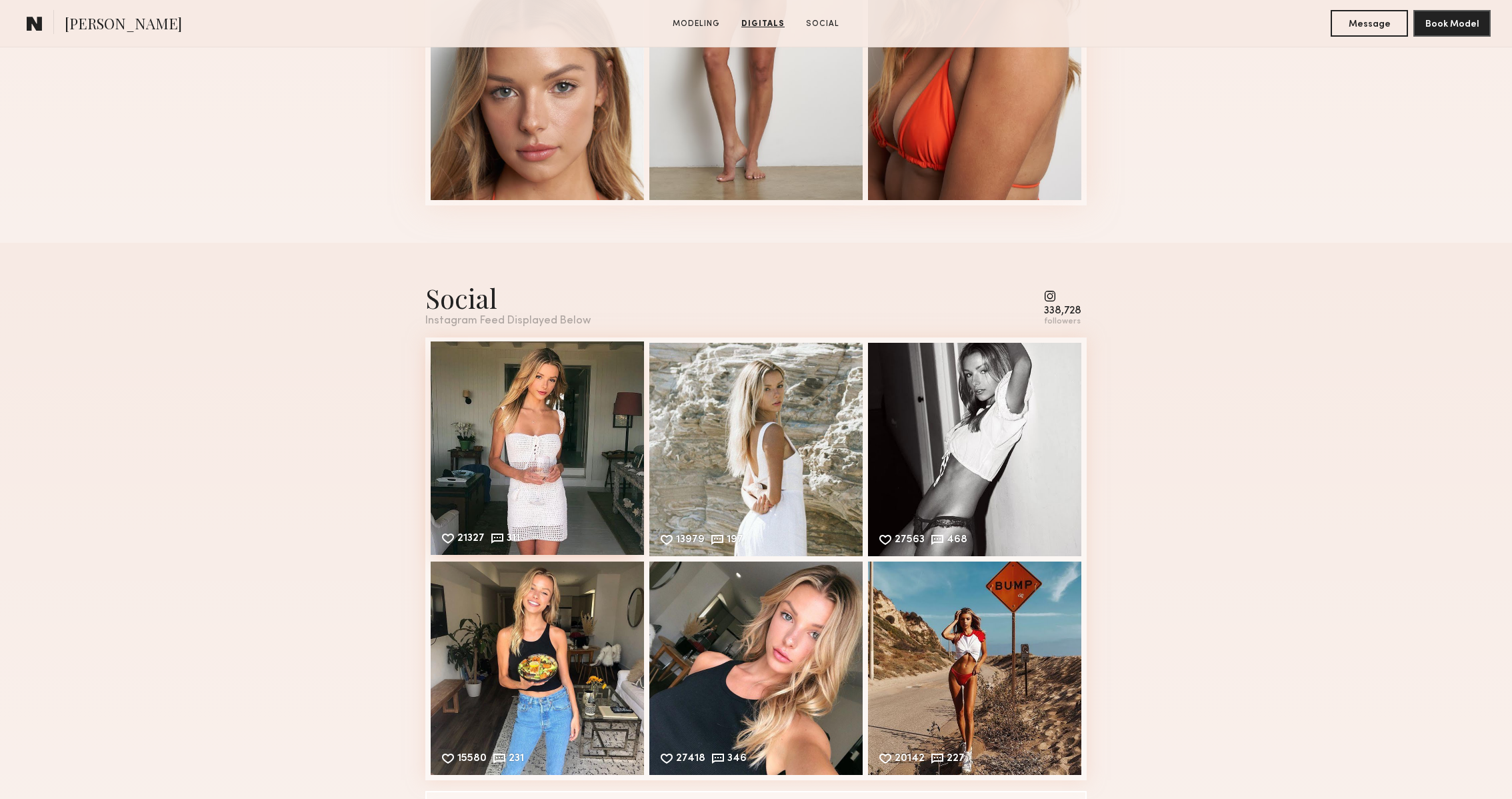
click at [593, 440] on div "21327 311 Likes & comments displayed to show model’s engagement" at bounding box center [537, 448] width 214 height 214
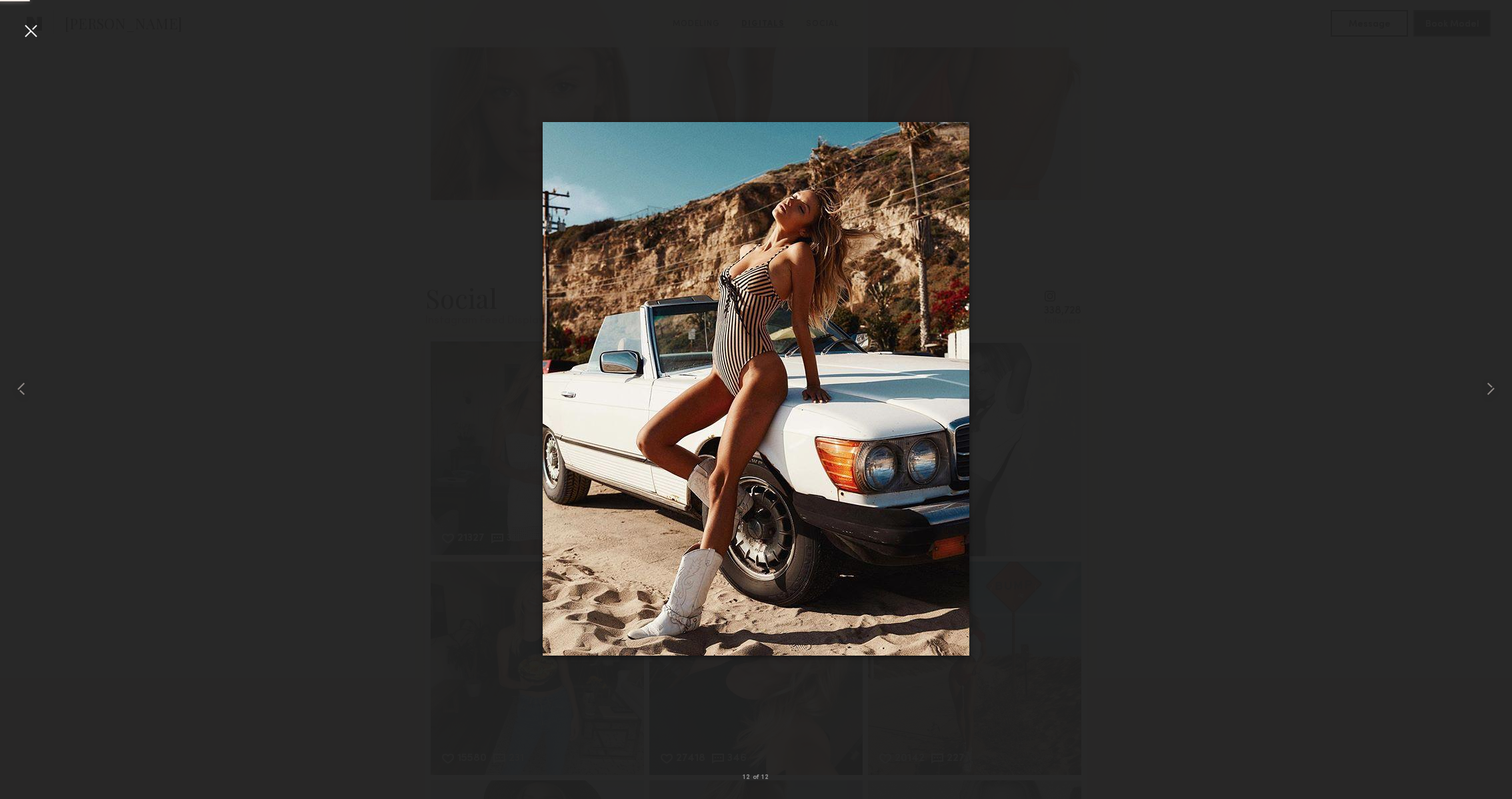
scroll to position [2503, 0]
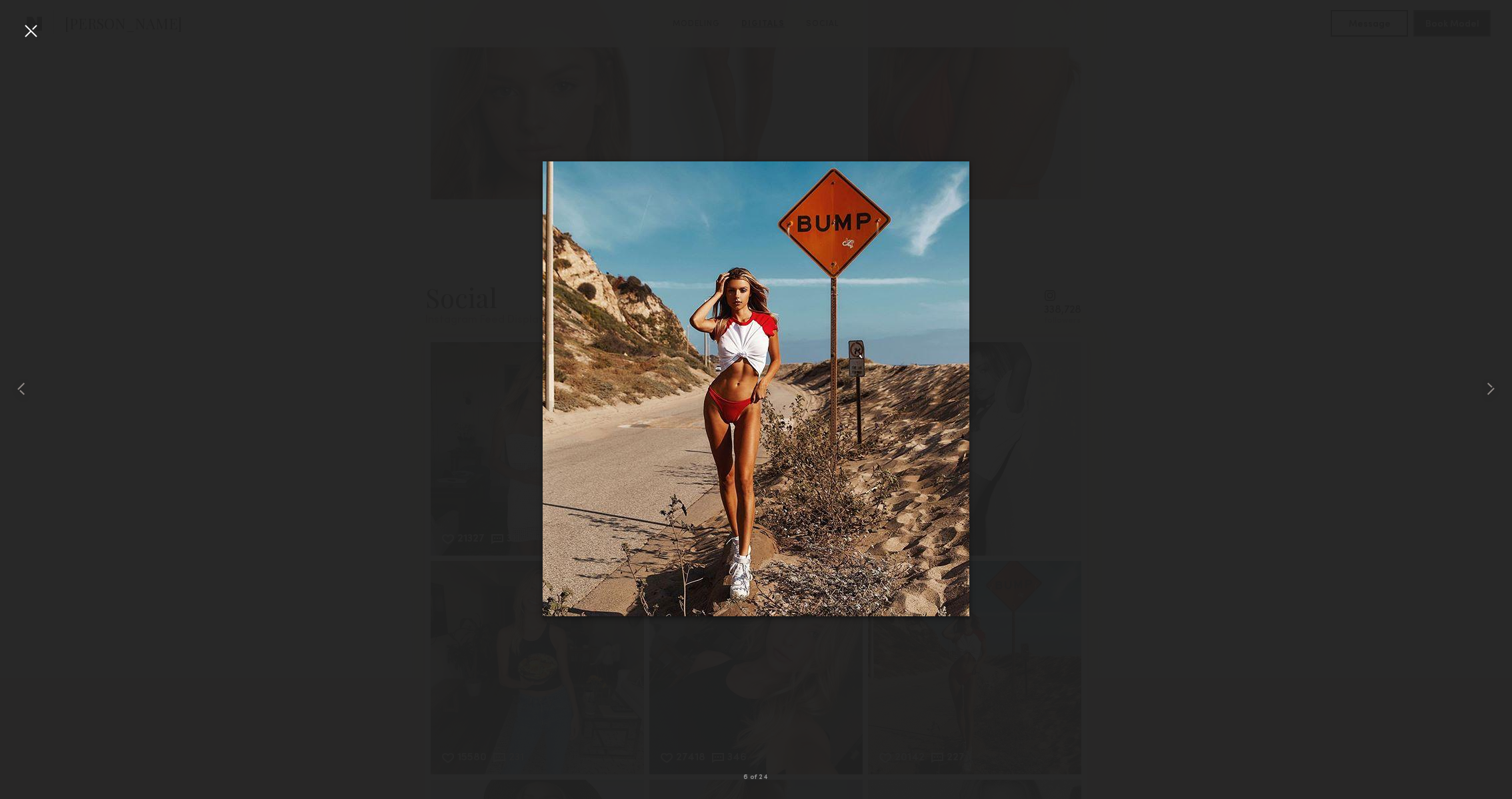
click at [29, 32] on div at bounding box center [31, 31] width 21 height 21
